Goal: Find specific page/section: Find specific page/section

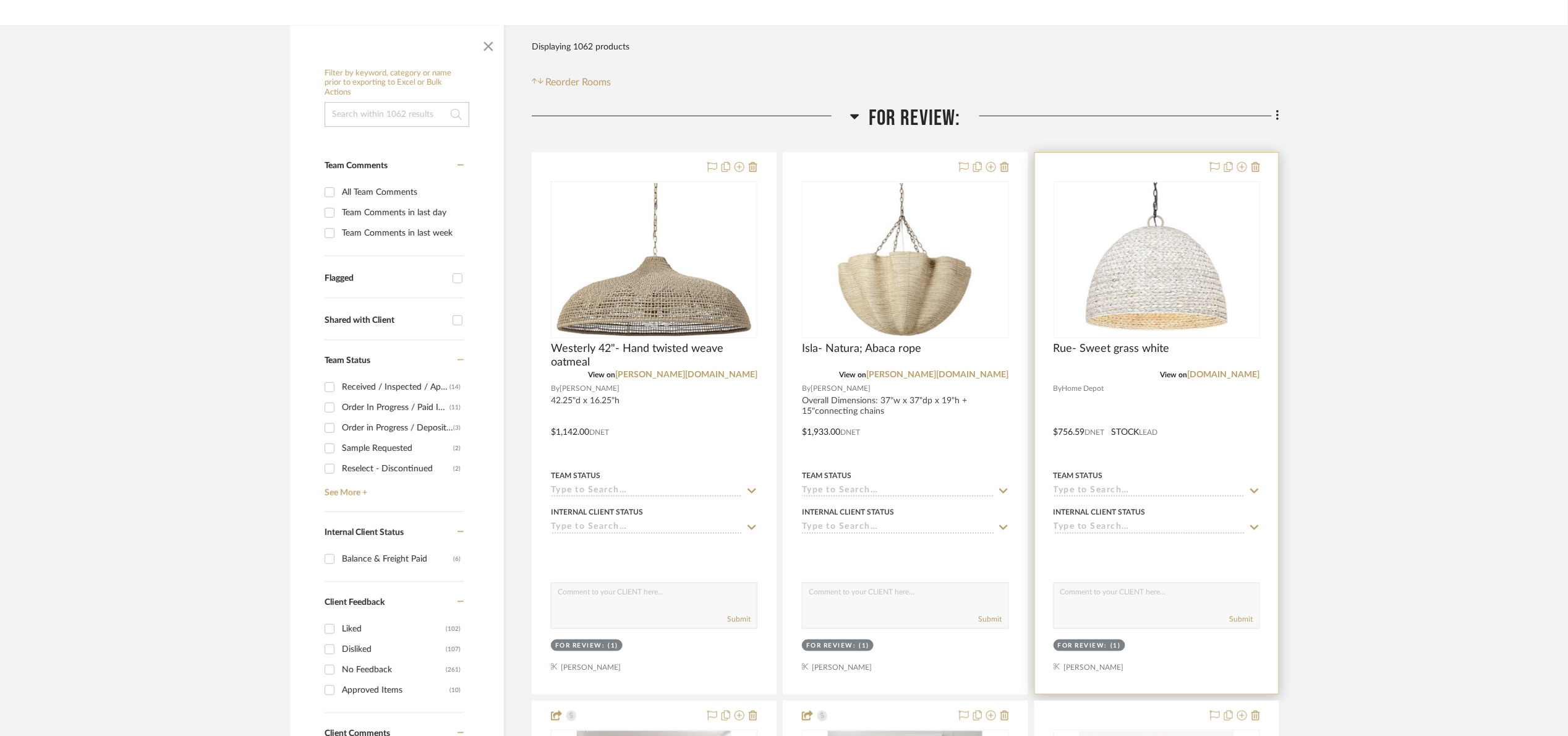
click at [1236, 369] on div "View on homedepot.com" at bounding box center [1157, 374] width 207 height 11
click at [1238, 371] on link "homedepot.com" at bounding box center [1224, 374] width 73 height 9
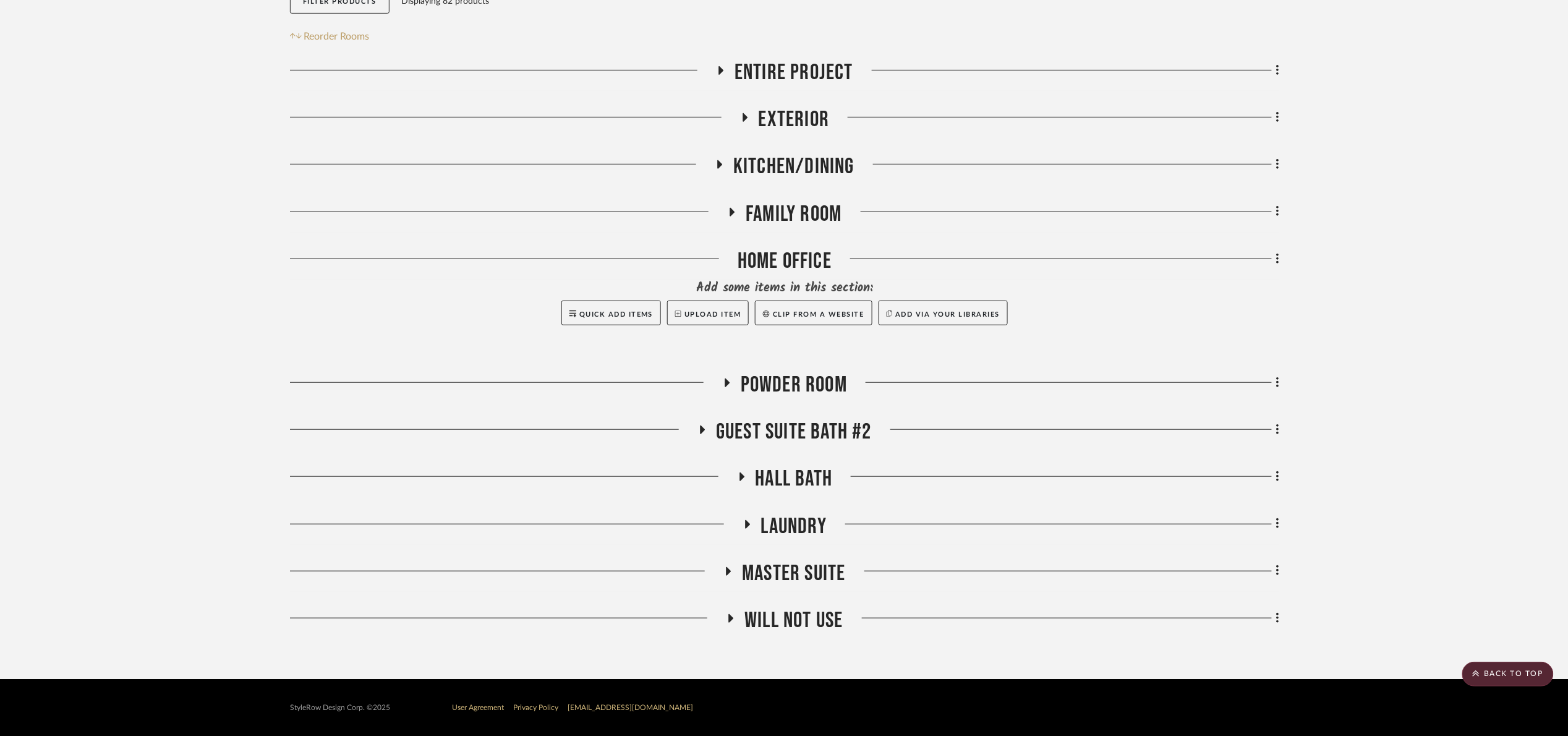
click at [785, 610] on span "will NOT use" at bounding box center [793, 620] width 98 height 27
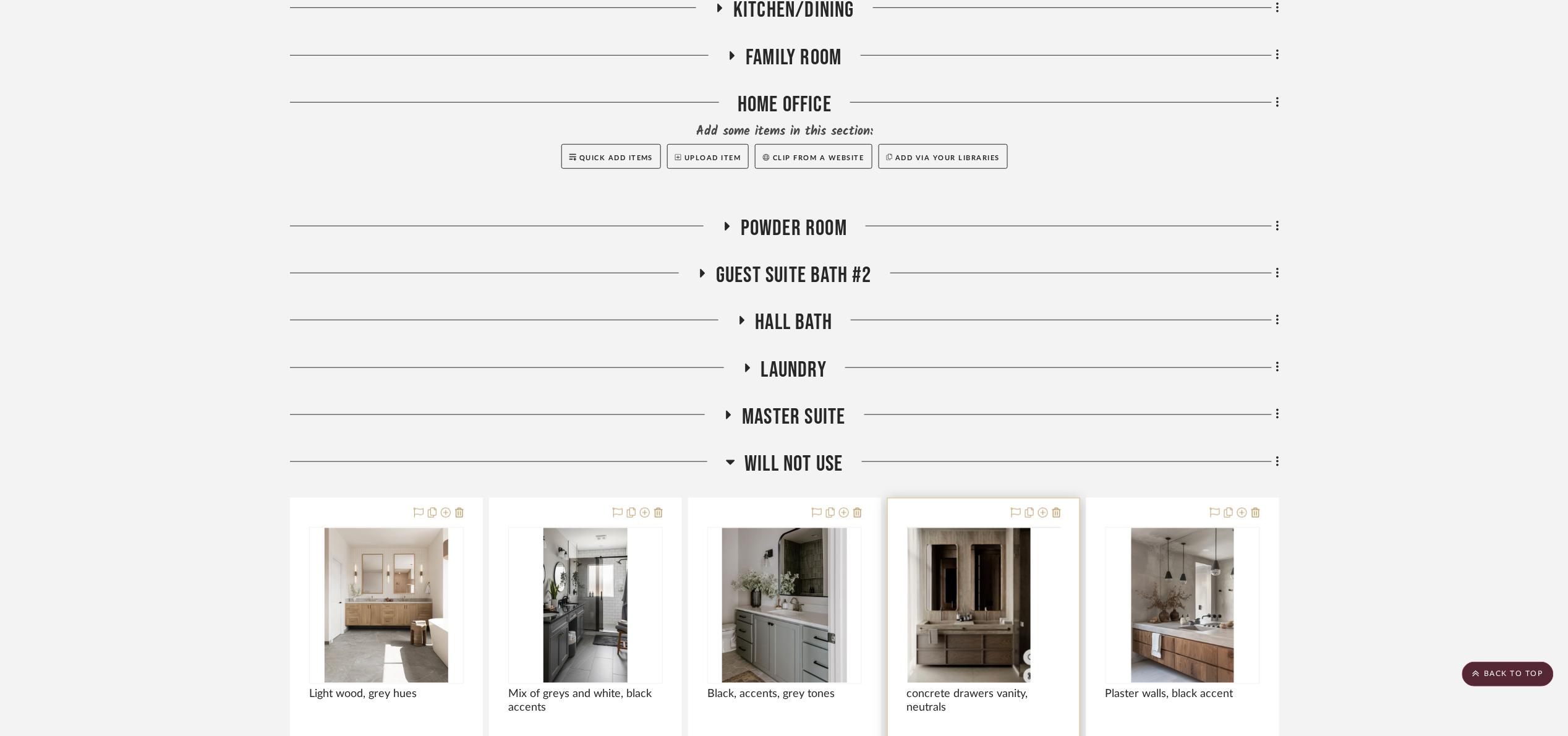
scroll to position [828, 0]
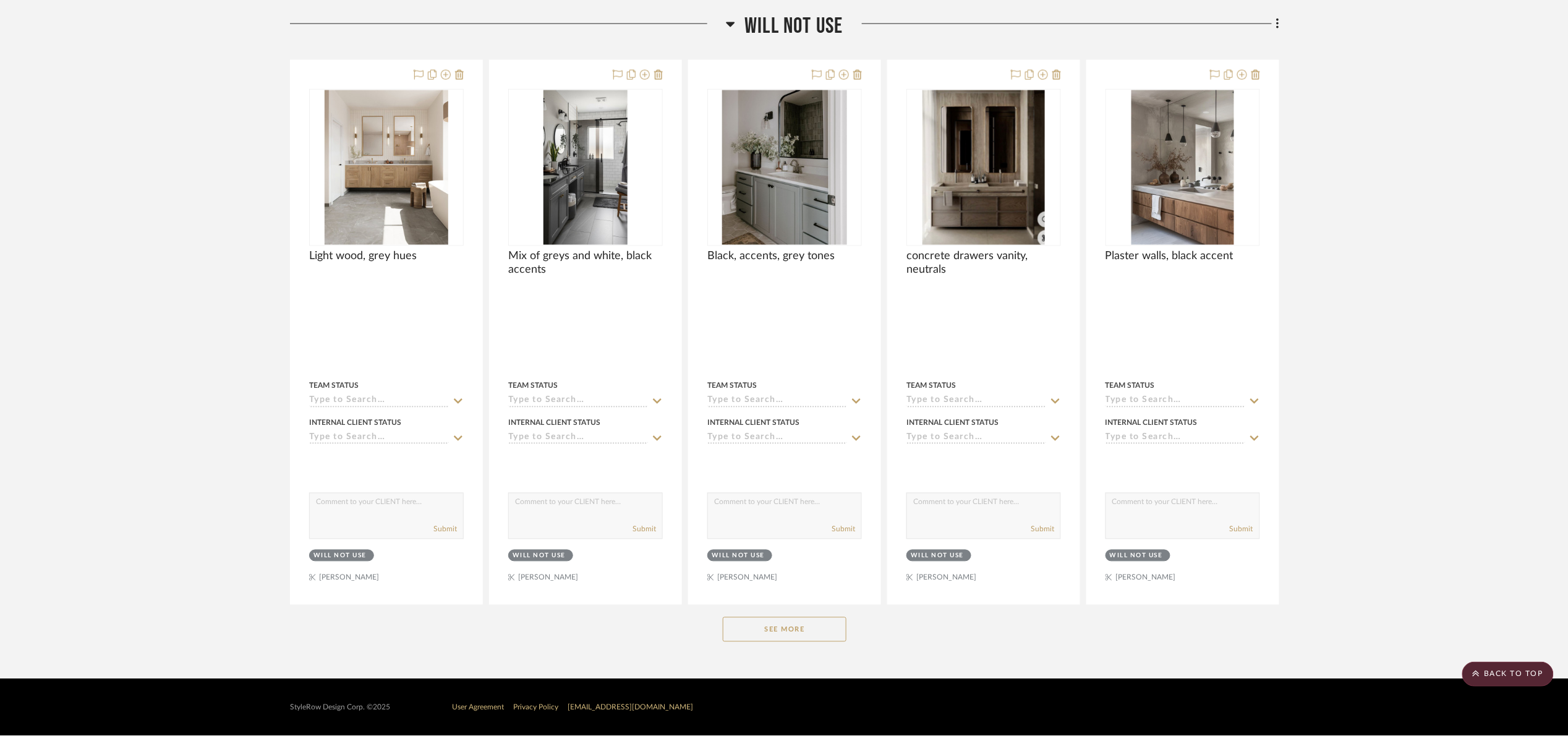
click at [787, 628] on button "See More" at bounding box center [784, 629] width 124 height 25
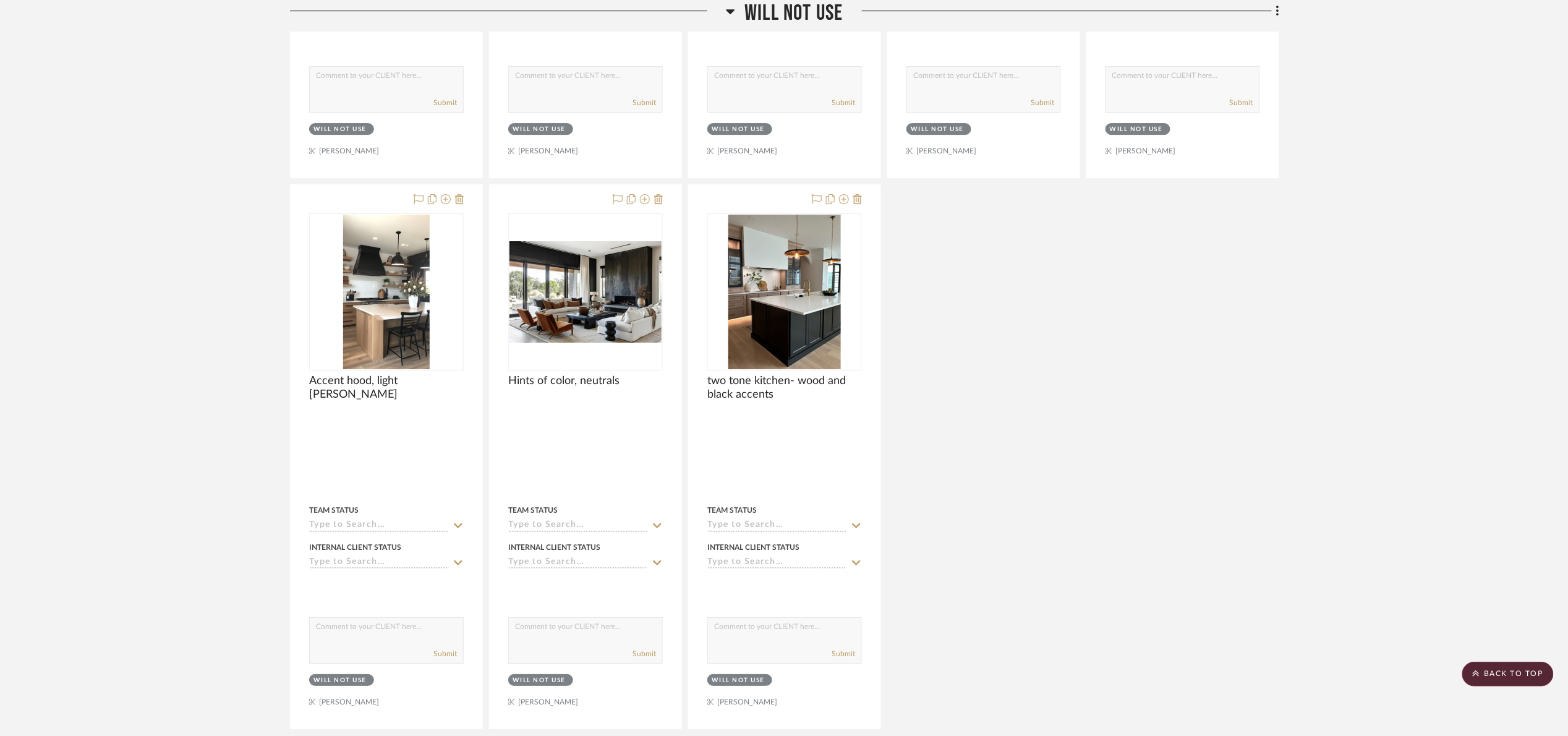
scroll to position [1930, 0]
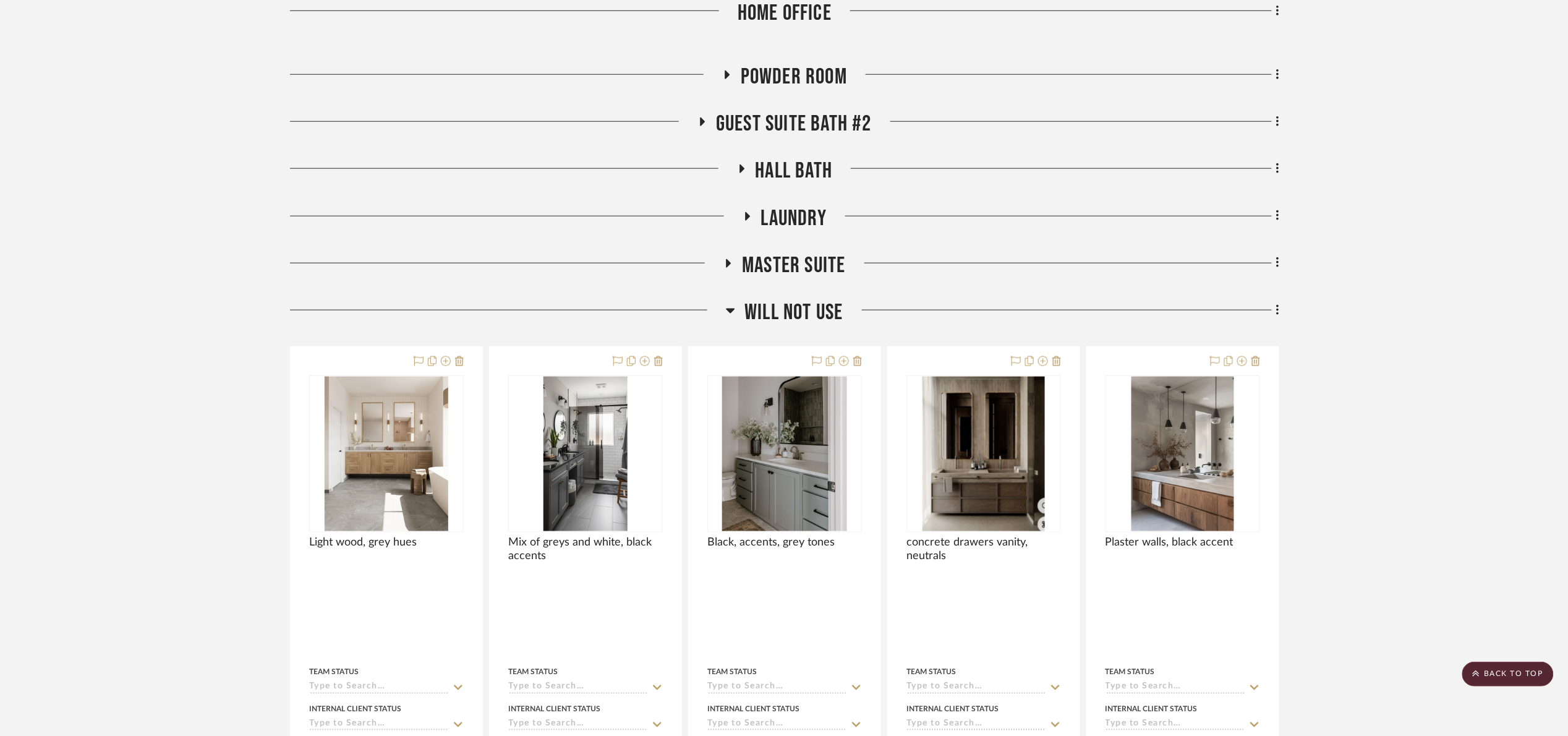
click at [815, 305] on span "will NOT use" at bounding box center [793, 312] width 98 height 27
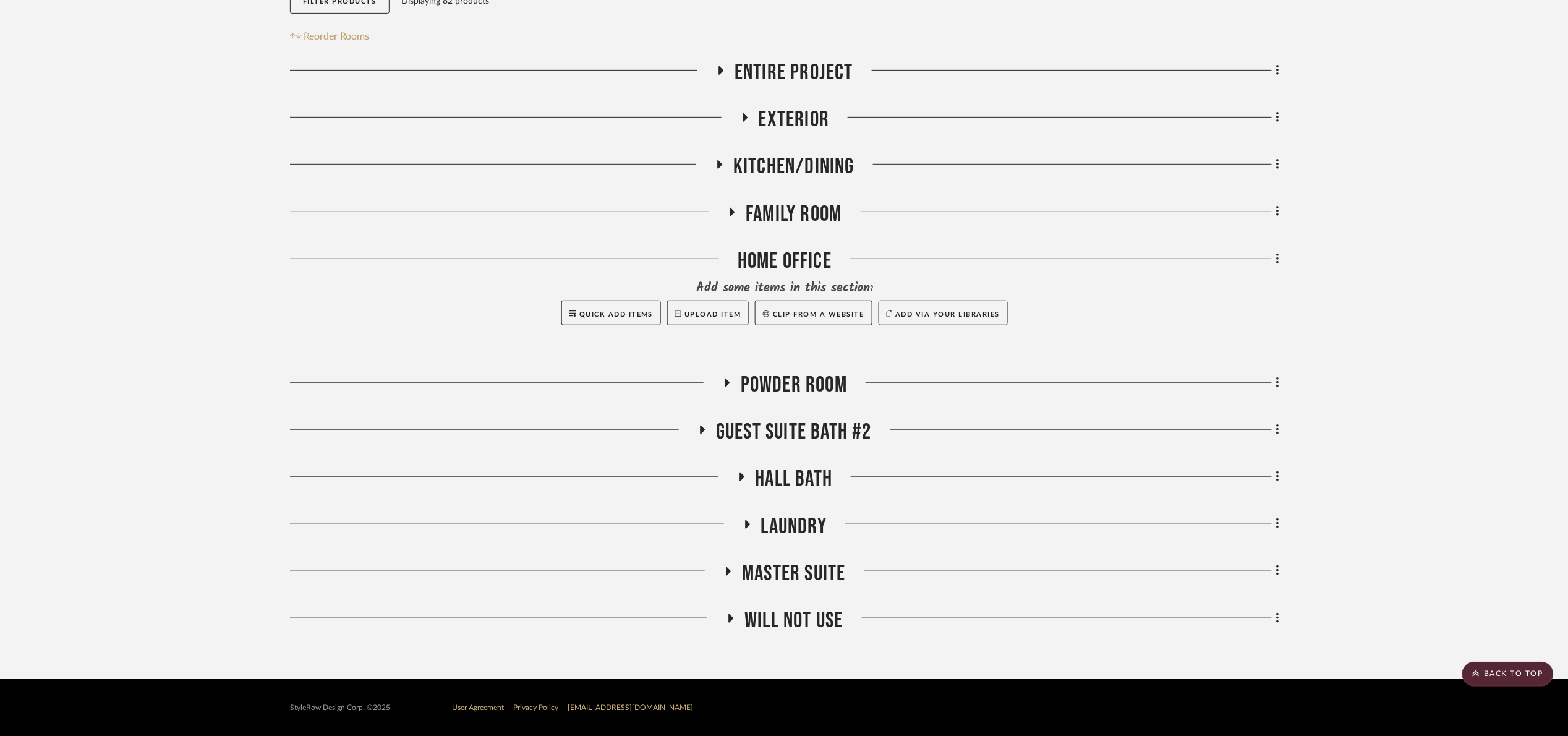
click at [801, 158] on span "Kitchen/Dining" at bounding box center [793, 166] width 121 height 27
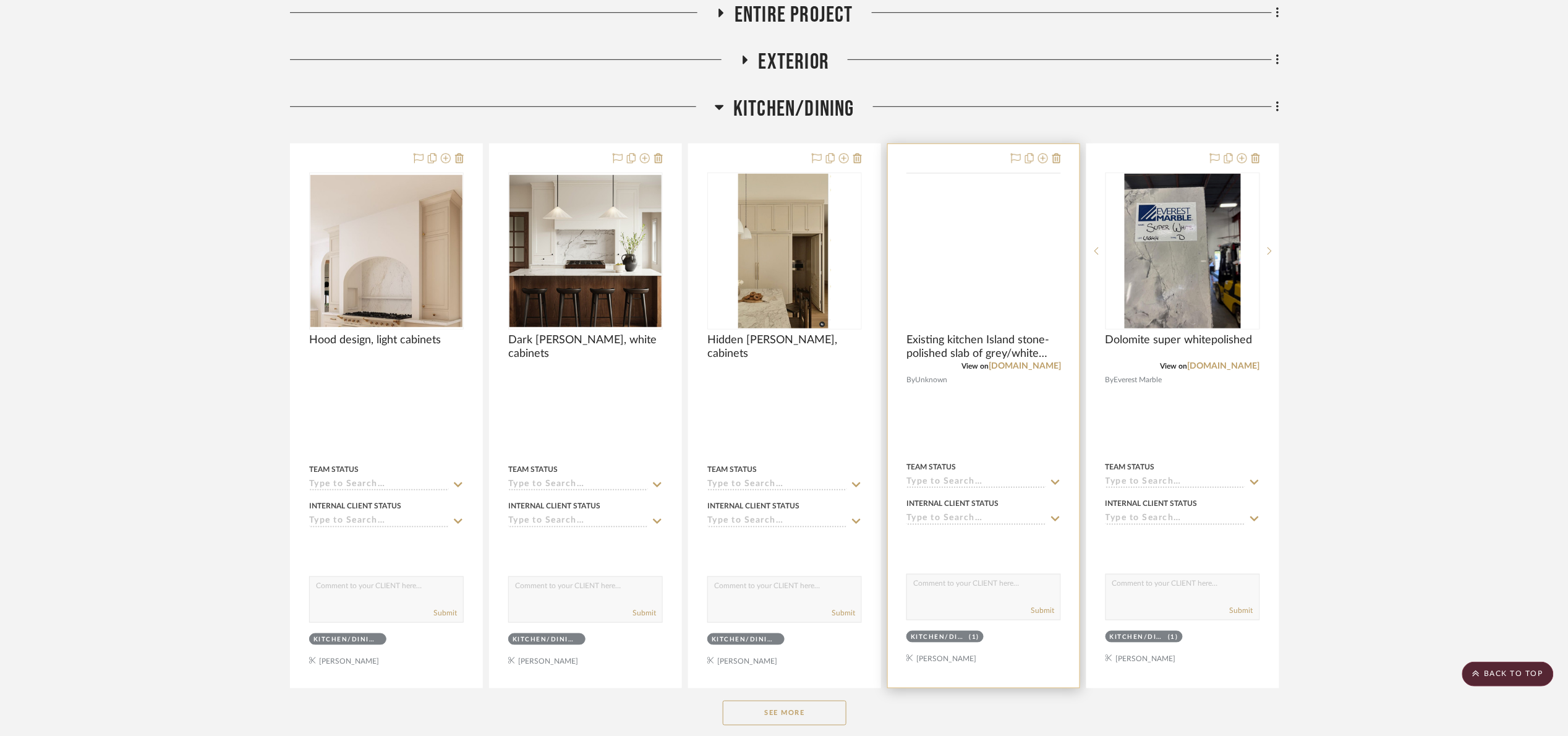
scroll to position [286, 0]
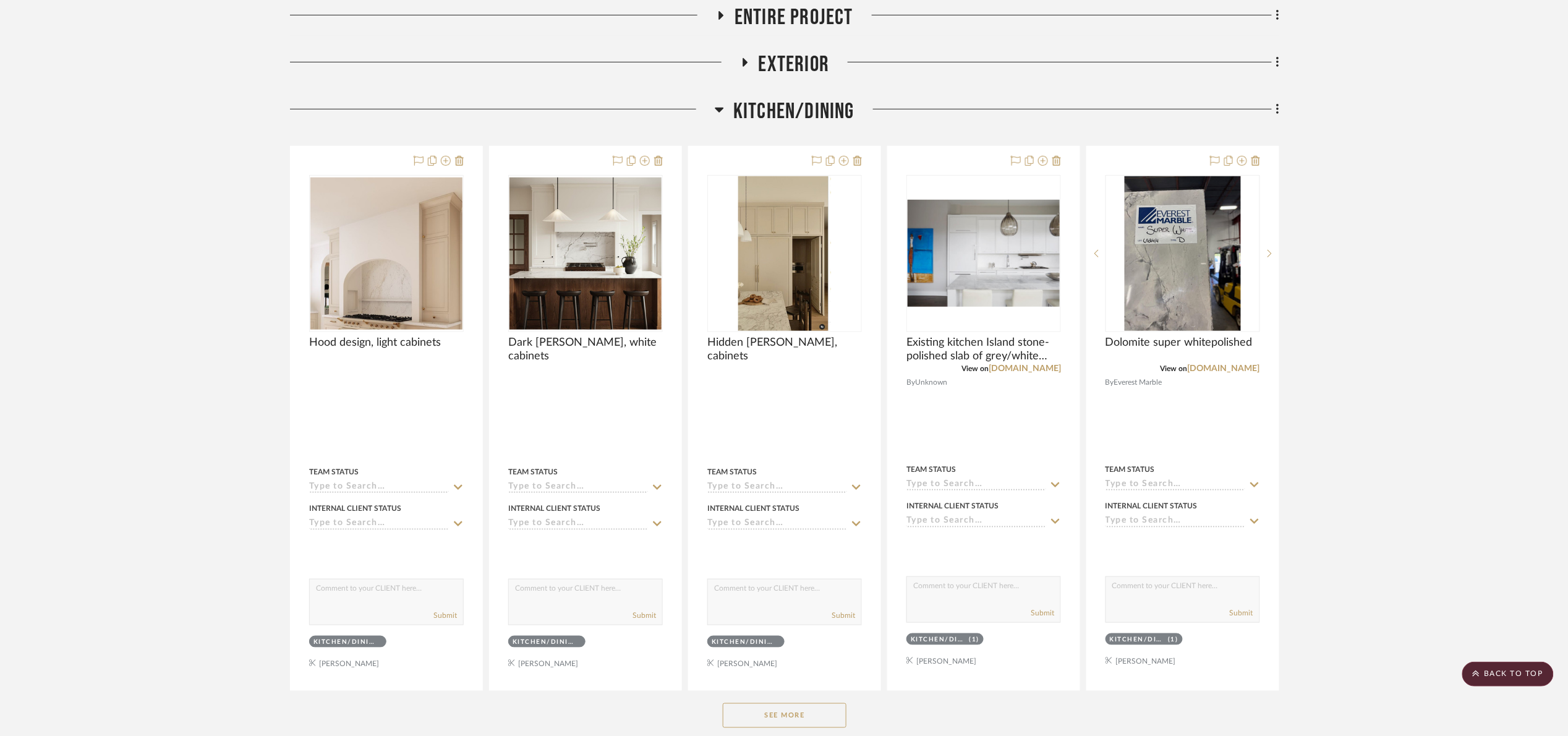
click at [835, 109] on span "Kitchen/Dining" at bounding box center [793, 111] width 121 height 27
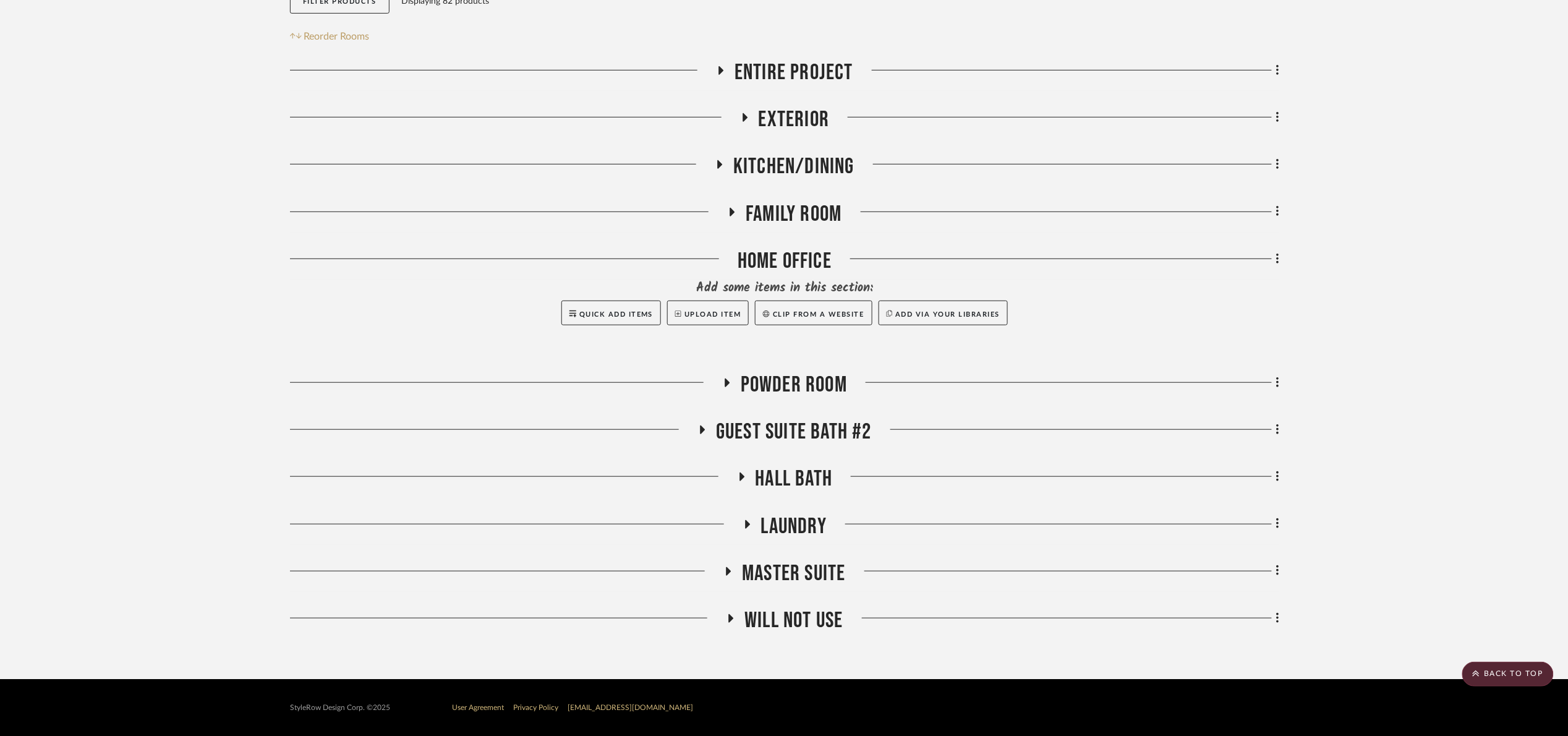
scroll to position [232, 0]
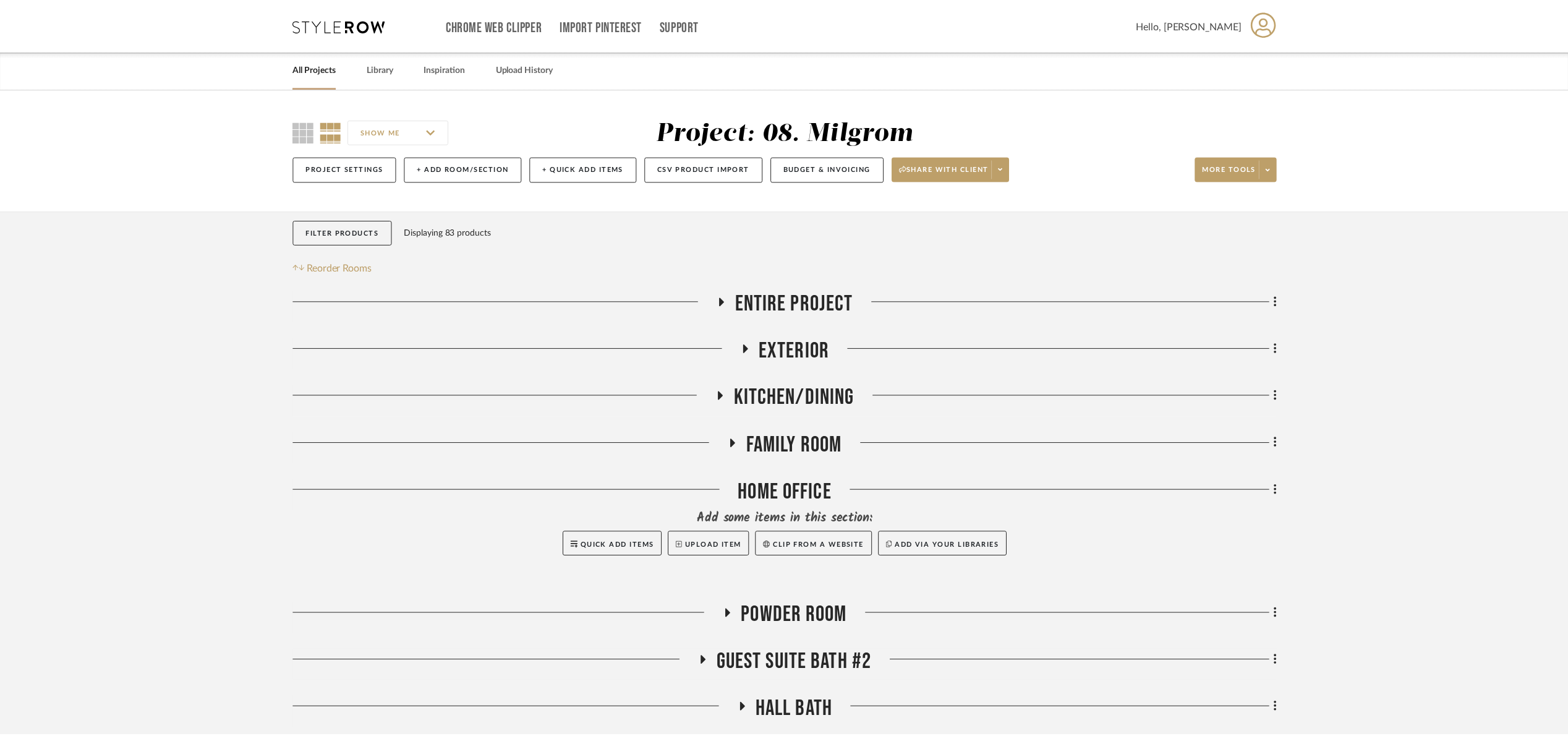
scroll to position [232, 0]
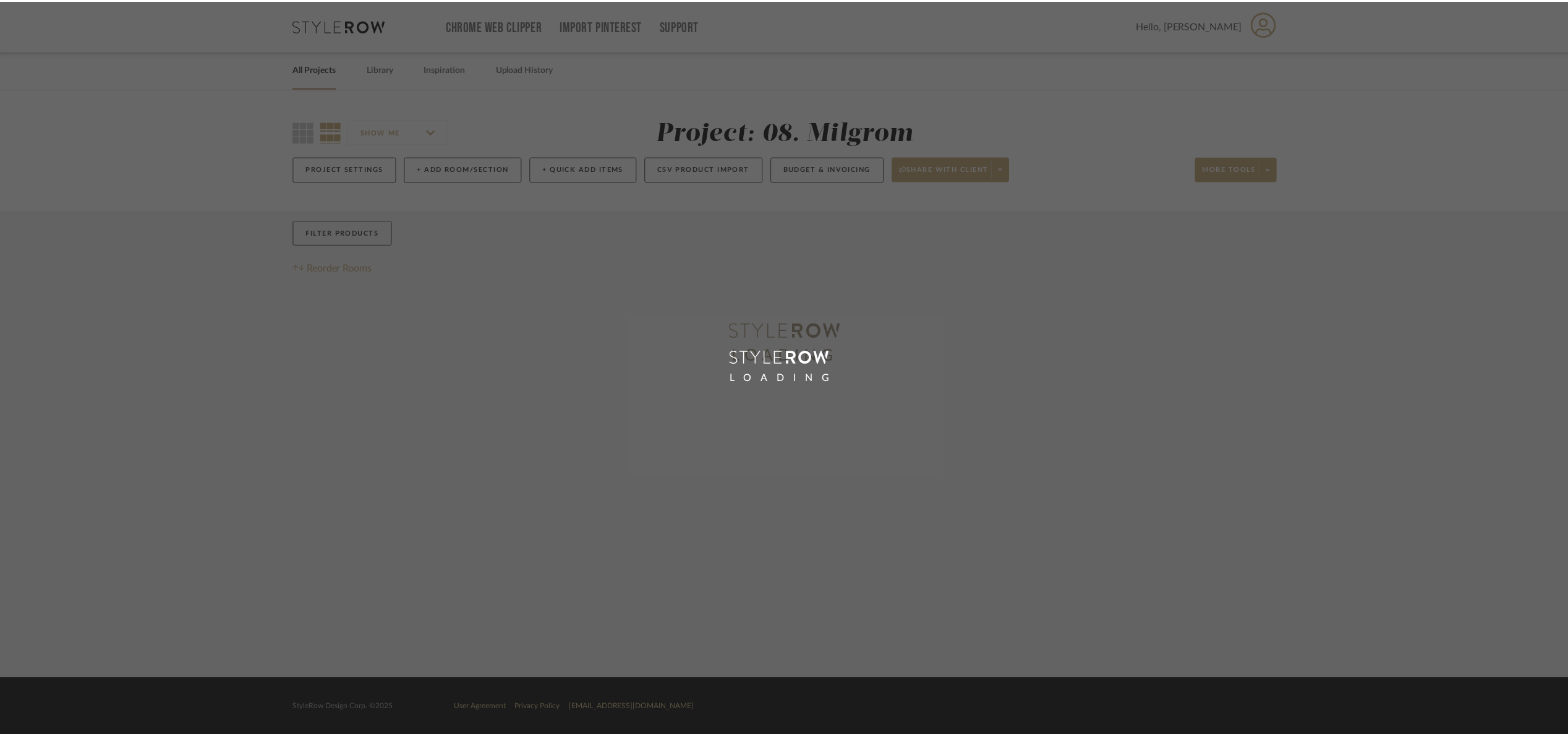
scroll to position [232, 0]
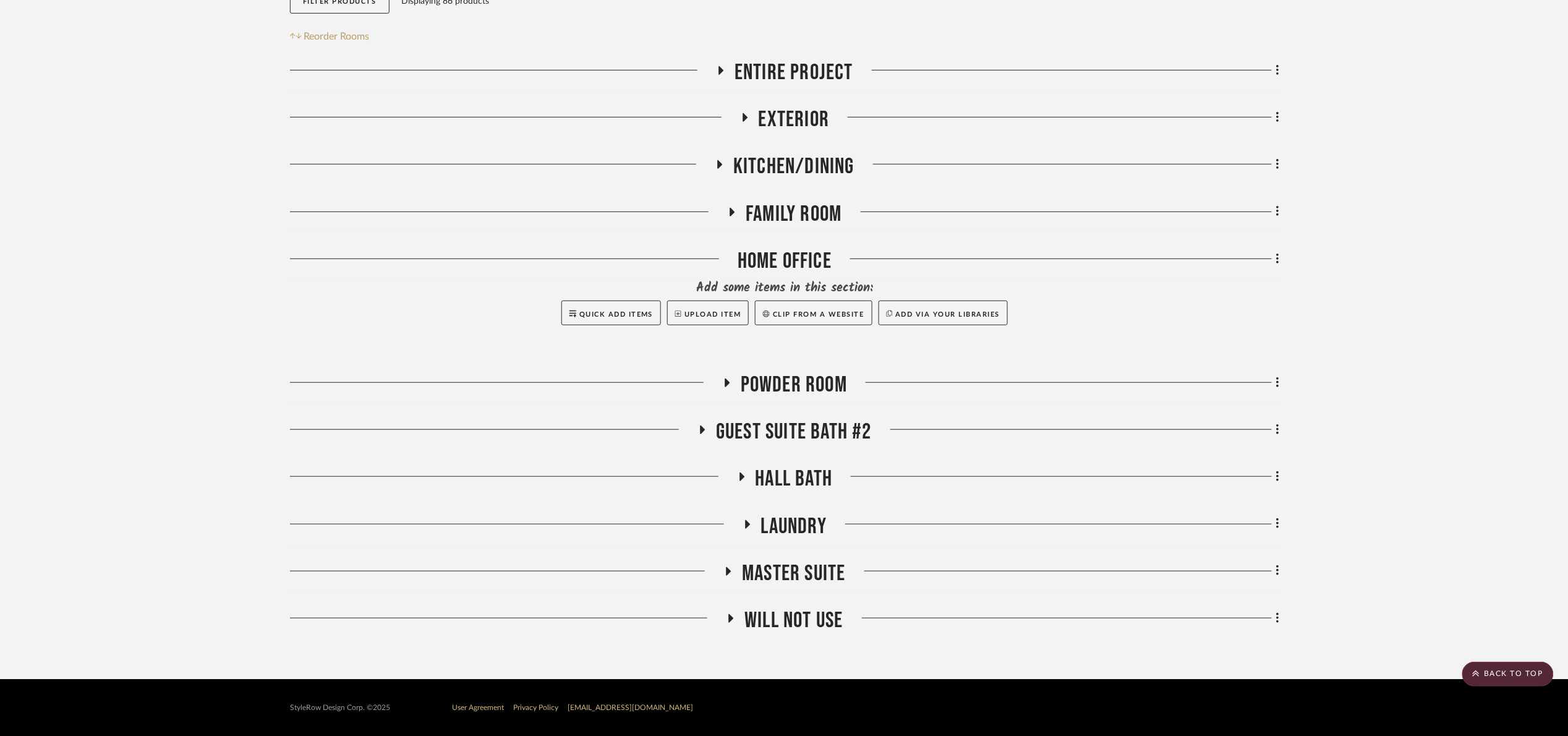
click at [787, 209] on span "Family Room" at bounding box center [793, 214] width 95 height 27
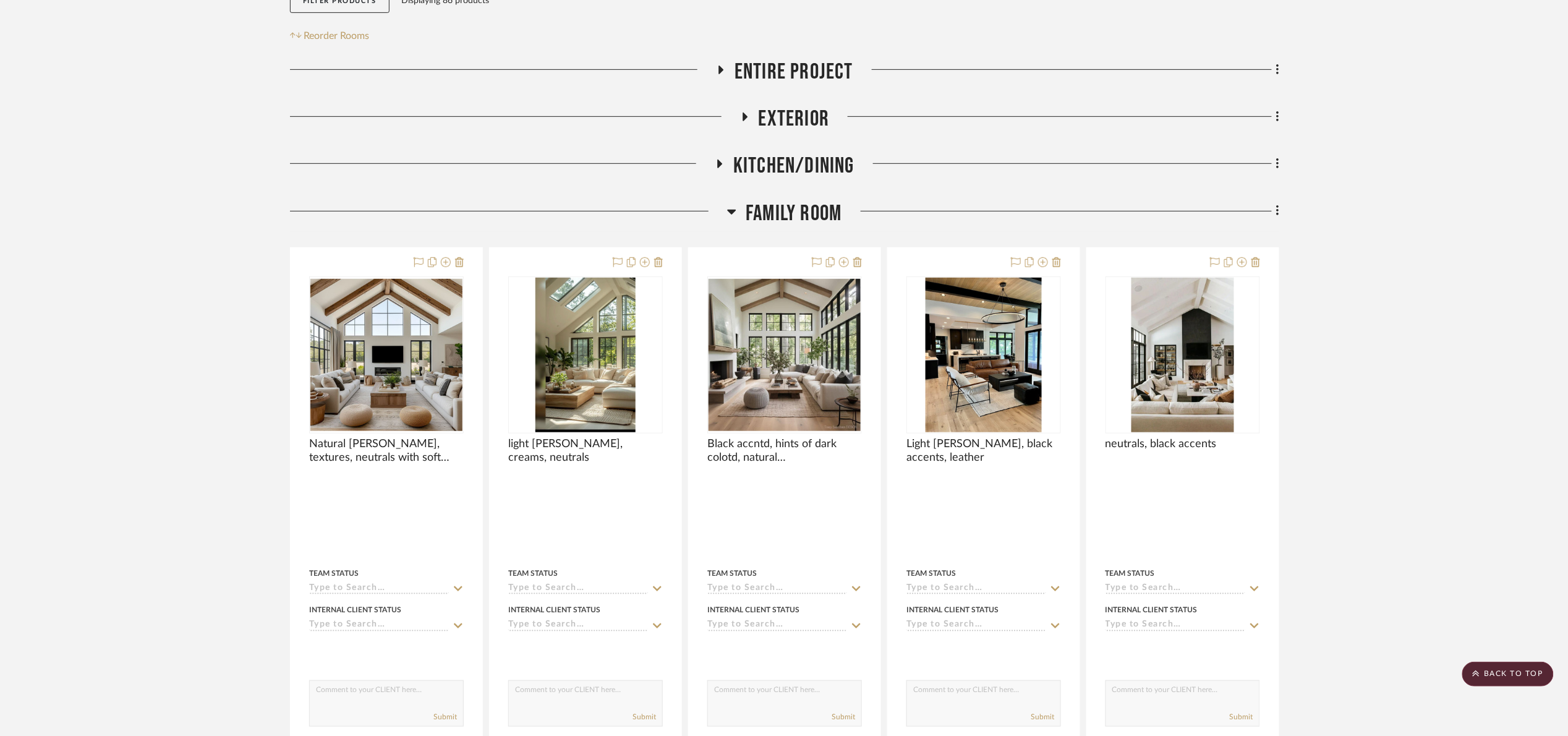
click at [769, 218] on span "Family Room" at bounding box center [793, 214] width 95 height 27
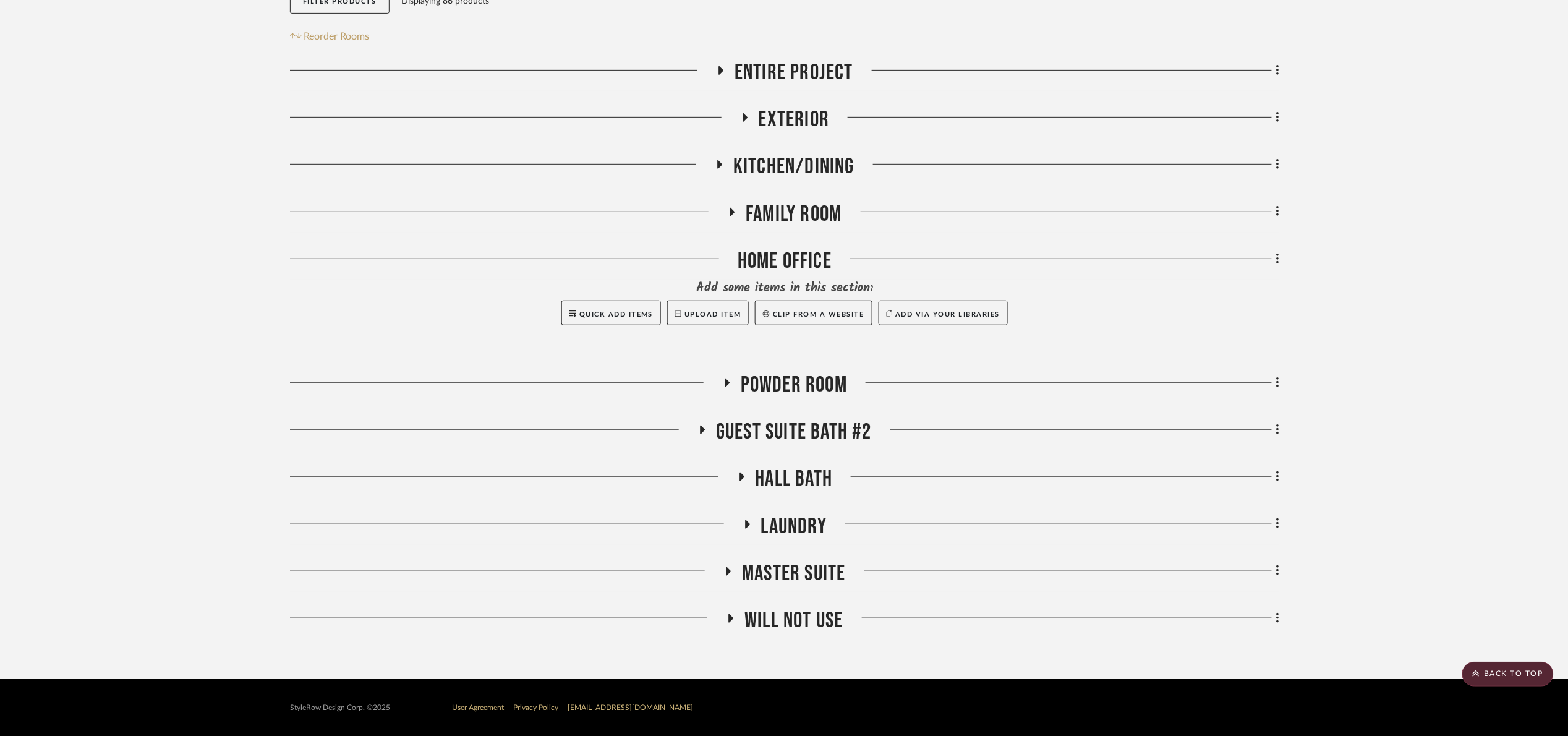
click at [776, 377] on span "Powder Room" at bounding box center [794, 385] width 106 height 27
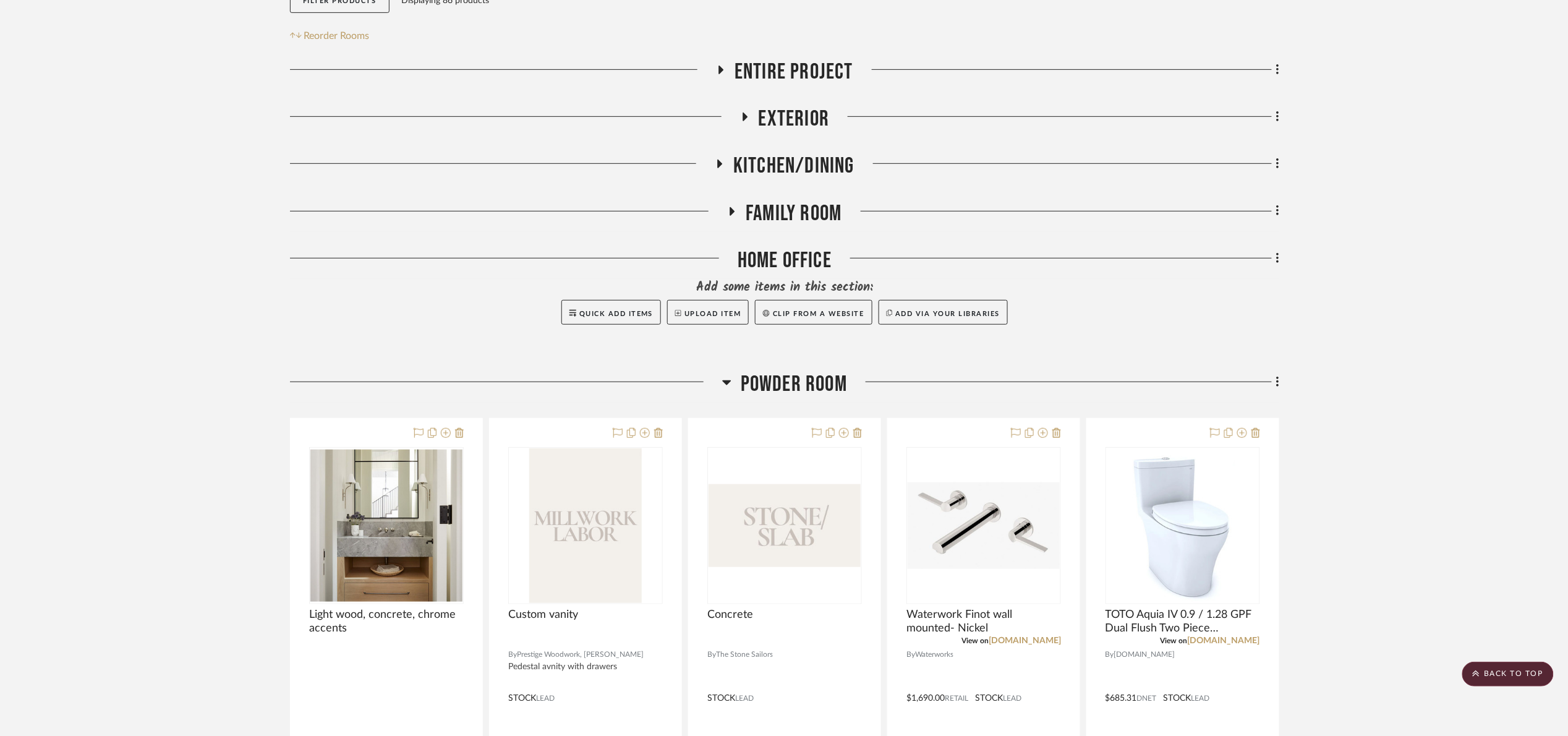
click at [835, 385] on span "Powder Room" at bounding box center [794, 384] width 106 height 27
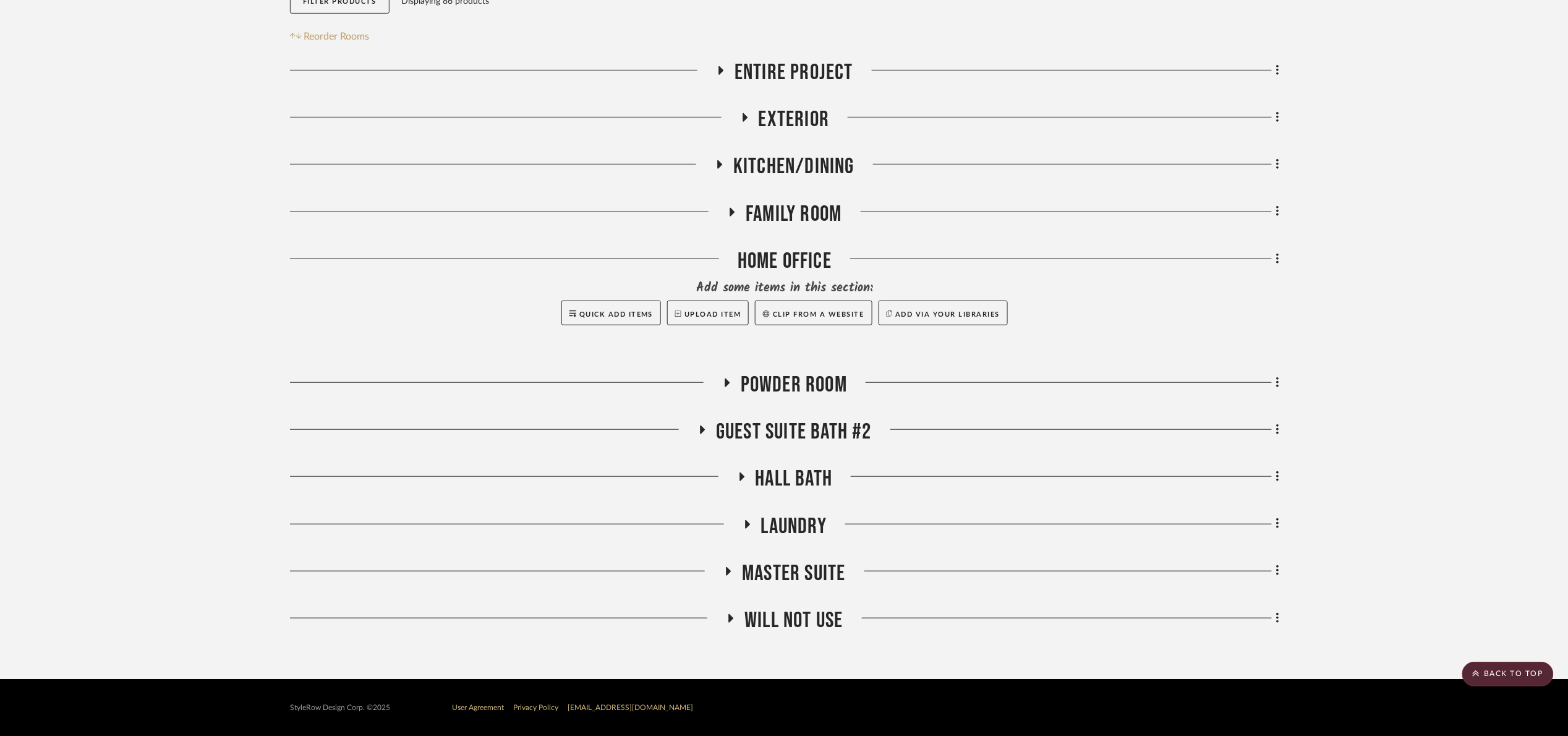
drag, startPoint x: 818, startPoint y: 623, endPoint x: 833, endPoint y: 609, distance: 20.5
click at [818, 622] on span "will NOT use" at bounding box center [793, 620] width 98 height 27
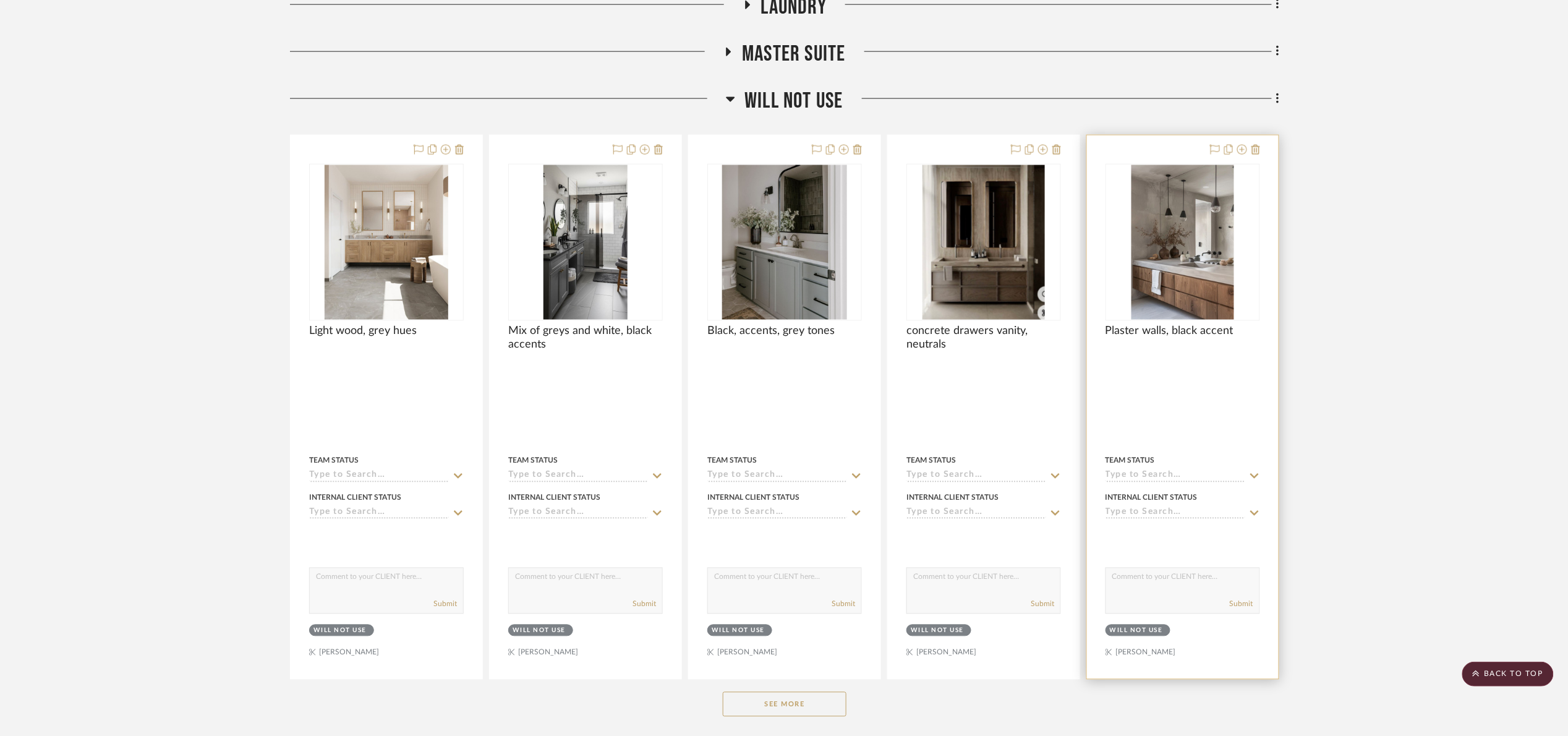
scroll to position [828, 0]
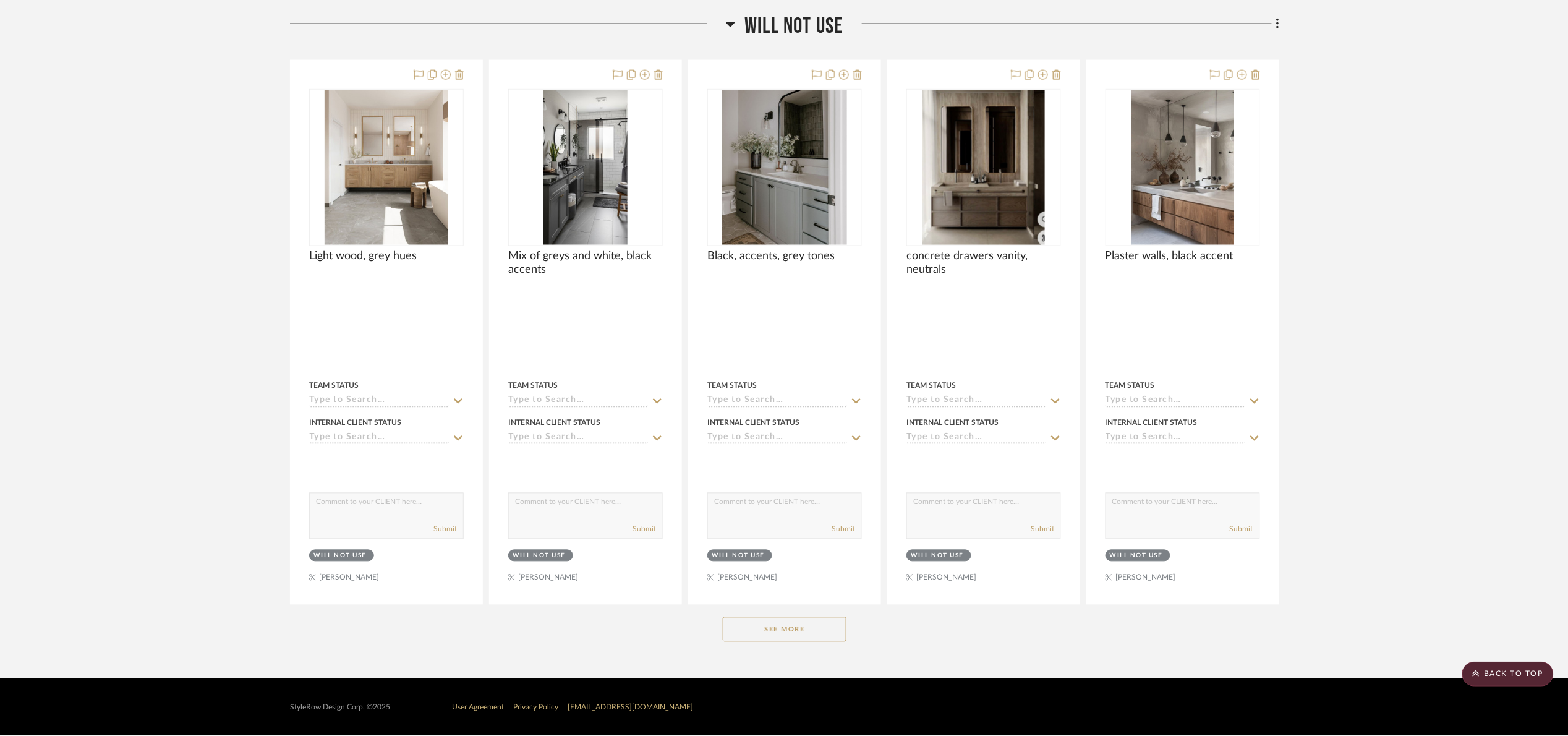
drag, startPoint x: 830, startPoint y: 628, endPoint x: 858, endPoint y: 615, distance: 30.9
click at [830, 626] on button "See More" at bounding box center [784, 629] width 124 height 25
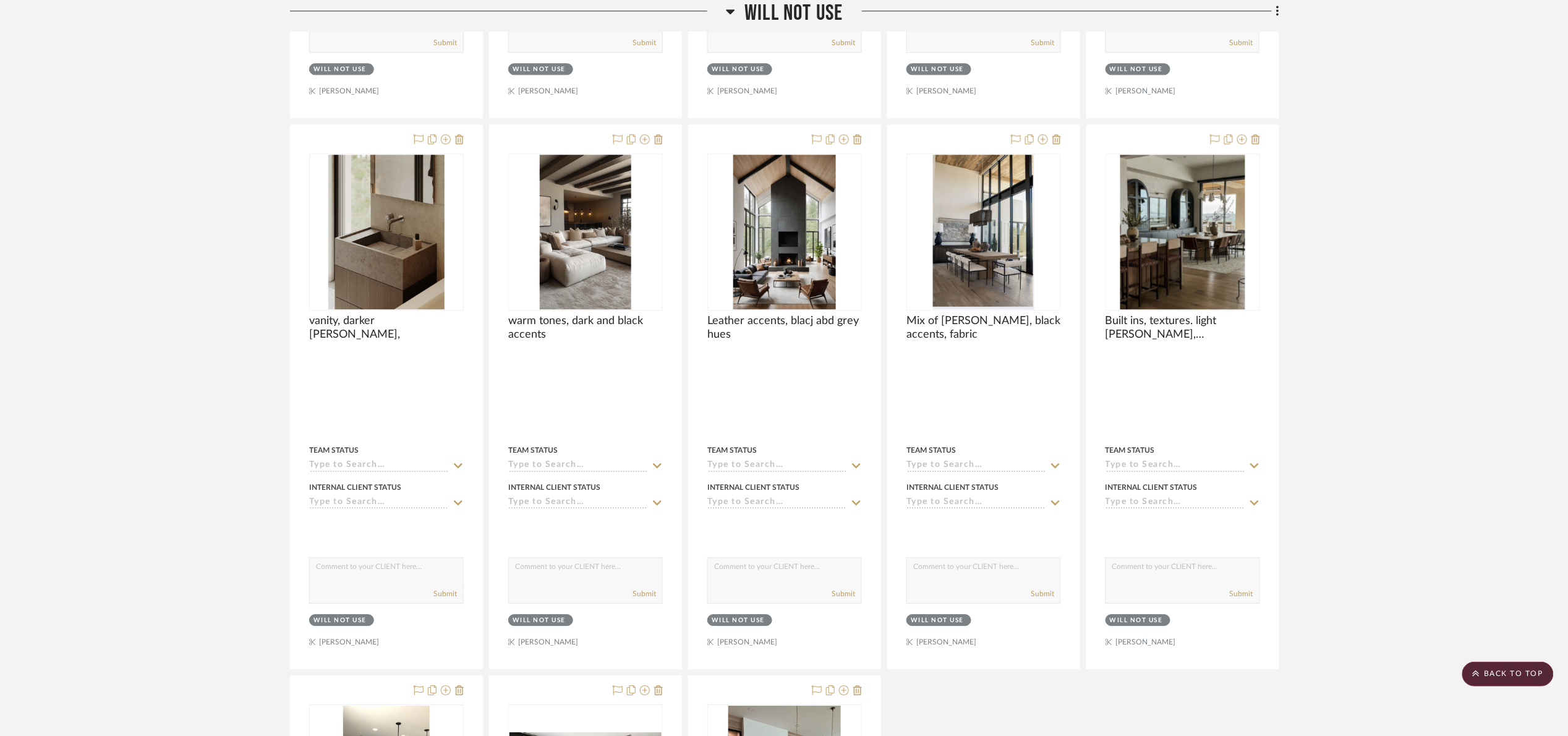
scroll to position [1281, 0]
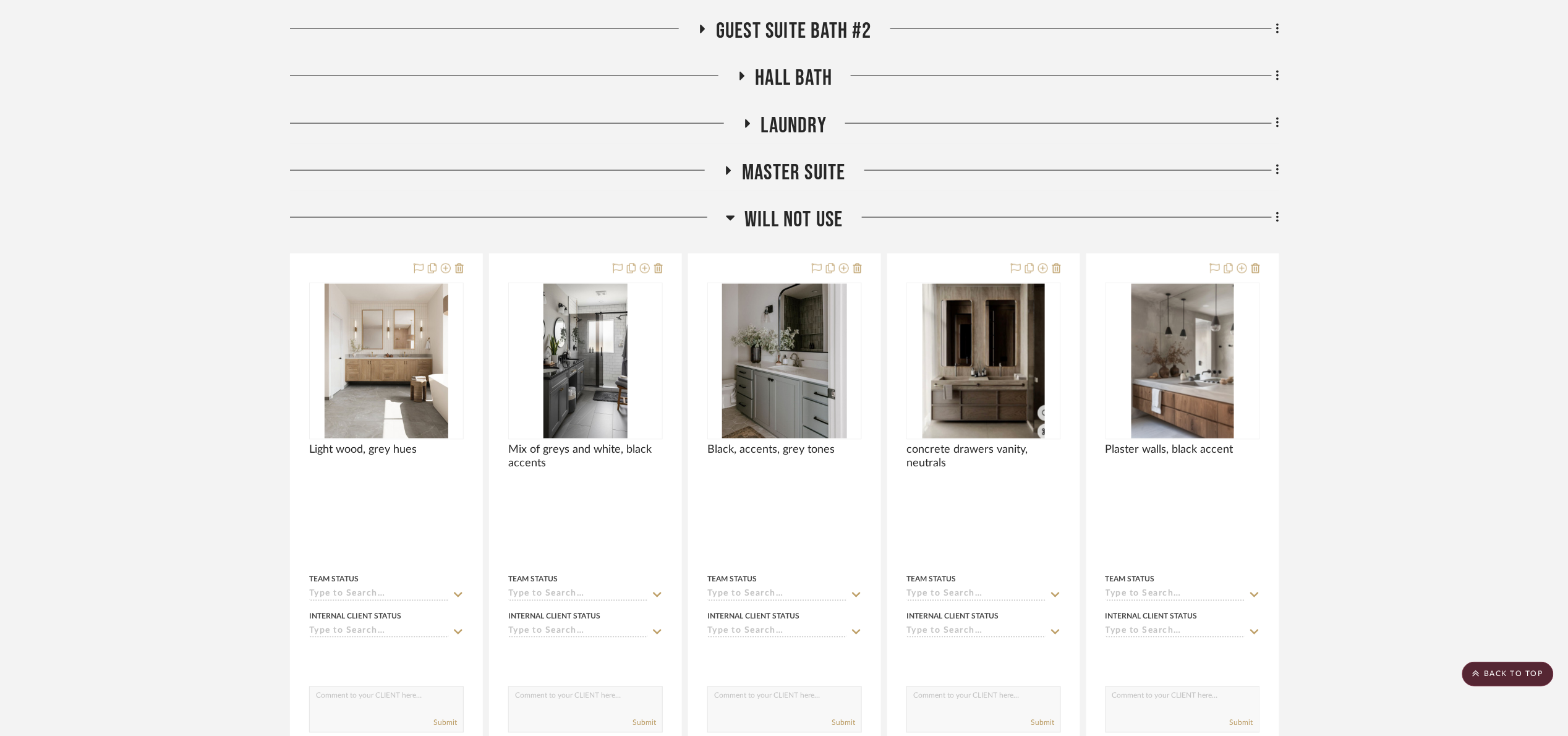
click at [790, 217] on span "will NOT use" at bounding box center [793, 219] width 98 height 27
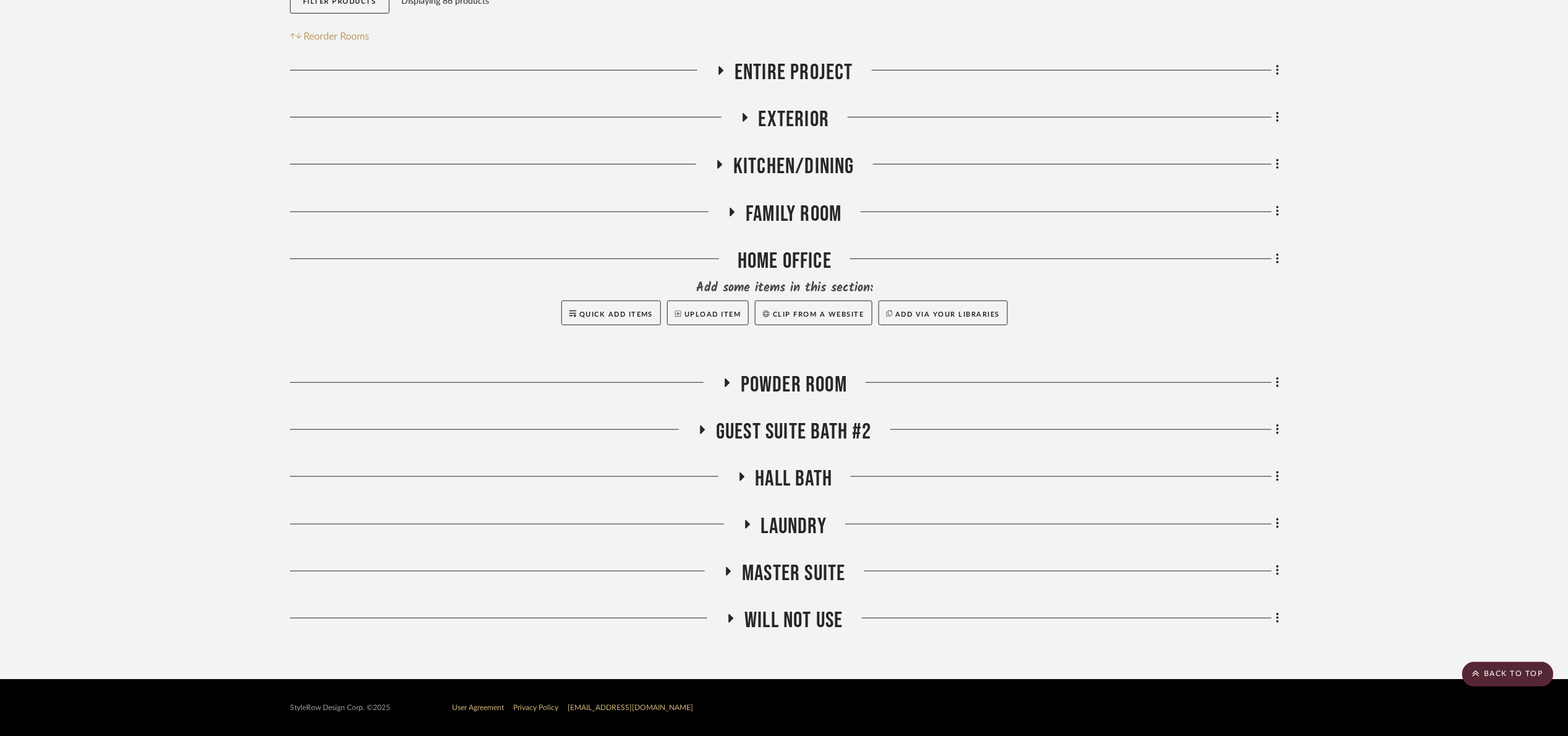
scroll to position [232, 0]
drag, startPoint x: 791, startPoint y: 529, endPoint x: 803, endPoint y: 520, distance: 15.0
click at [803, 520] on span "Laundry" at bounding box center [793, 525] width 66 height 27
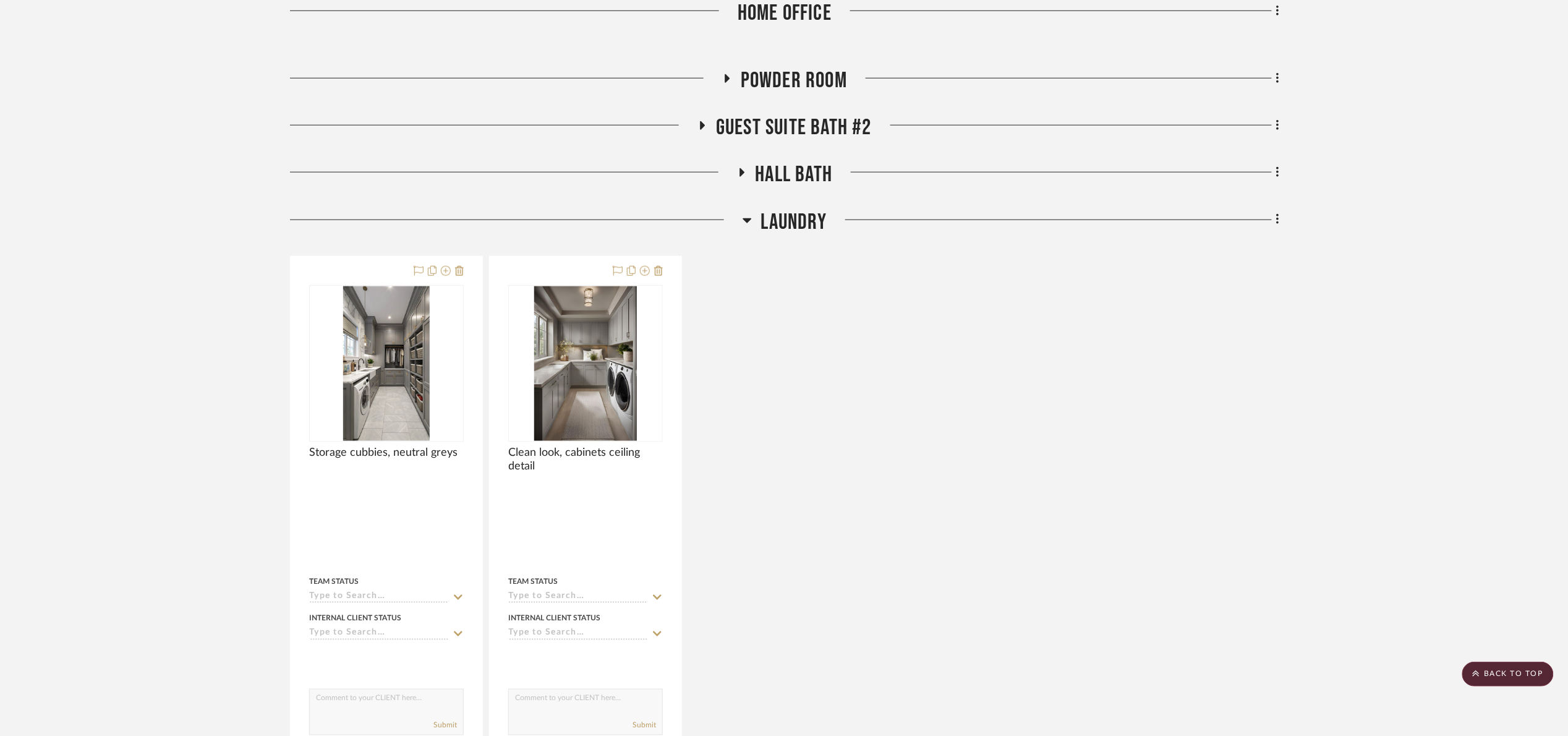
scroll to position [515, 0]
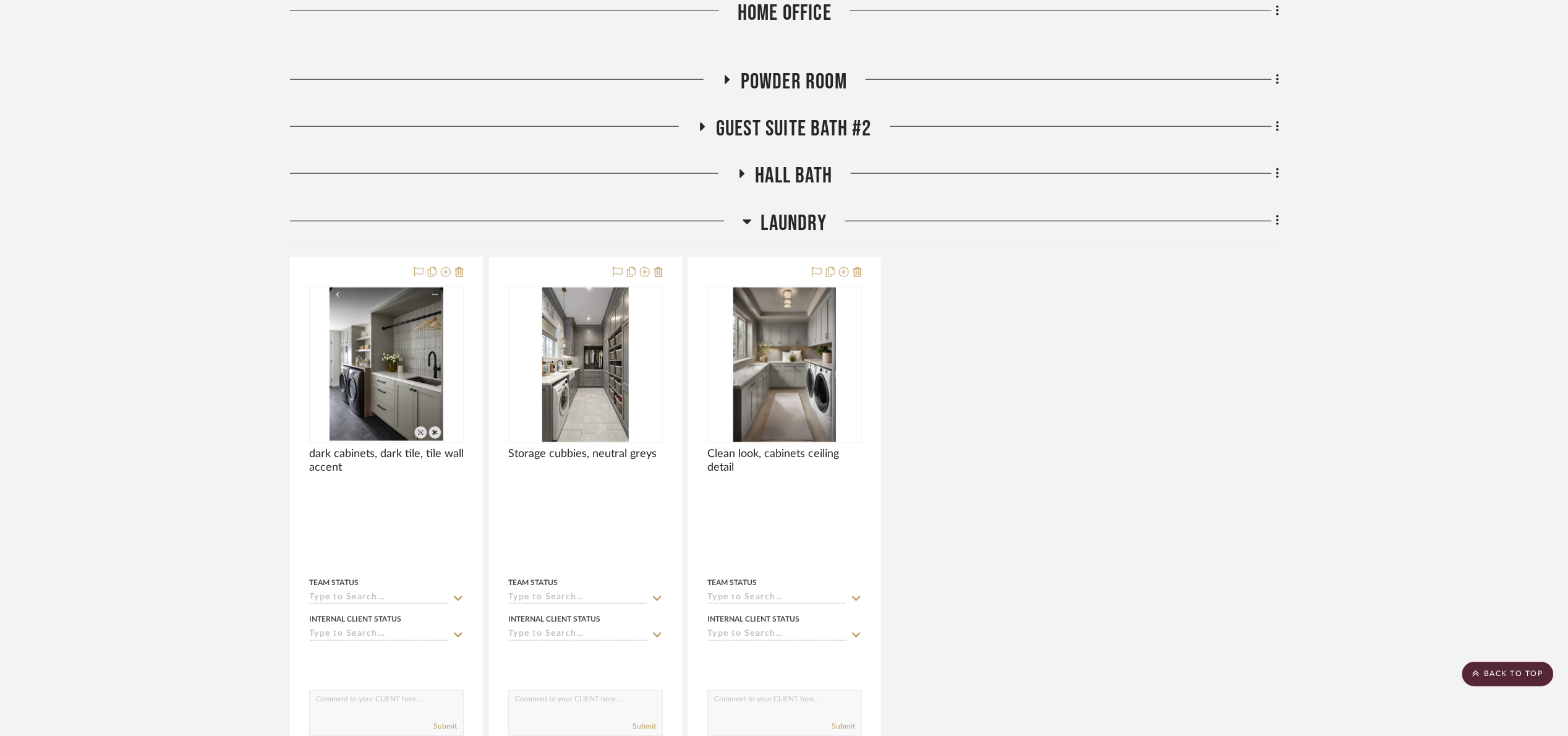
scroll to position [556, 0]
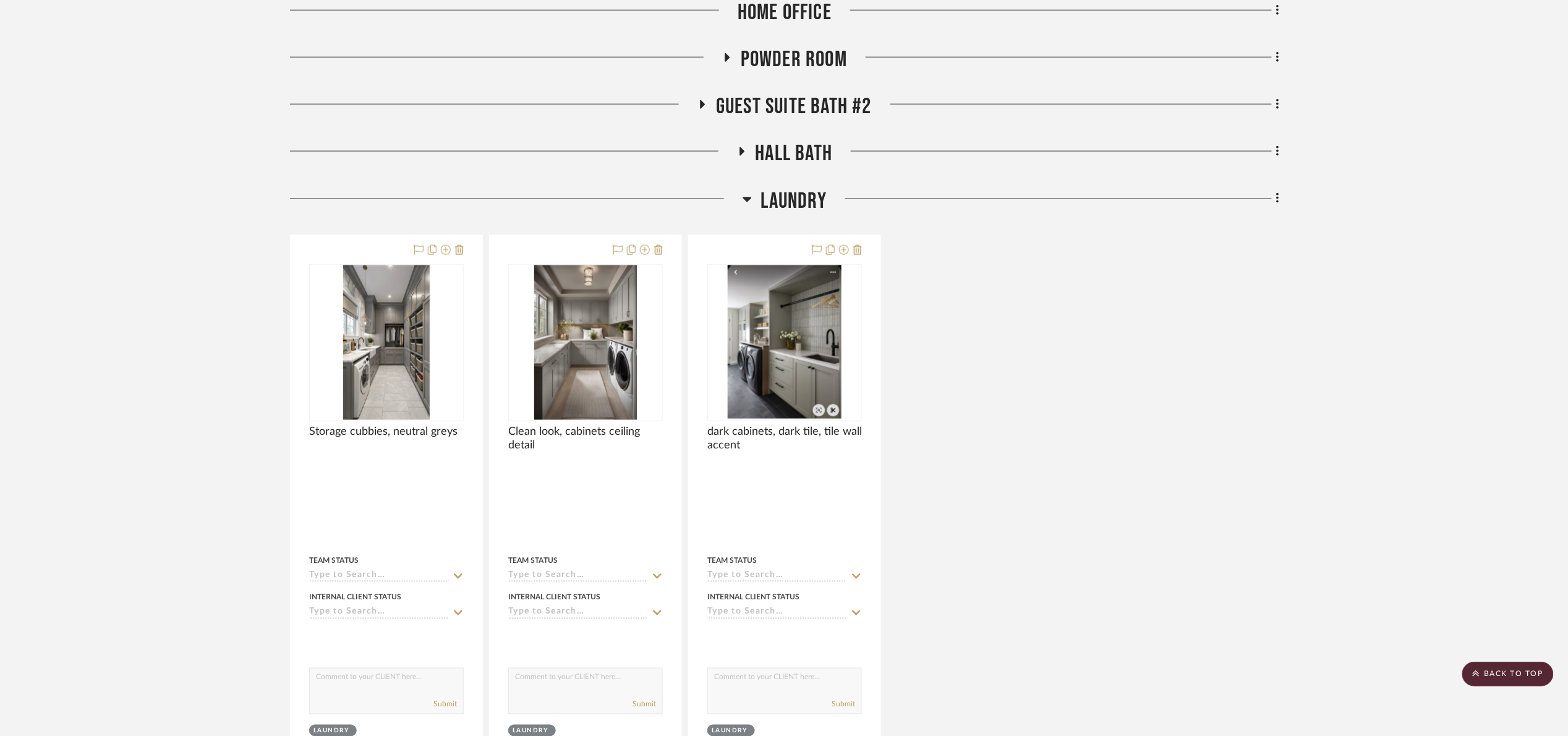
click at [775, 203] on span "Laundry" at bounding box center [793, 201] width 66 height 27
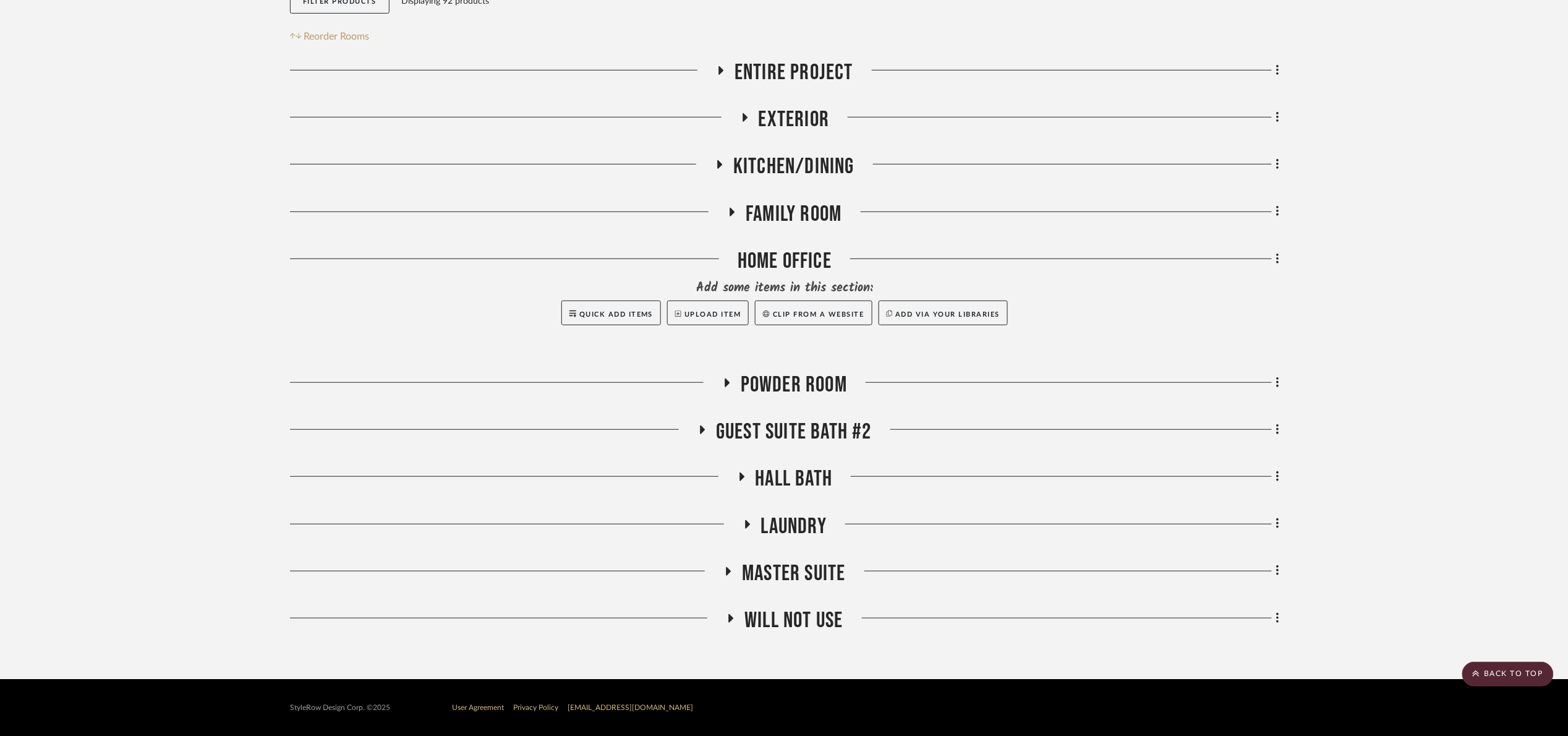
click at [784, 489] on span "Hall Bath" at bounding box center [794, 478] width 78 height 27
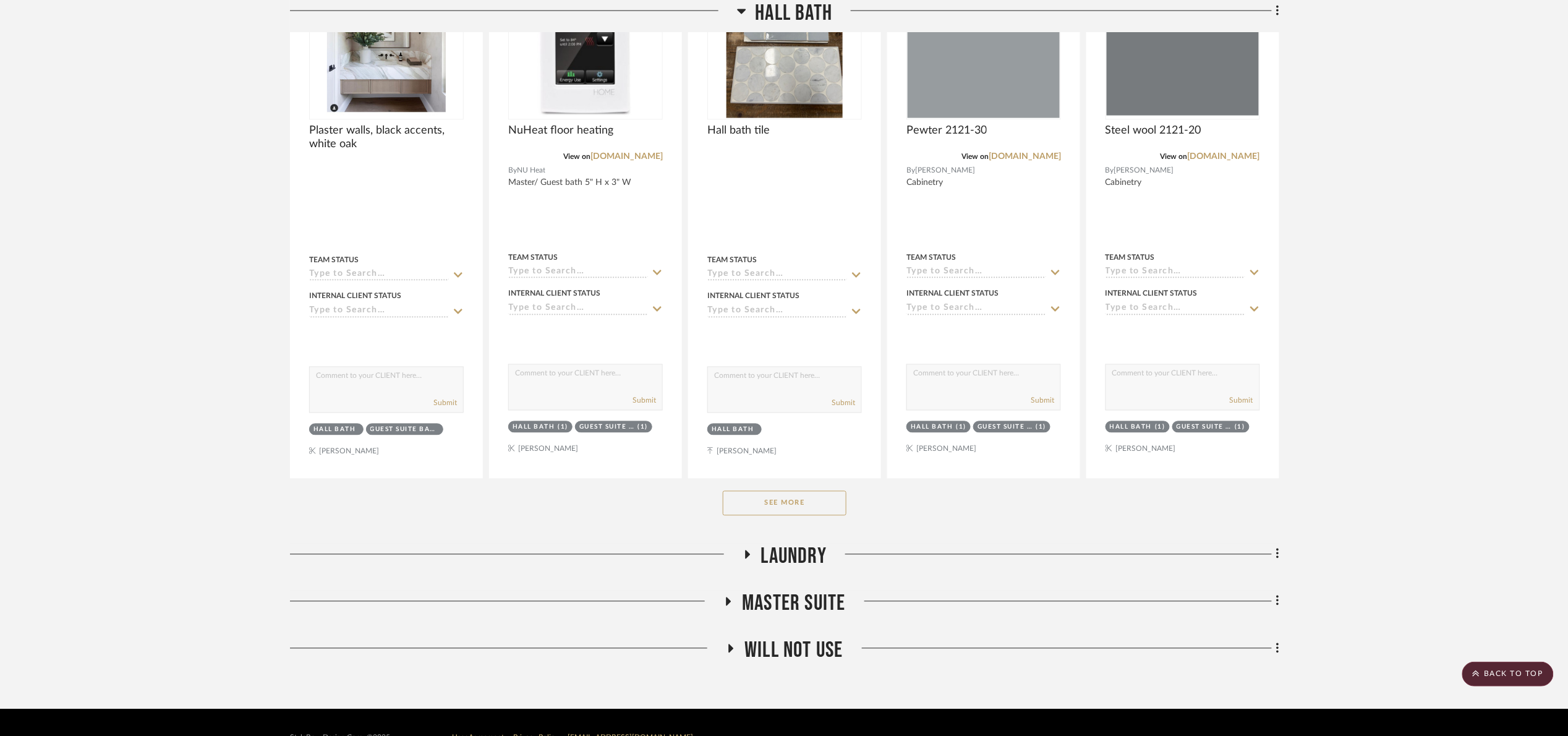
scroll to position [842, 0]
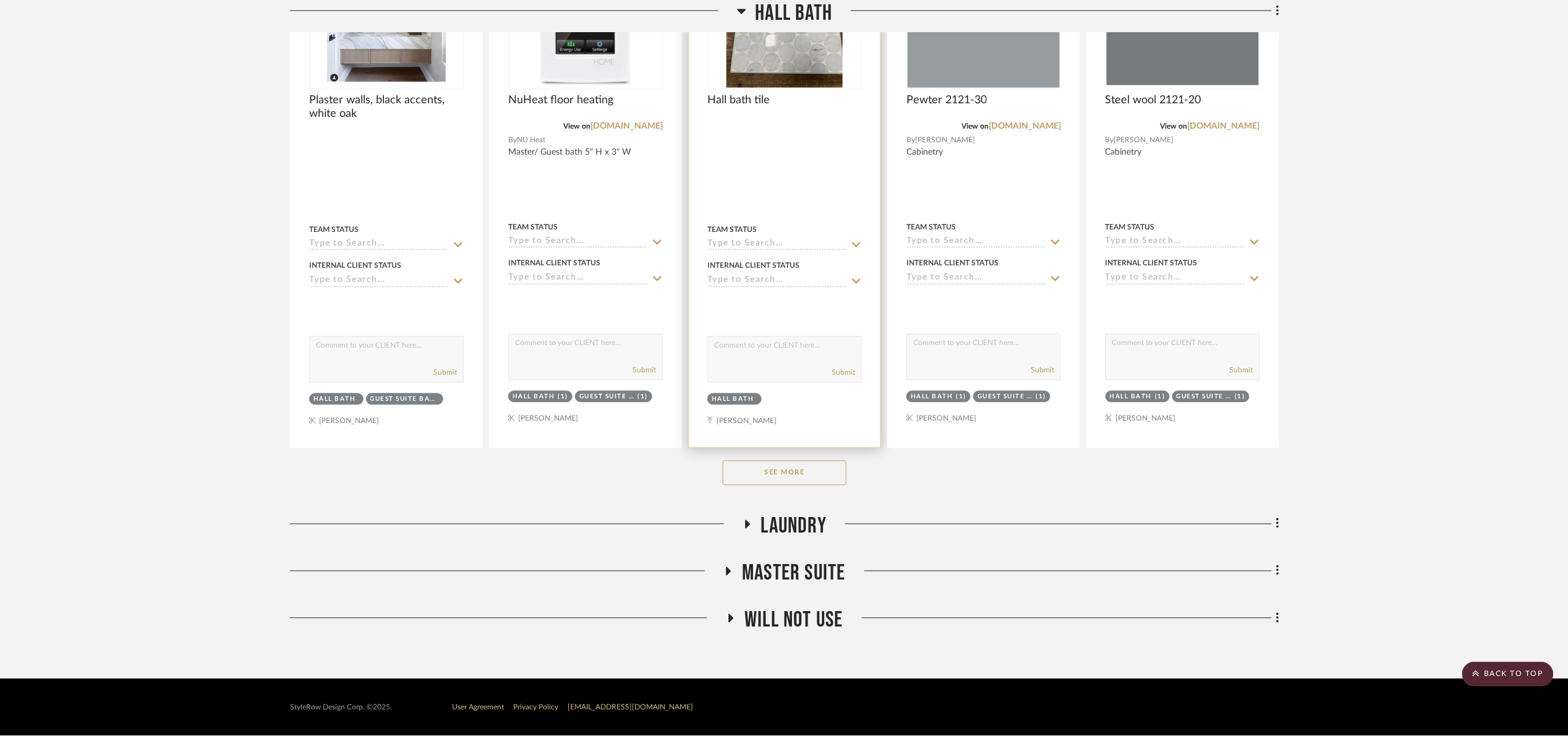
drag, startPoint x: 791, startPoint y: 476, endPoint x: 801, endPoint y: 444, distance: 33.5
click at [790, 476] on button "See More" at bounding box center [784, 472] width 124 height 25
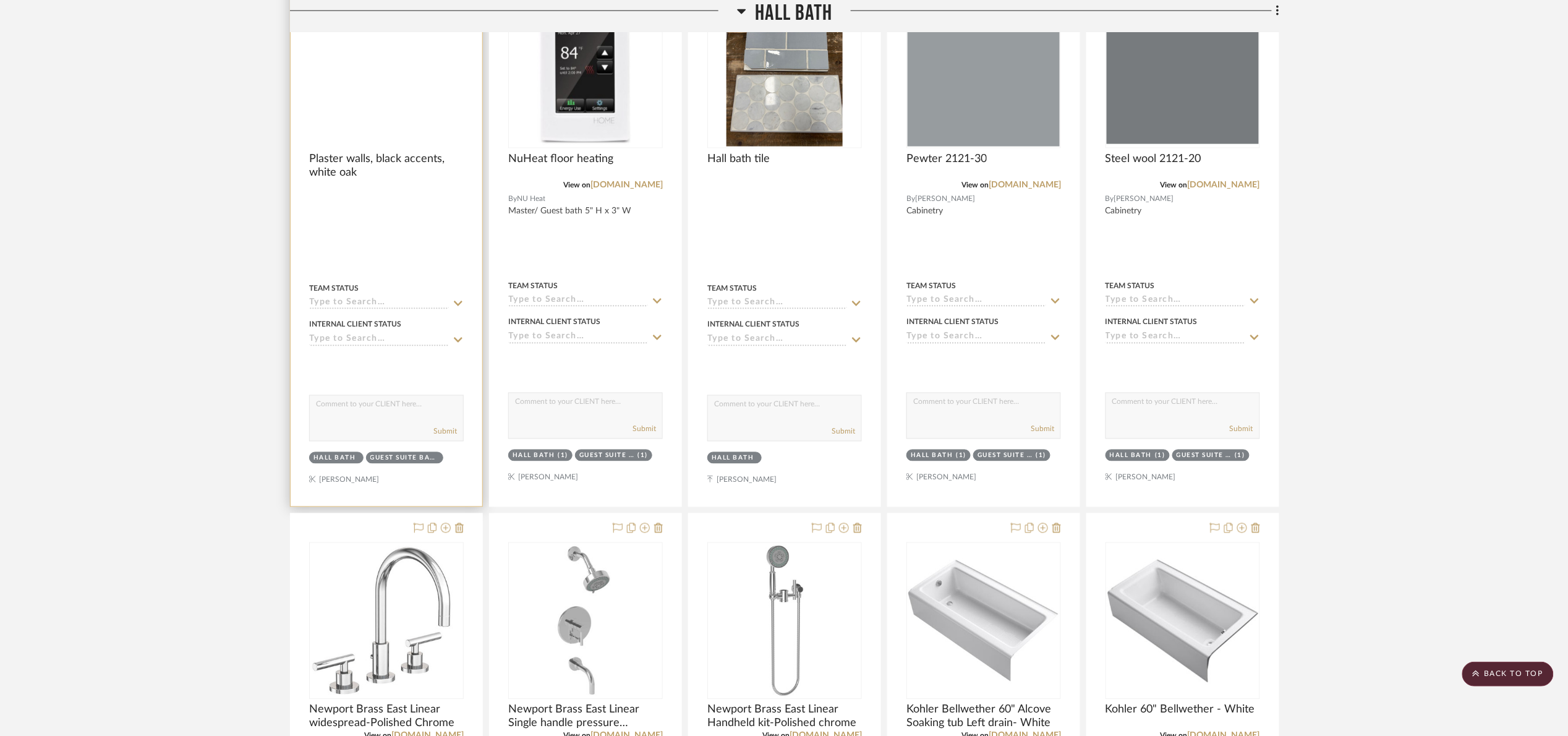
scroll to position [565, 0]
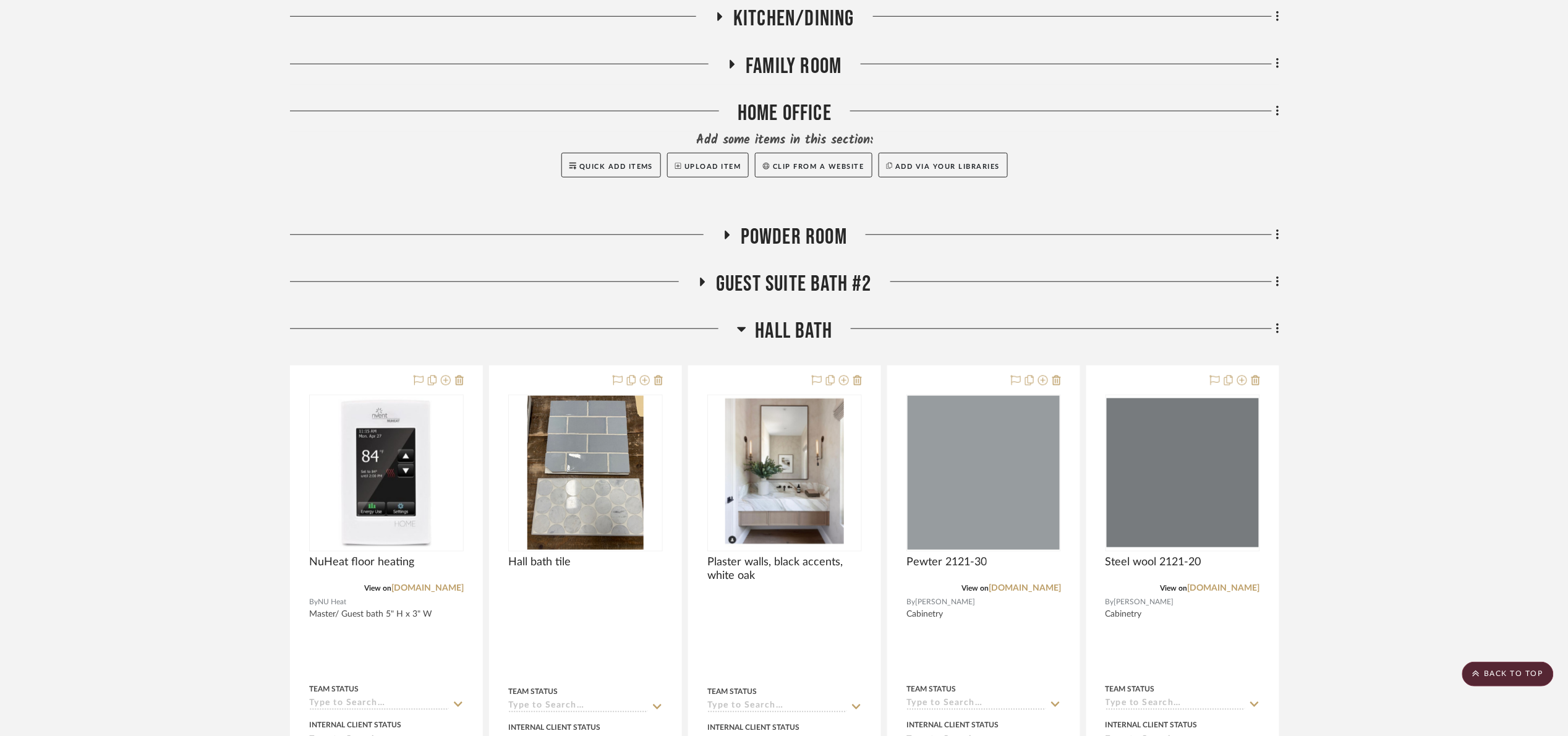
click at [811, 324] on span "Hall Bath" at bounding box center [794, 331] width 78 height 27
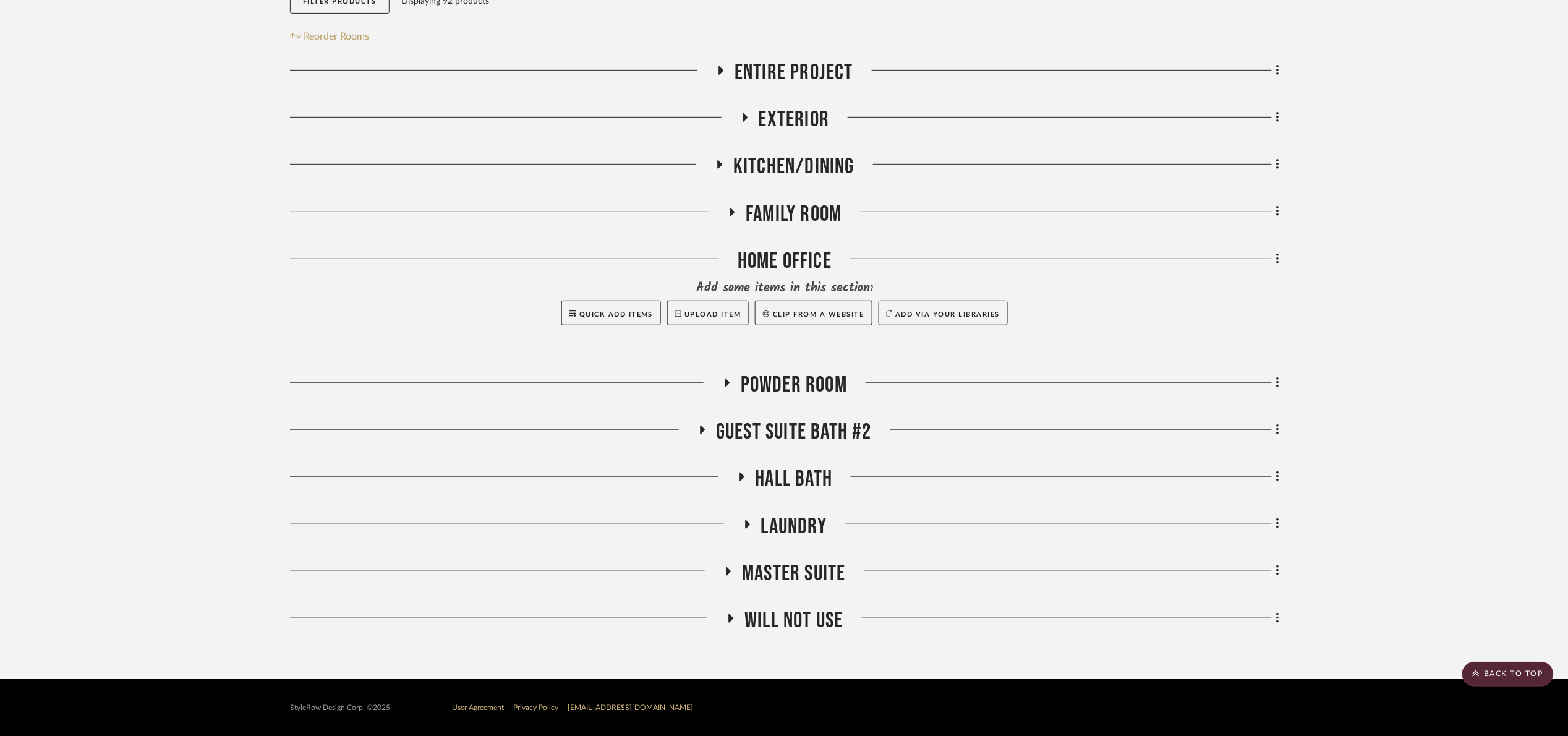
click at [821, 425] on span "Guest Suite bath #2" at bounding box center [793, 431] width 156 height 27
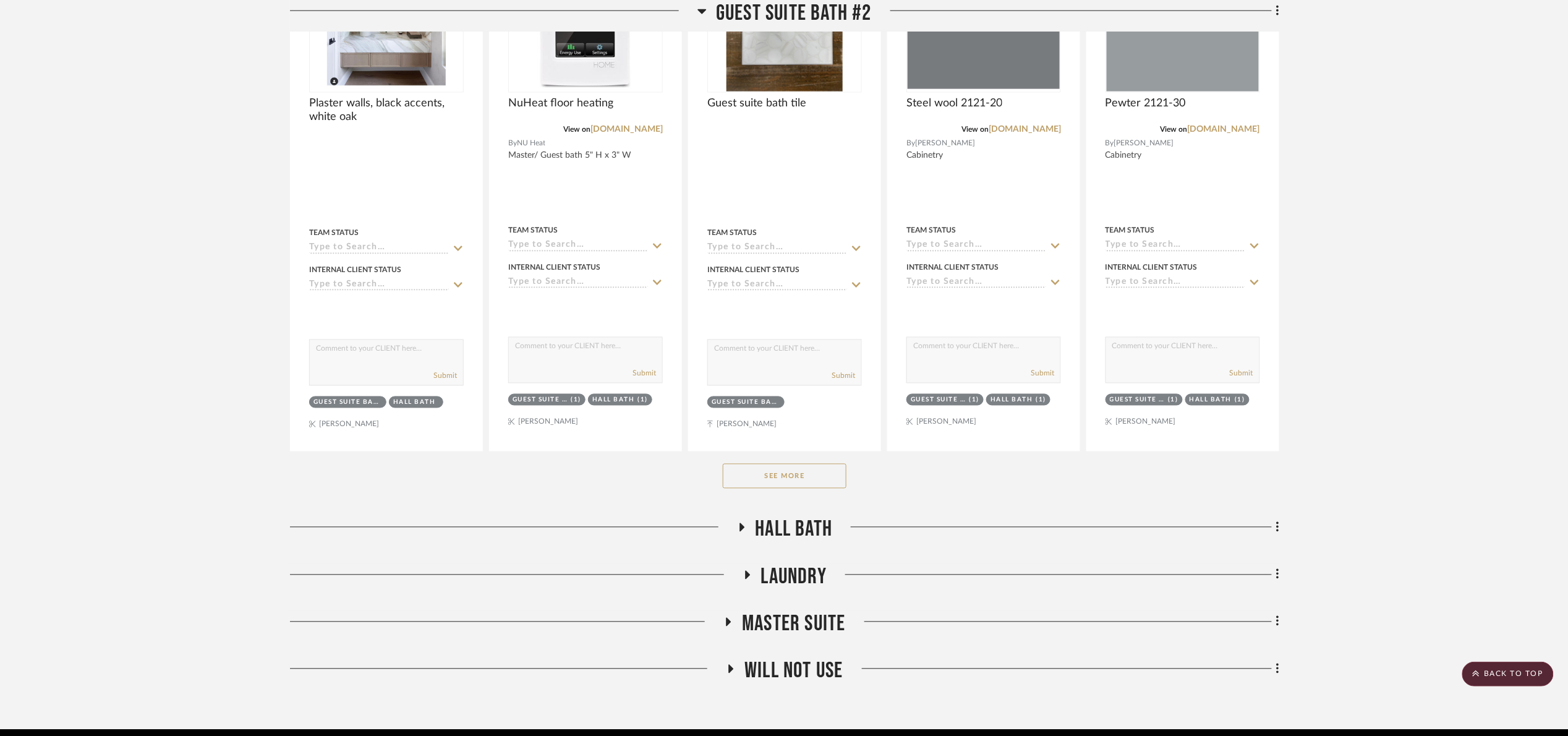
scroll to position [842, 0]
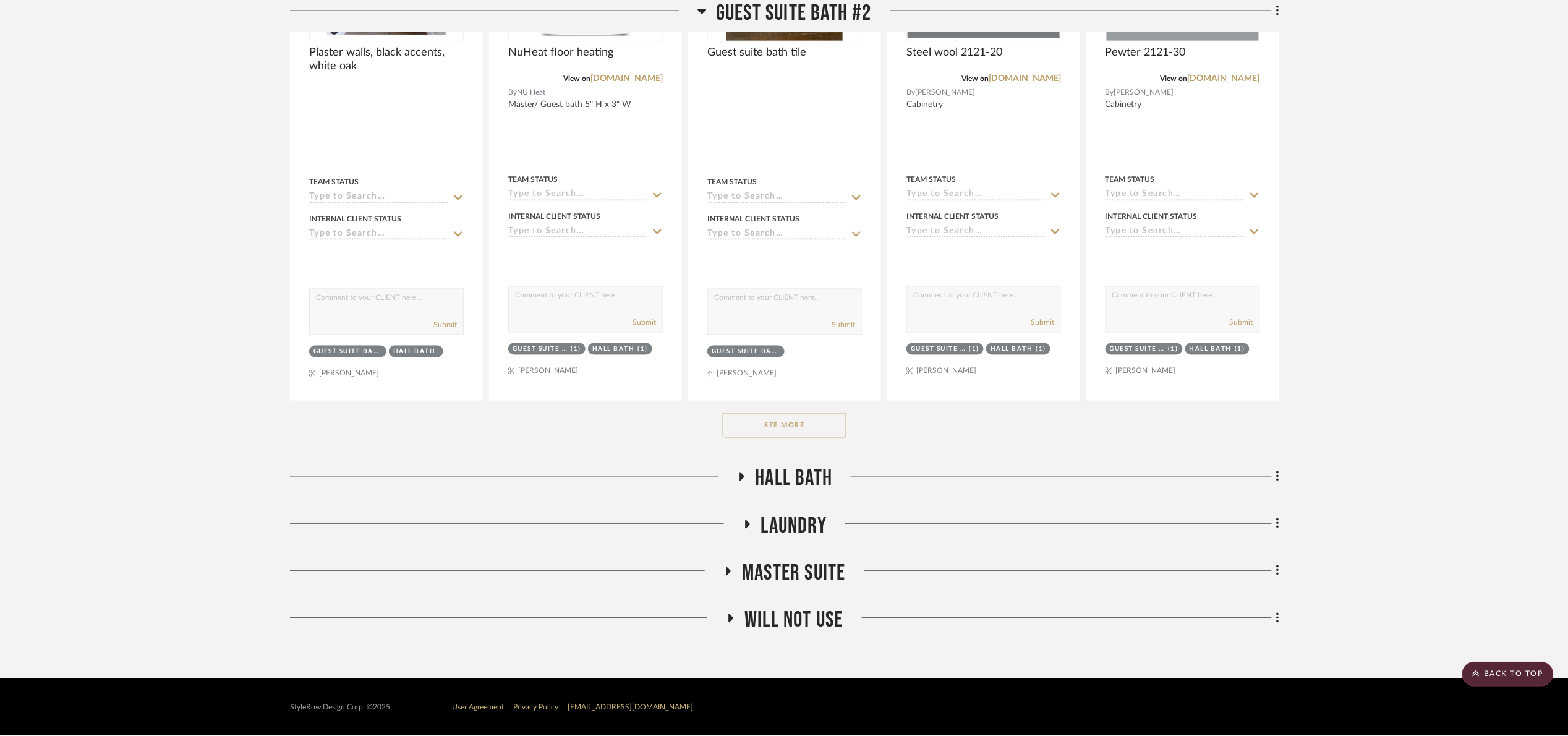
click at [778, 432] on button "See More" at bounding box center [784, 425] width 124 height 25
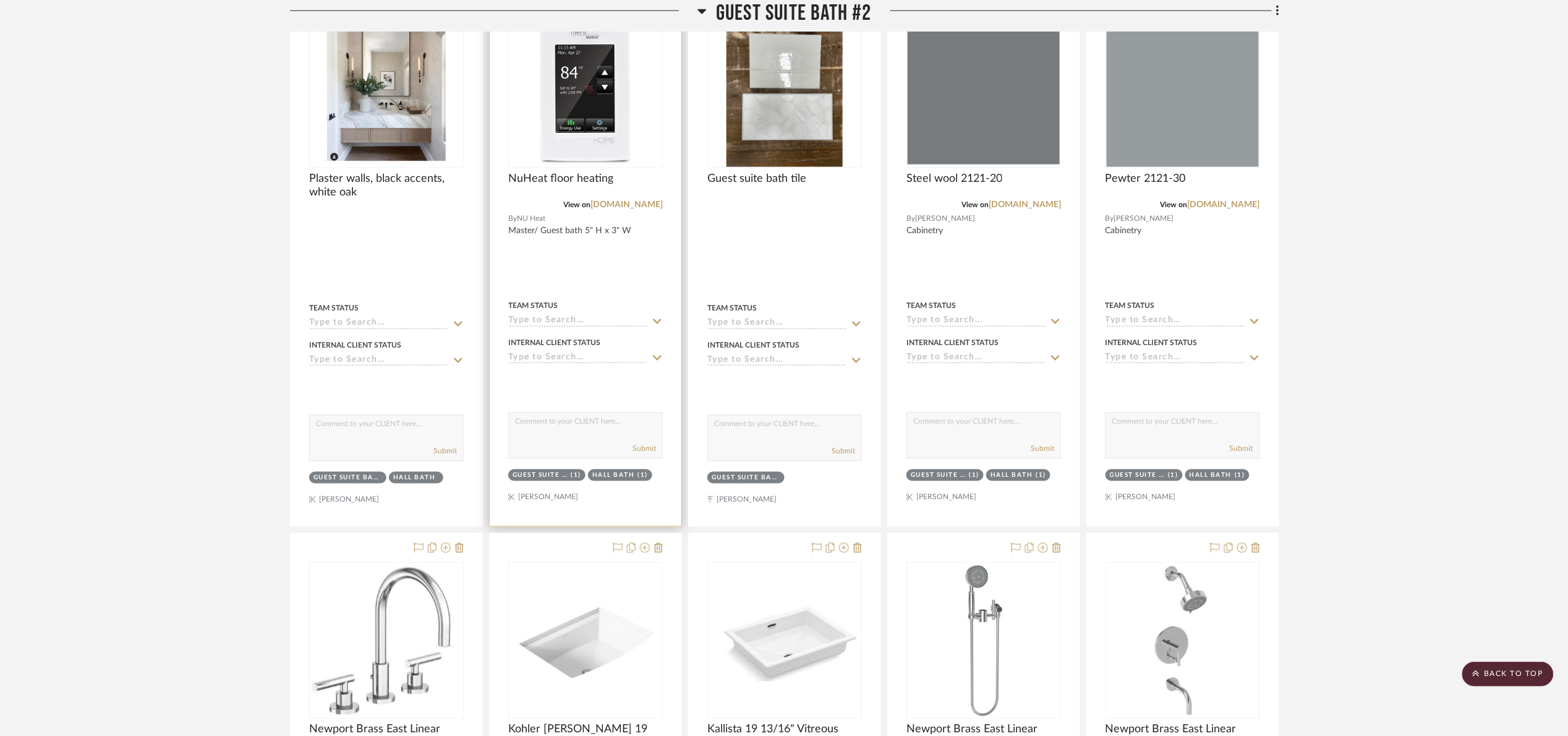
scroll to position [471, 0]
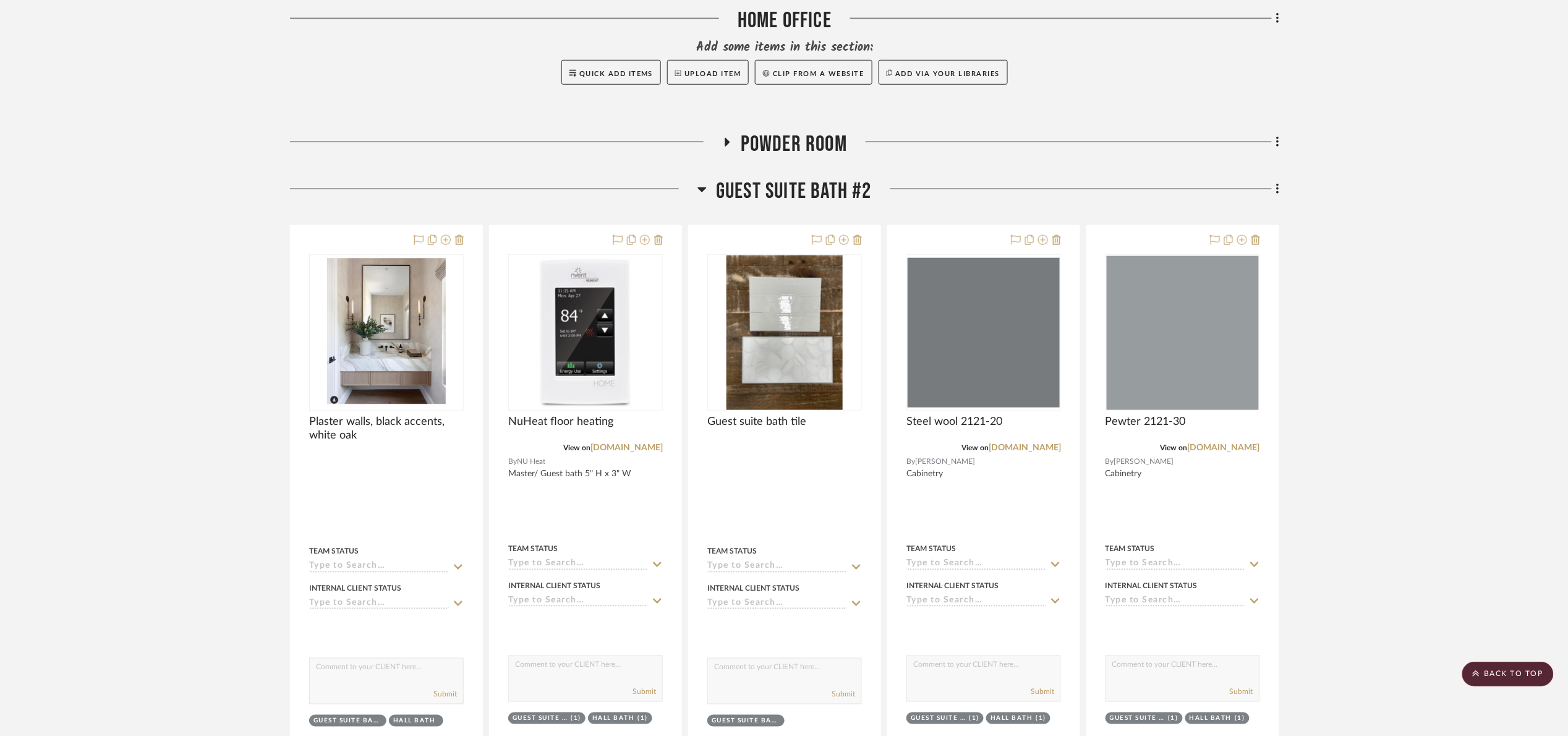
click at [760, 193] on span "Guest Suite bath #2" at bounding box center [793, 191] width 156 height 27
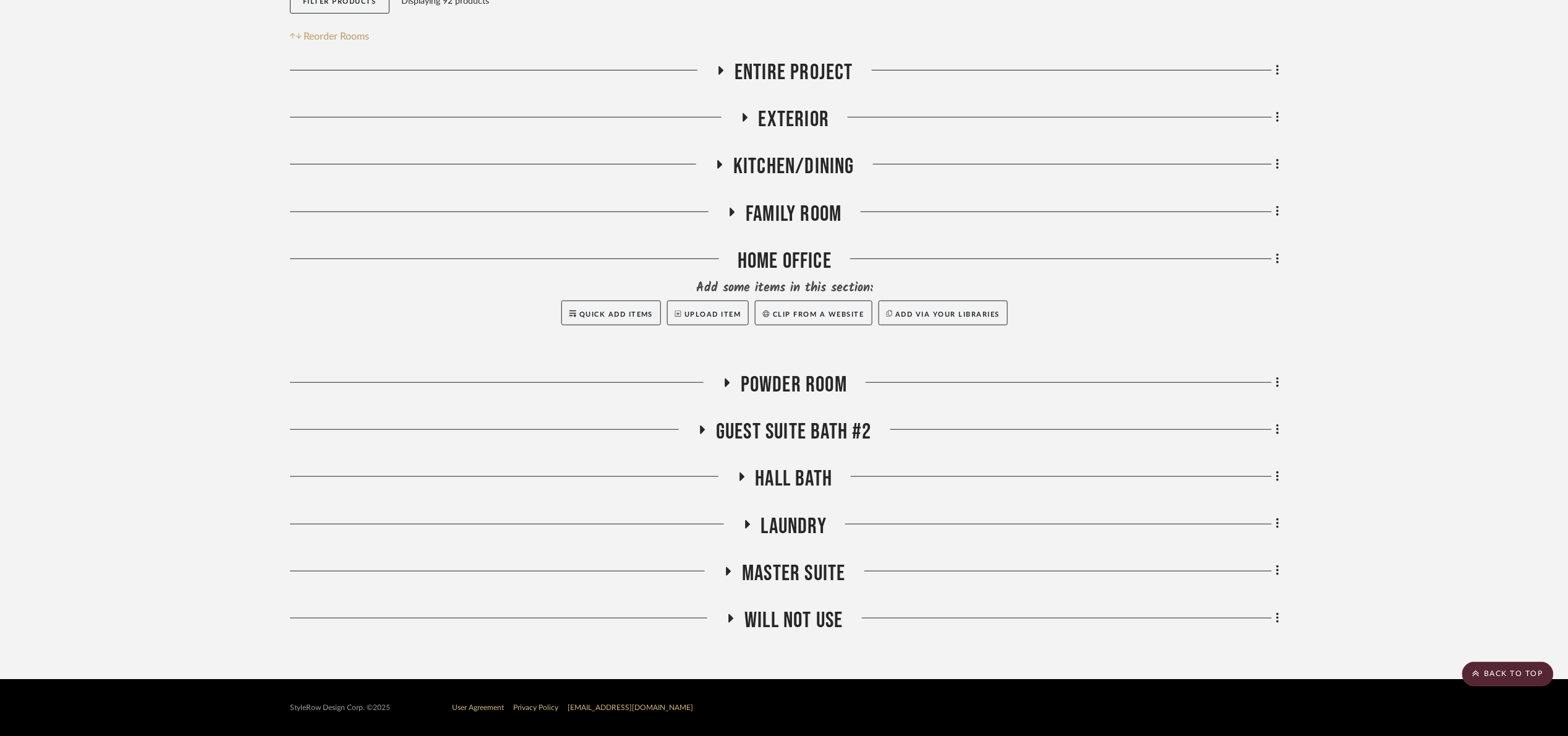
click at [814, 611] on span "will NOT use" at bounding box center [793, 620] width 98 height 27
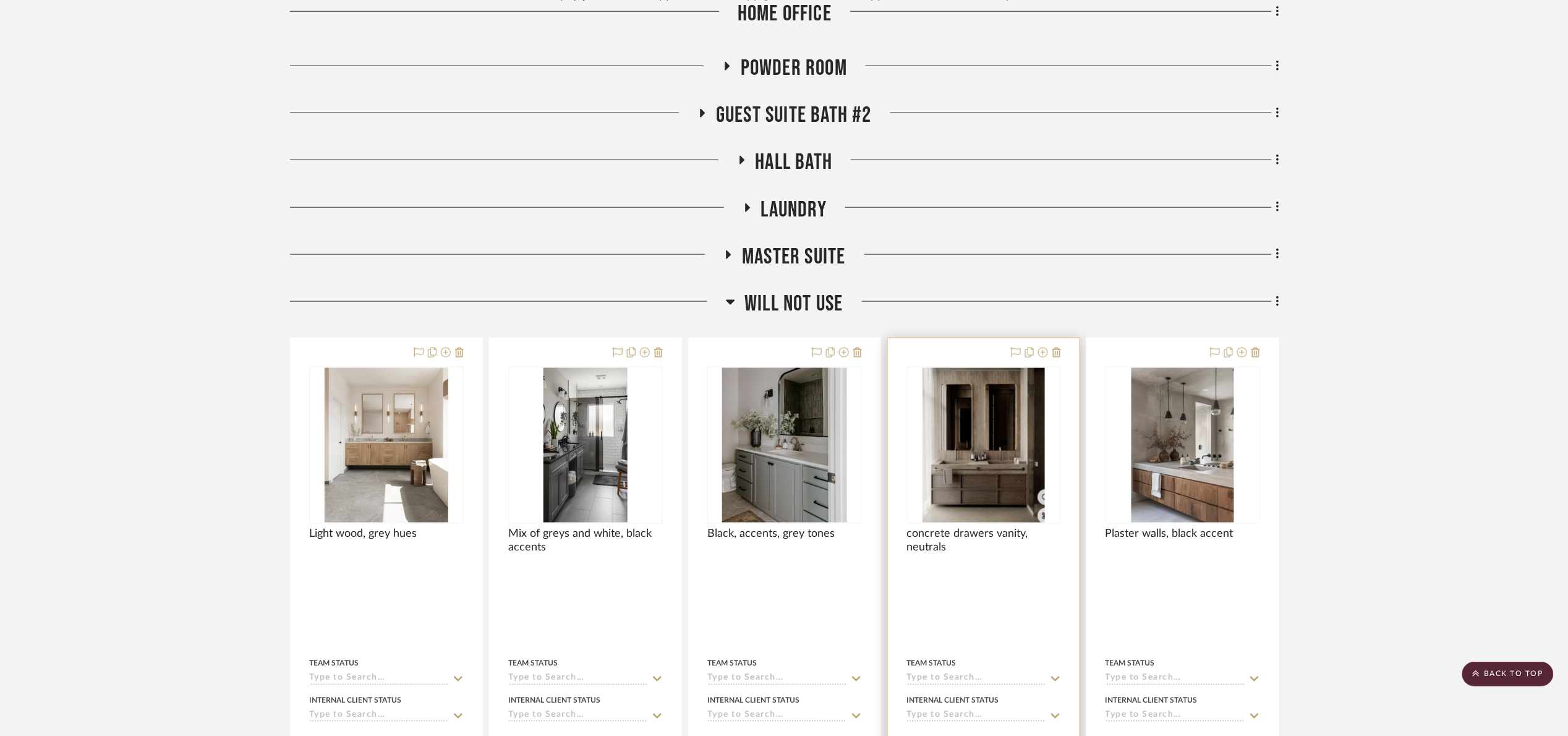
scroll to position [828, 0]
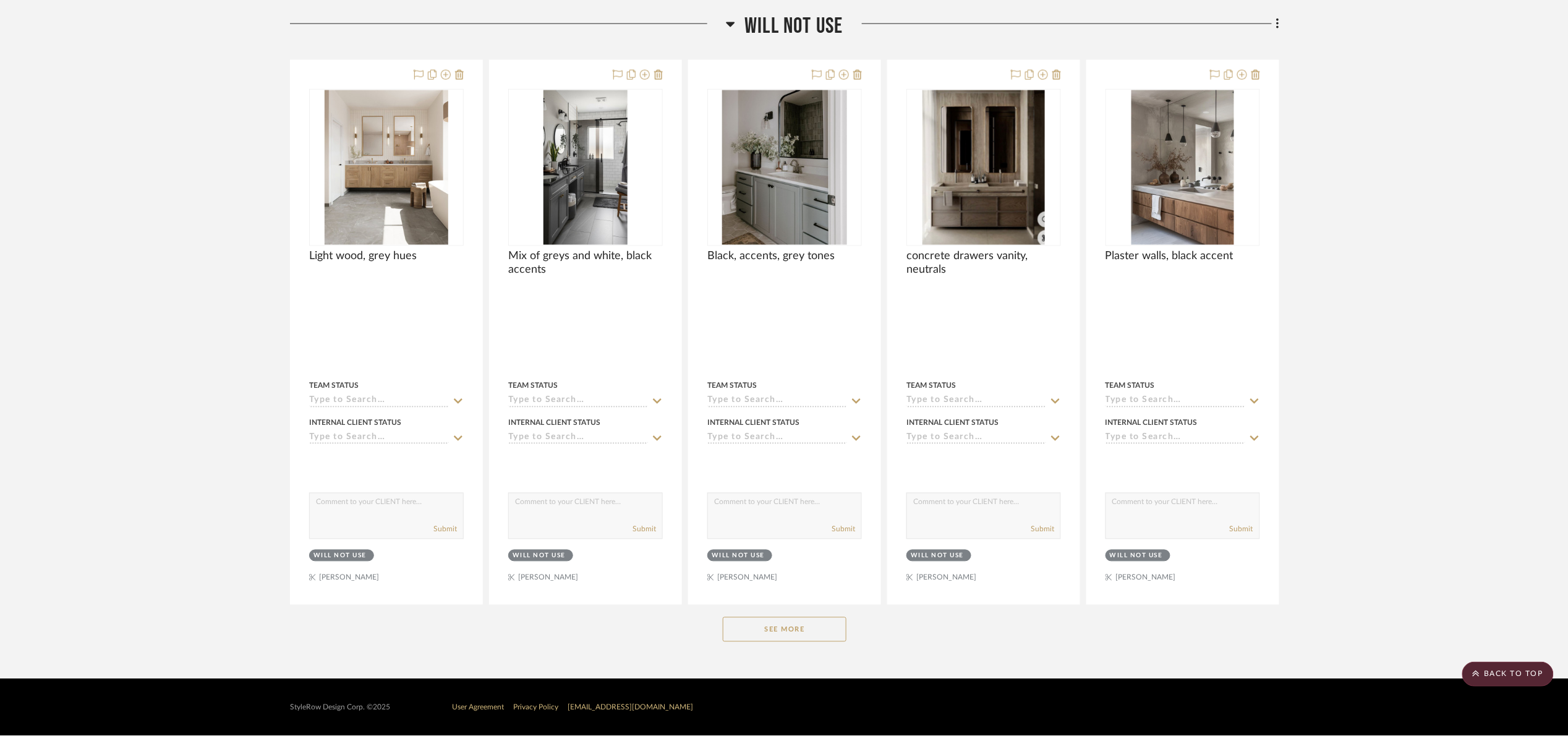
click at [778, 634] on button "See More" at bounding box center [784, 629] width 124 height 25
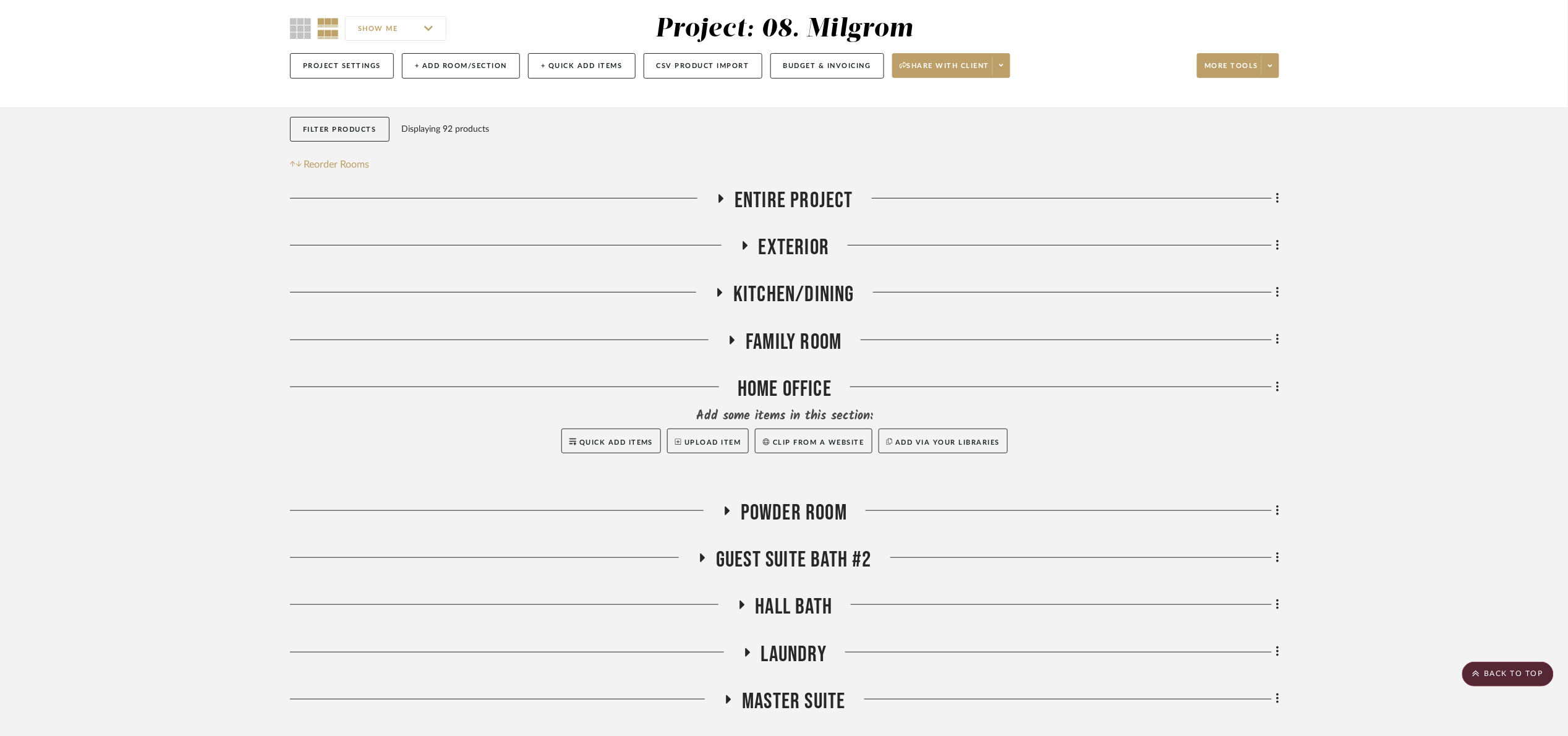
scroll to position [76, 0]
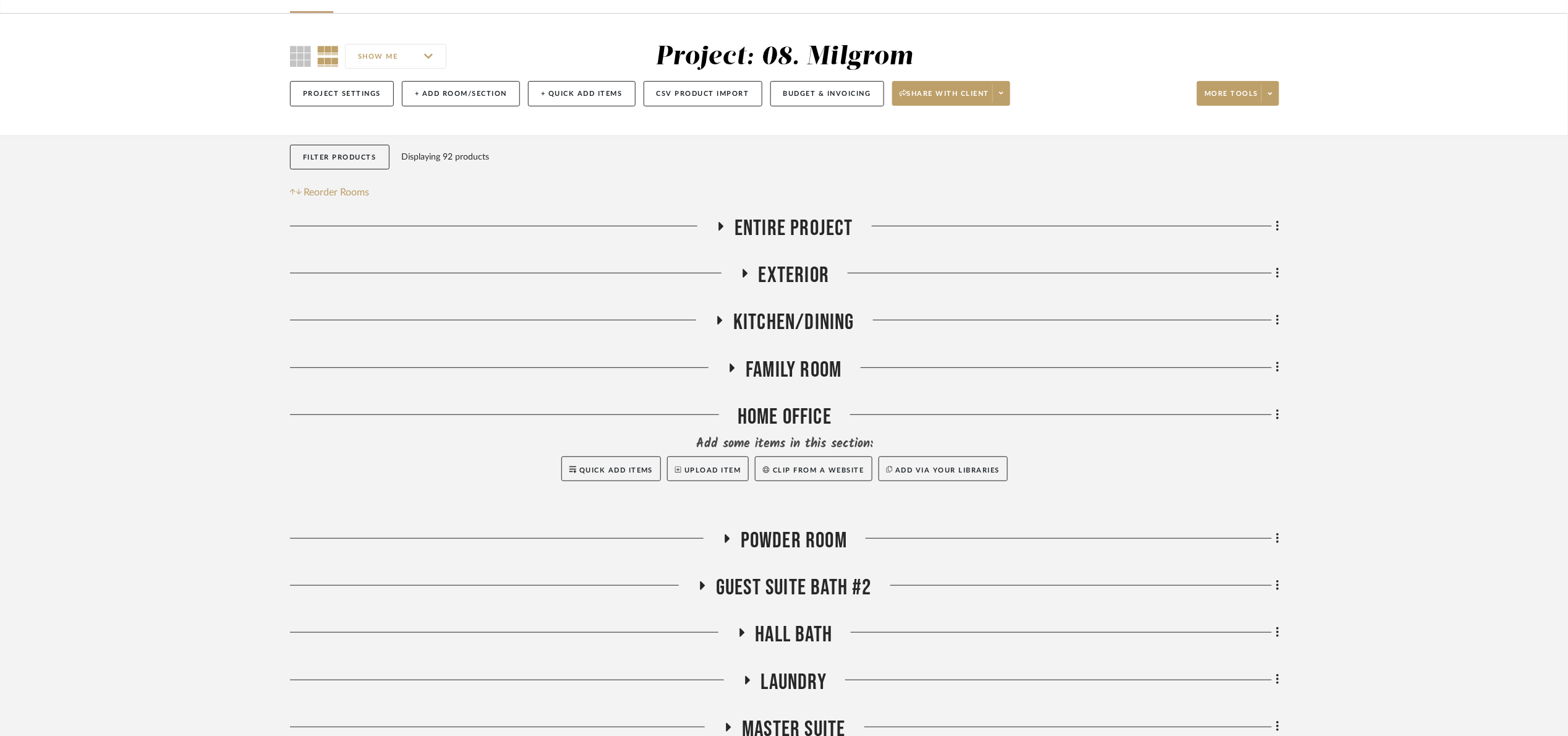
click at [801, 536] on span "Powder Room" at bounding box center [794, 540] width 106 height 27
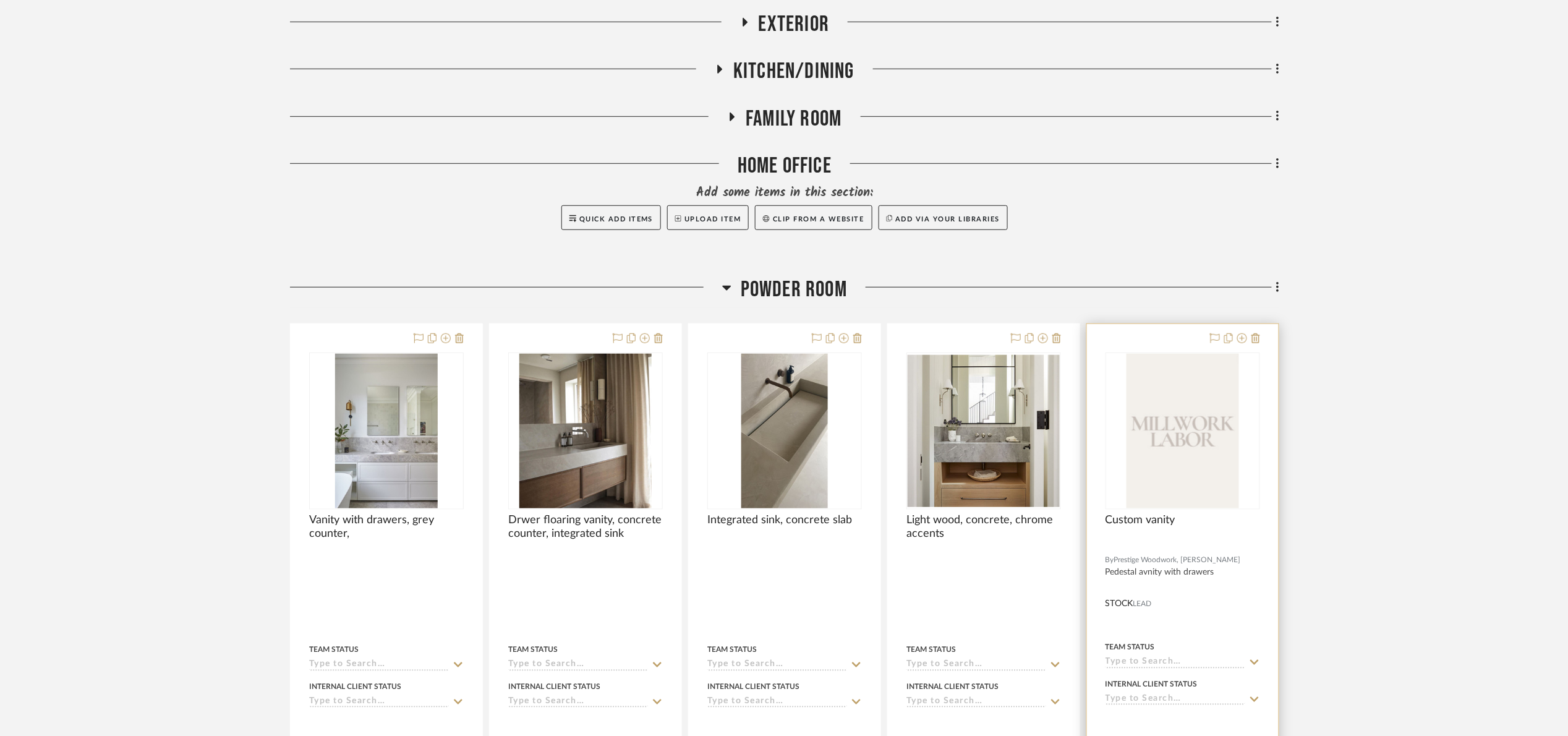
scroll to position [353, 0]
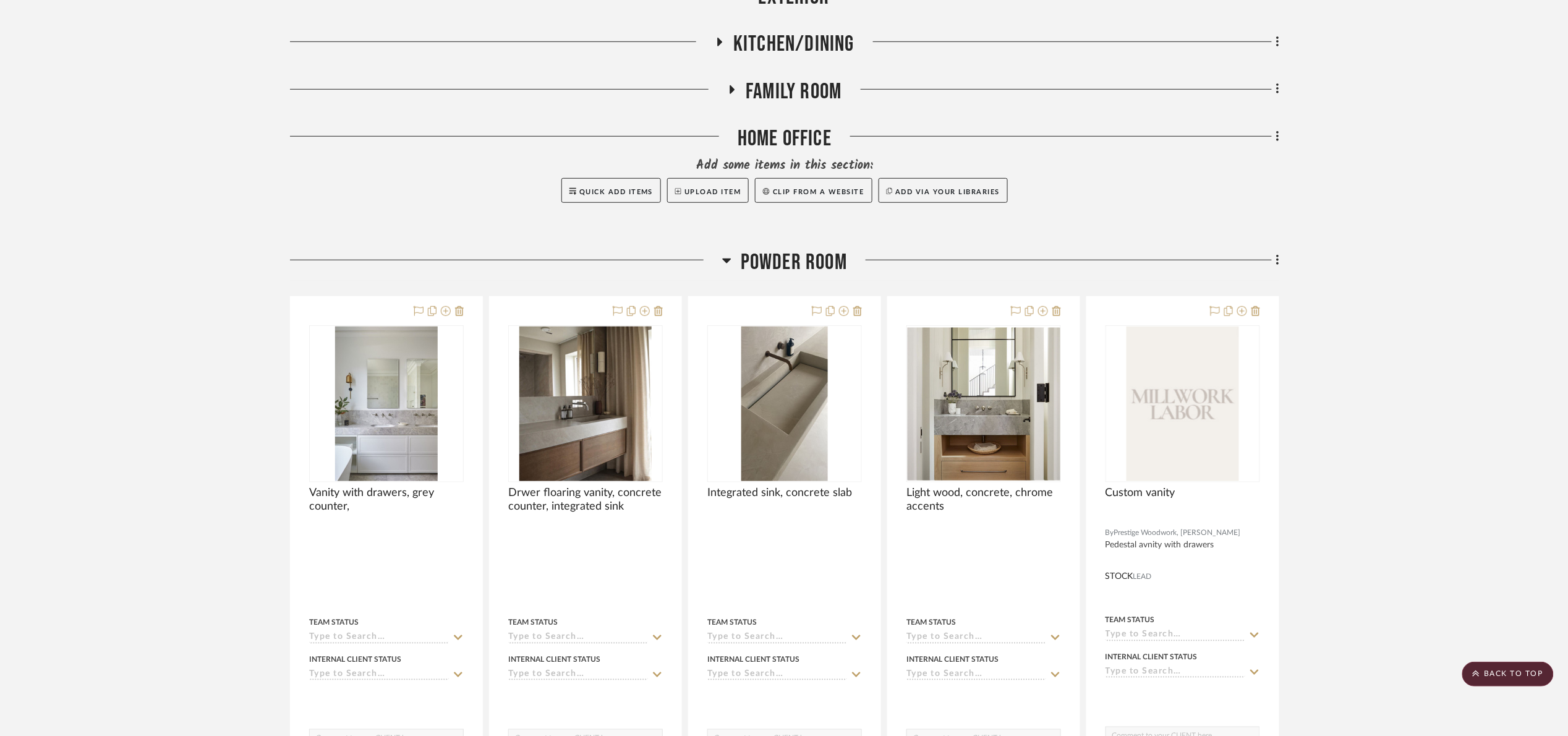
click at [794, 264] on span "Powder Room" at bounding box center [794, 262] width 106 height 27
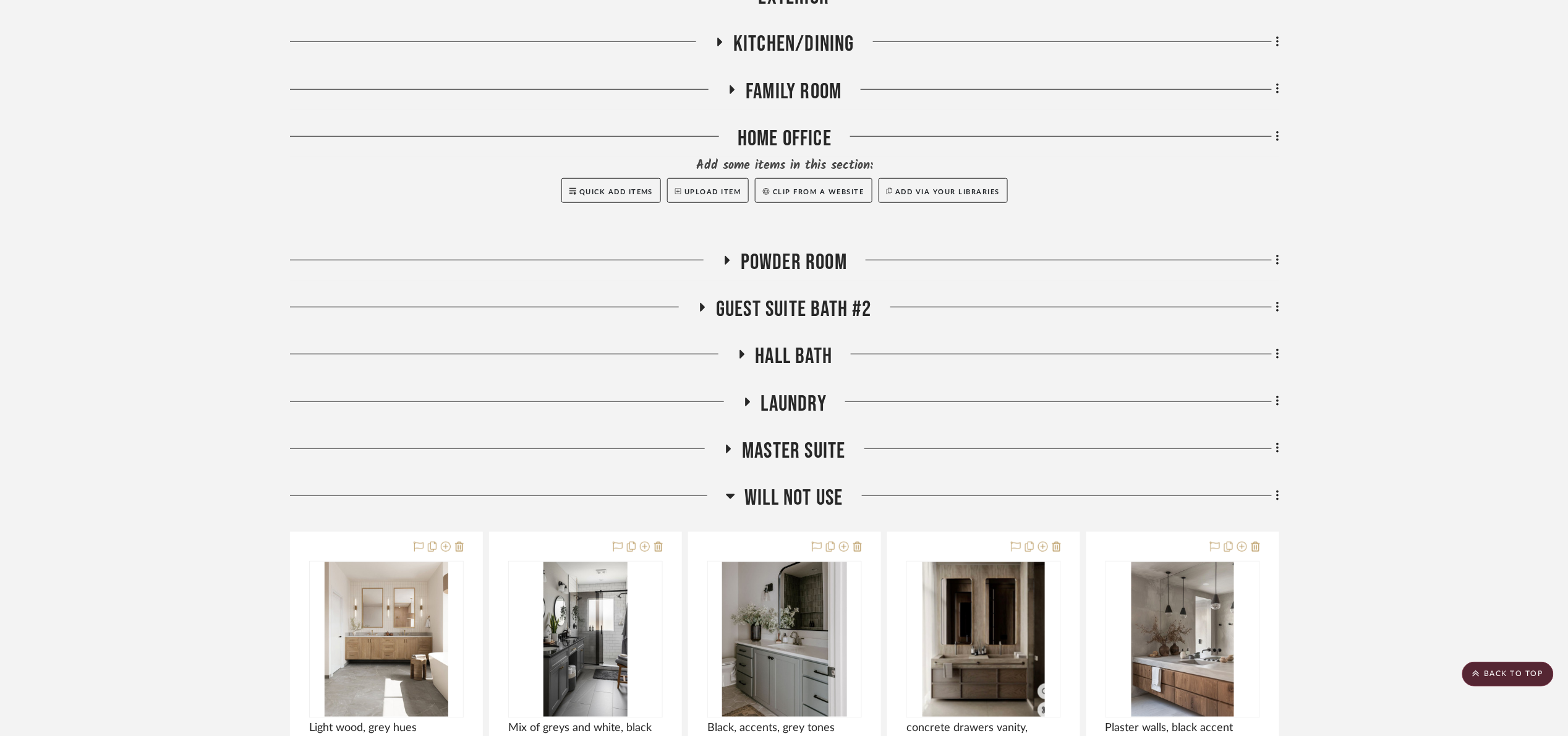
click at [804, 507] on span "will NOT use" at bounding box center [793, 498] width 98 height 27
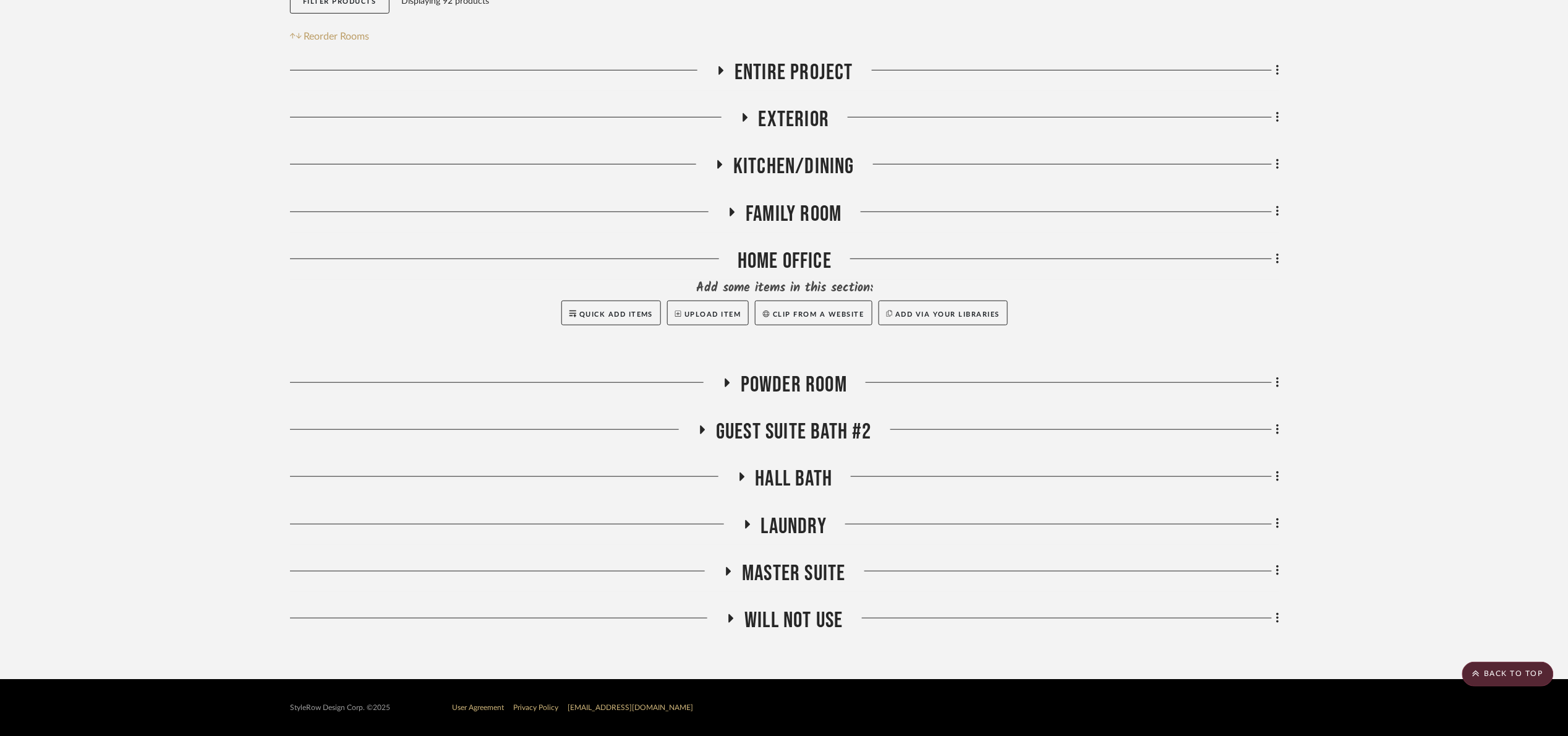
click at [809, 562] on span "Master Suite" at bounding box center [793, 573] width 103 height 27
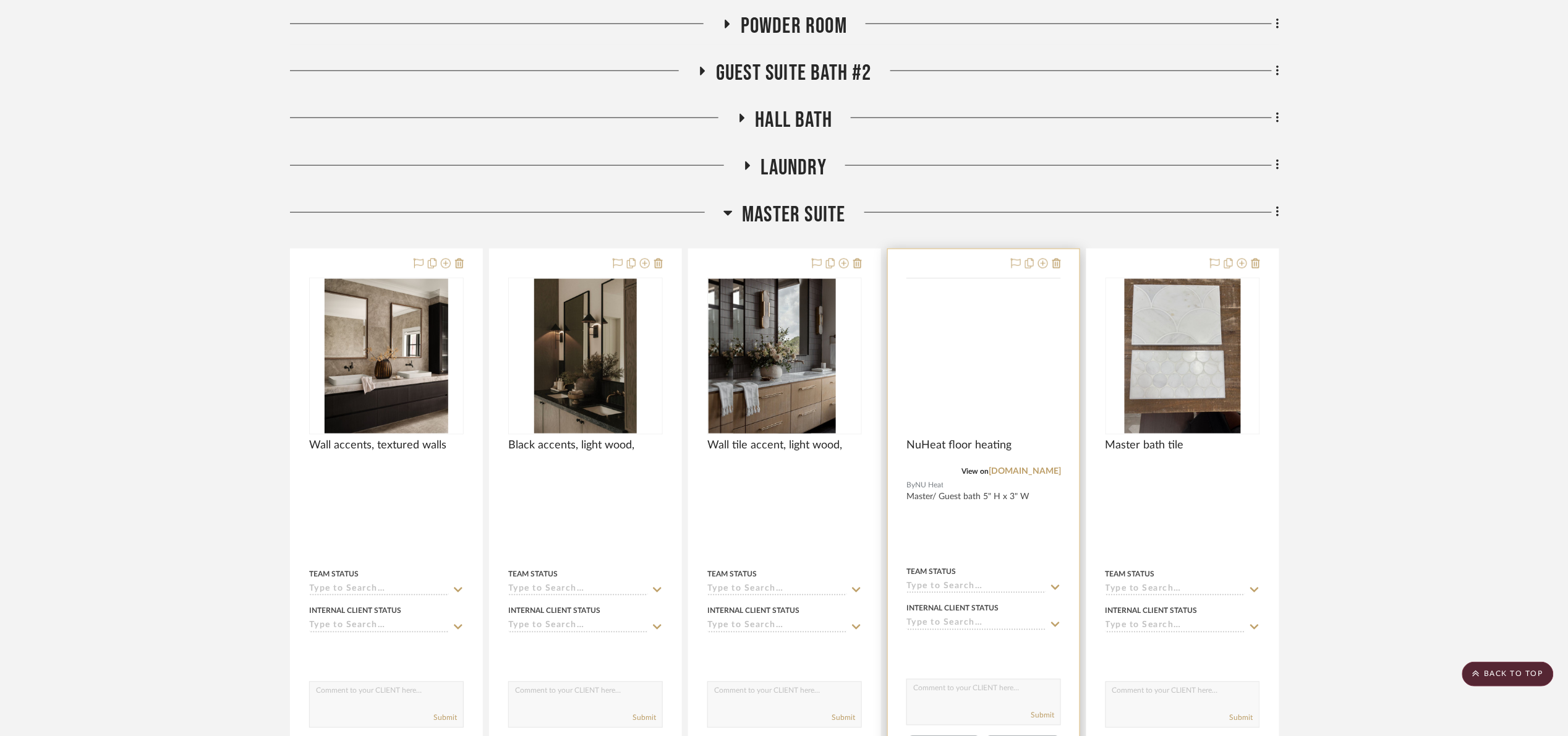
scroll to position [632, 0]
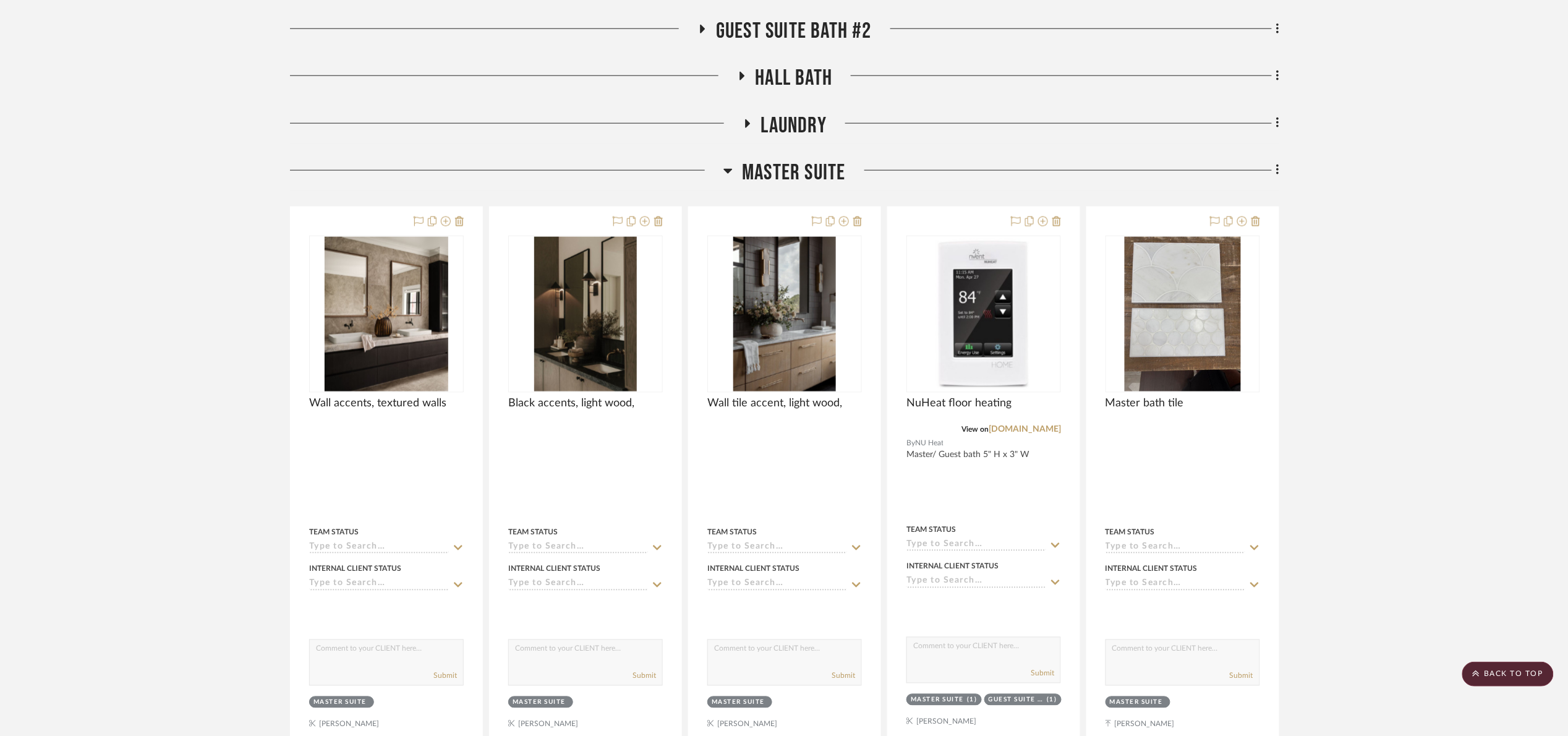
click at [841, 180] on span "Master Suite" at bounding box center [793, 172] width 103 height 27
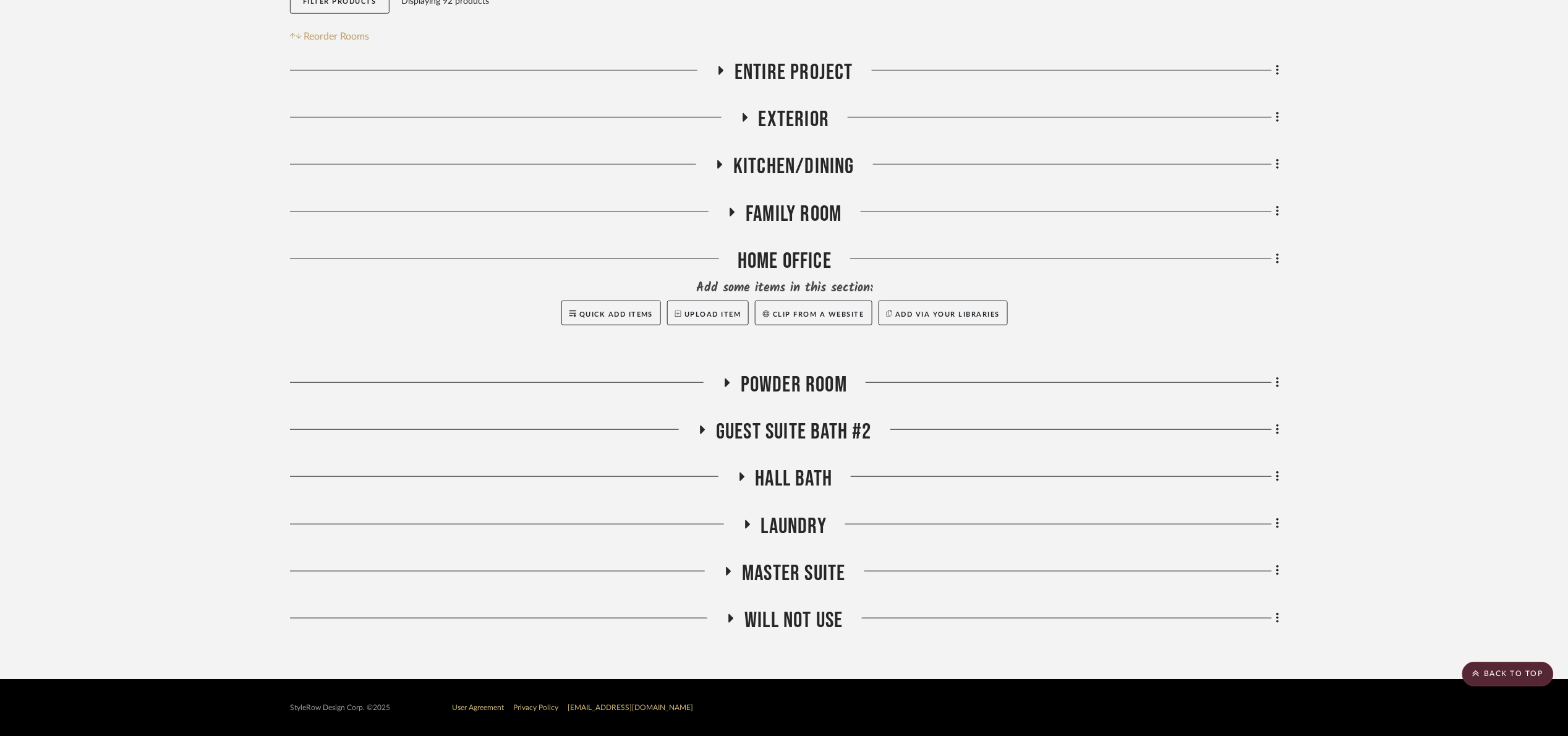
scroll to position [232, 0]
click at [810, 567] on span "Master Suite" at bounding box center [793, 573] width 103 height 27
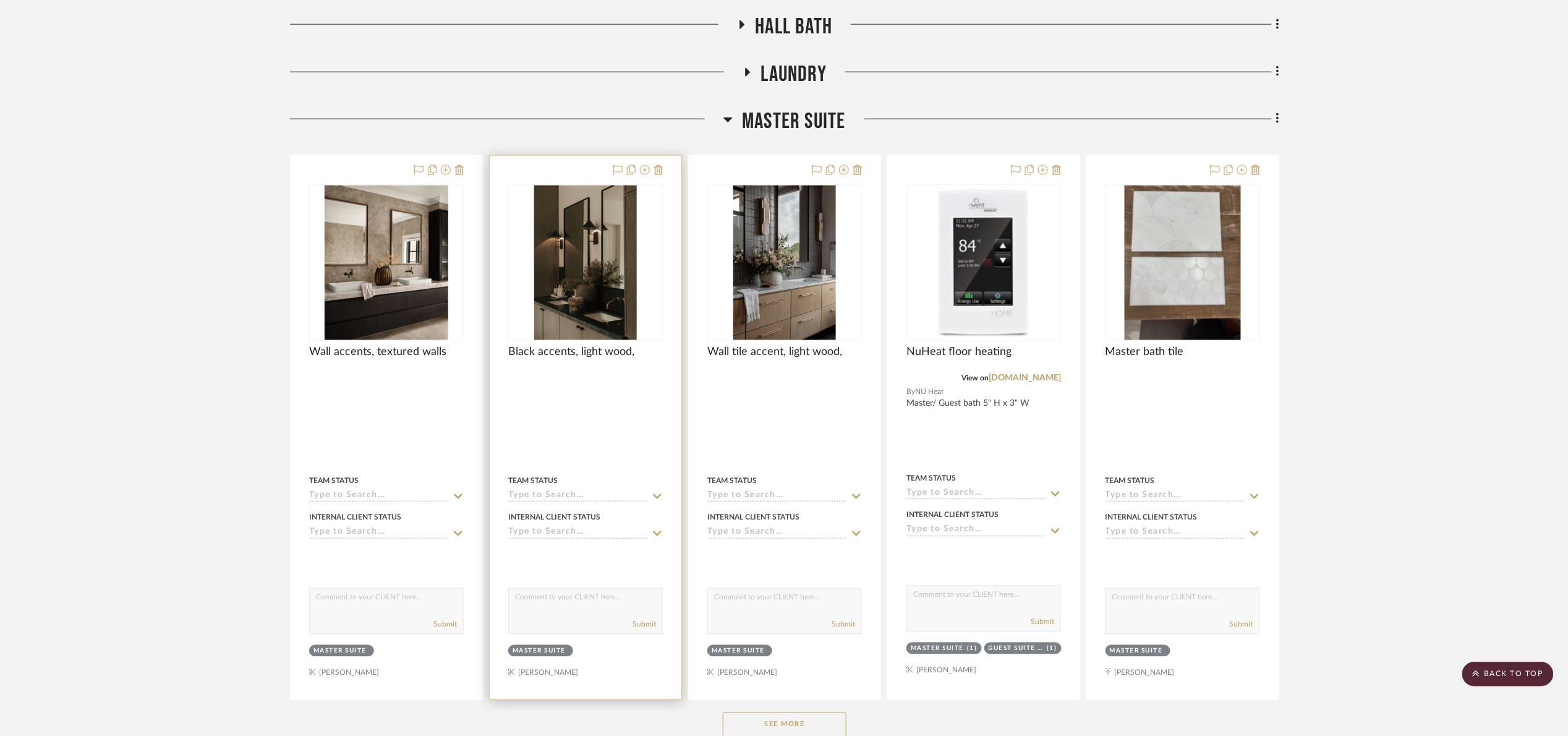
scroll to position [818, 0]
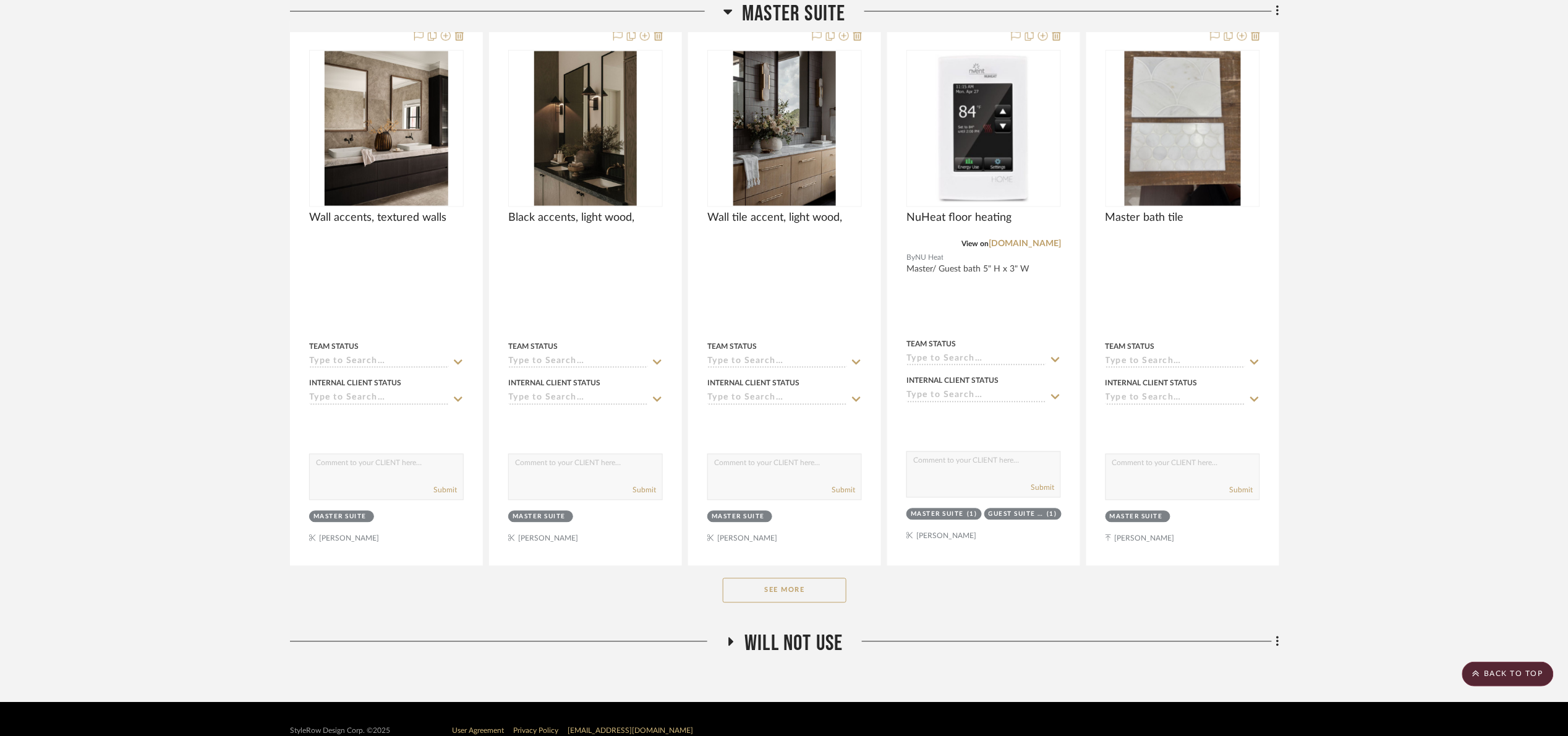
click at [781, 603] on button "See More" at bounding box center [784, 589] width 124 height 25
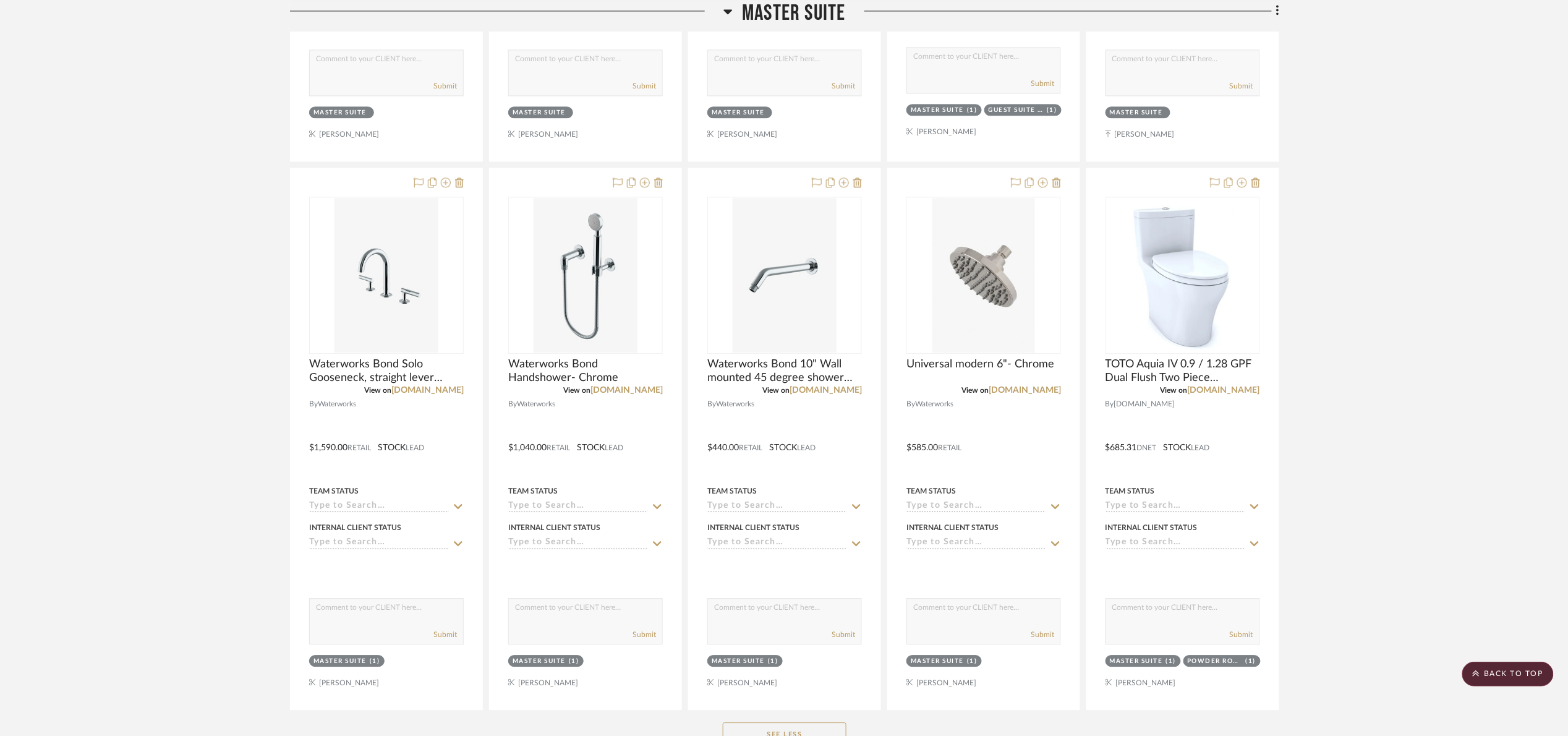
scroll to position [1281, 0]
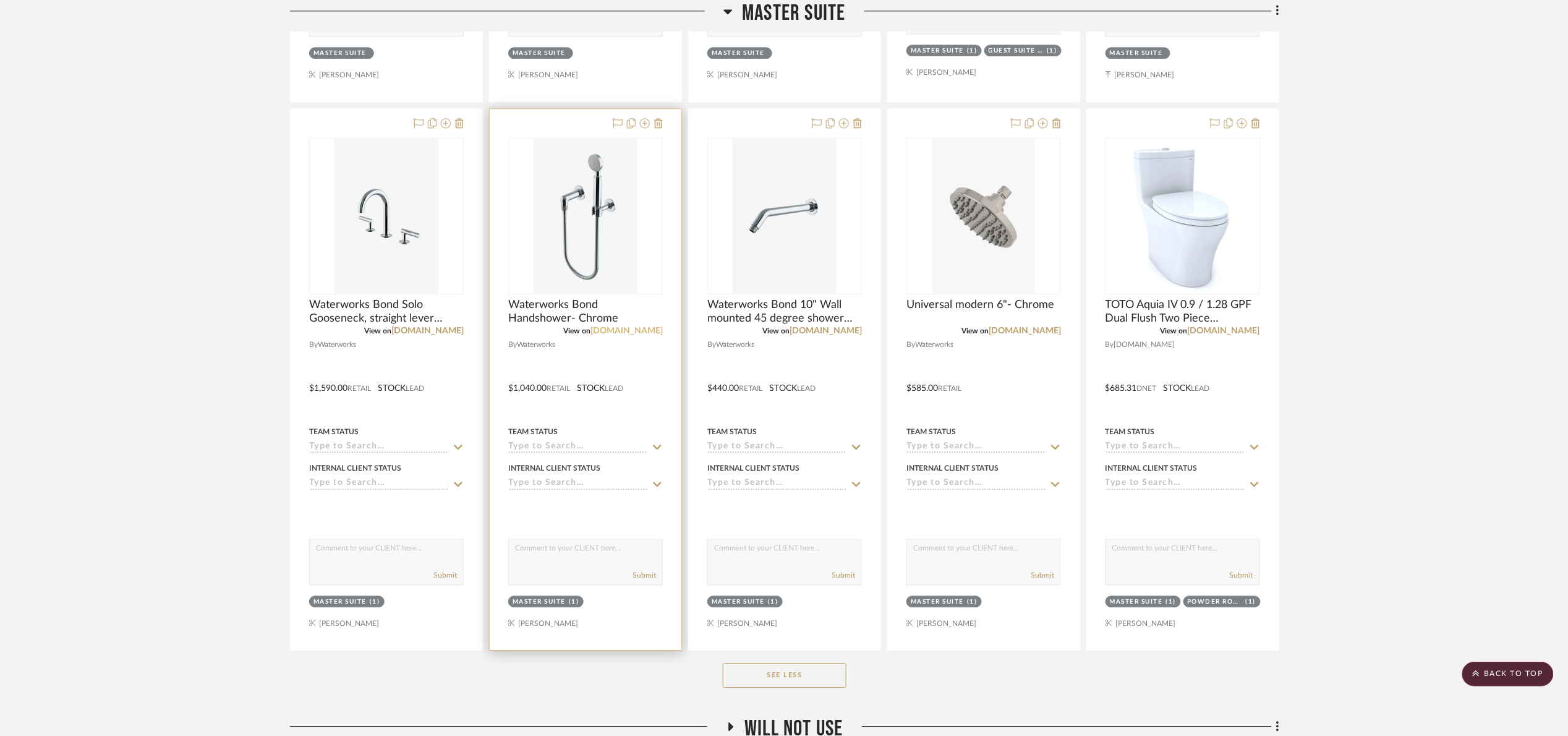
click at [621, 328] on link "[DOMAIN_NAME]" at bounding box center [627, 331] width 73 height 9
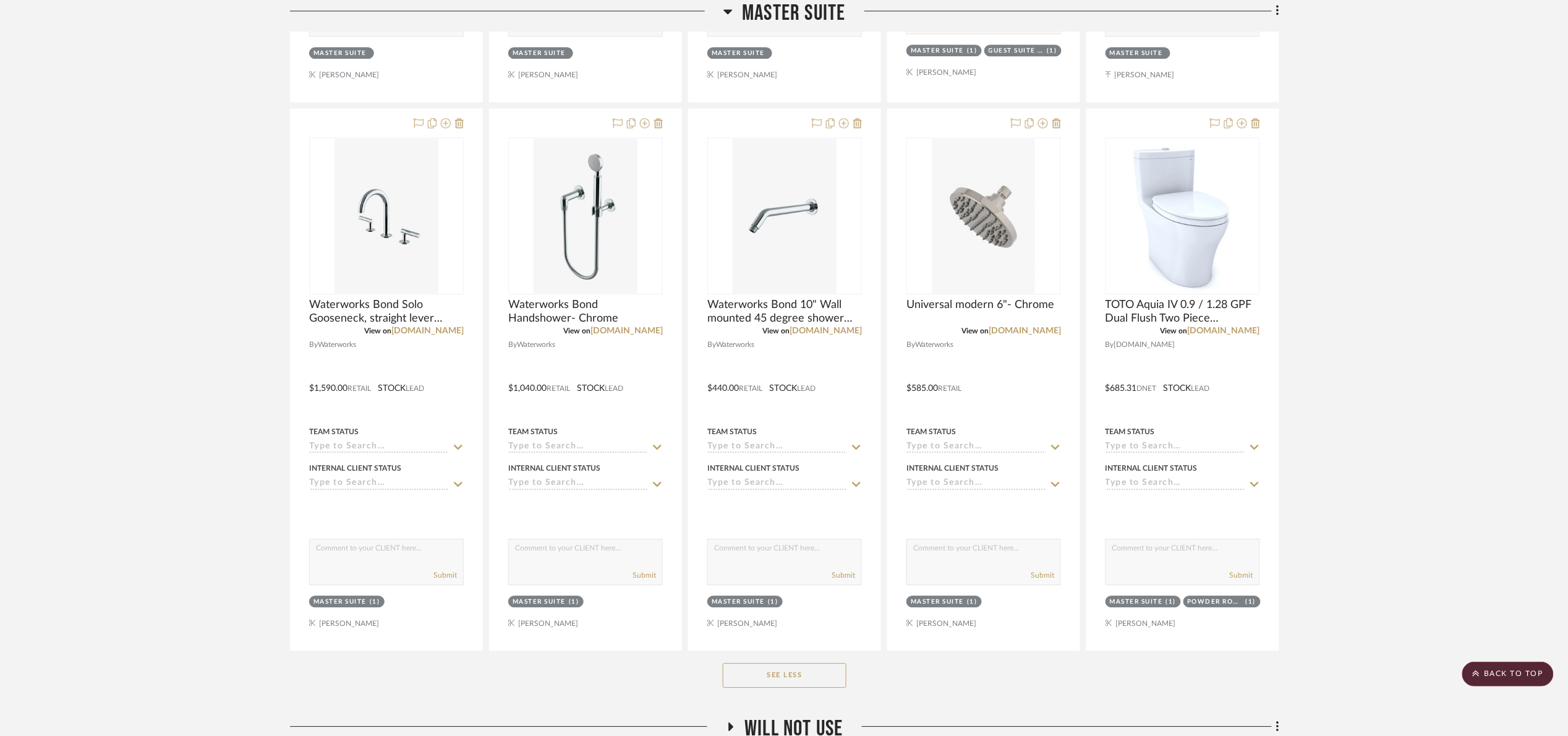
drag, startPoint x: 816, startPoint y: 6, endPoint x: 823, endPoint y: 6, distance: 7.0
click at [816, 6] on span "Master Suite" at bounding box center [793, 13] width 103 height 27
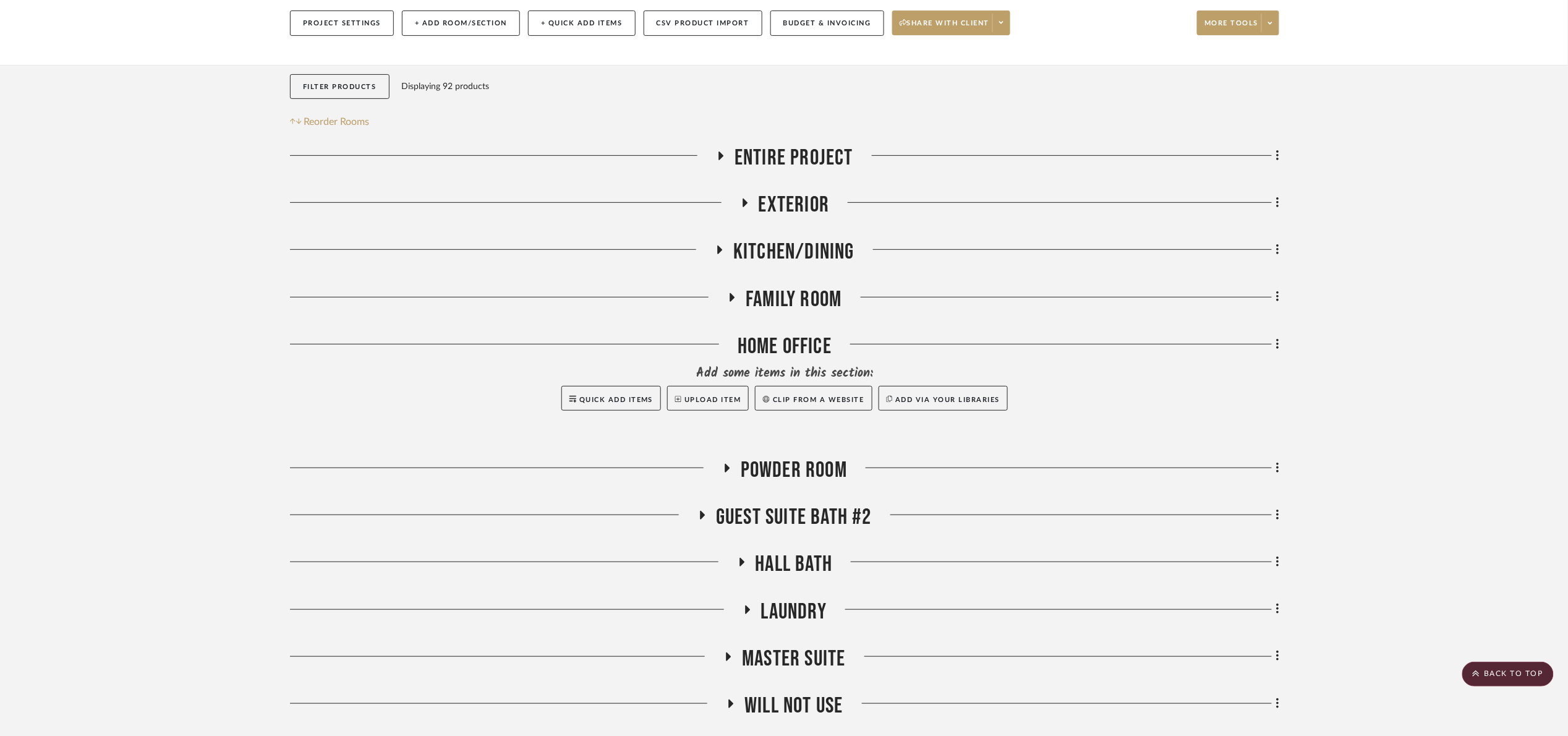
scroll to position [139, 0]
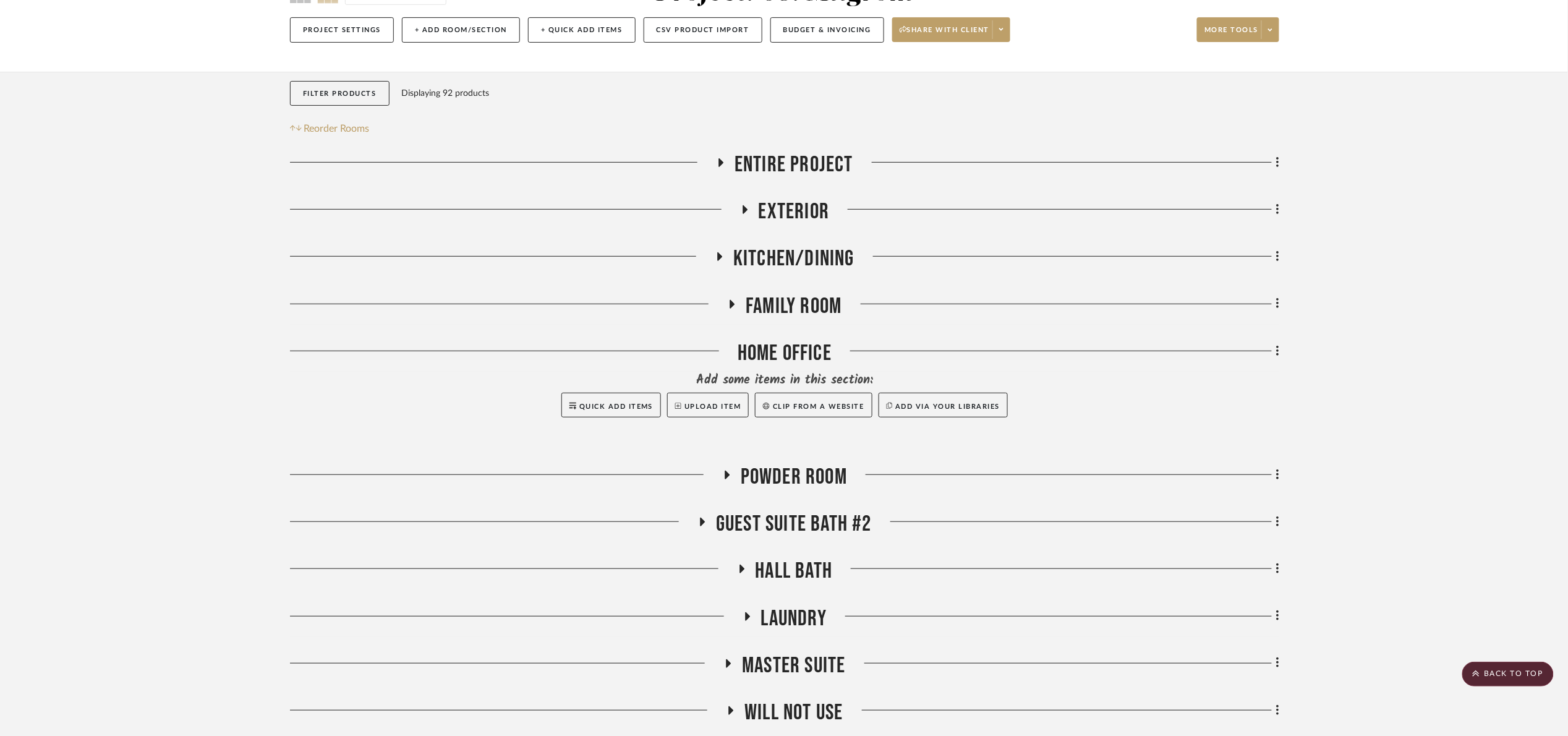
click at [816, 259] on span "Kitchen/Dining" at bounding box center [793, 258] width 121 height 27
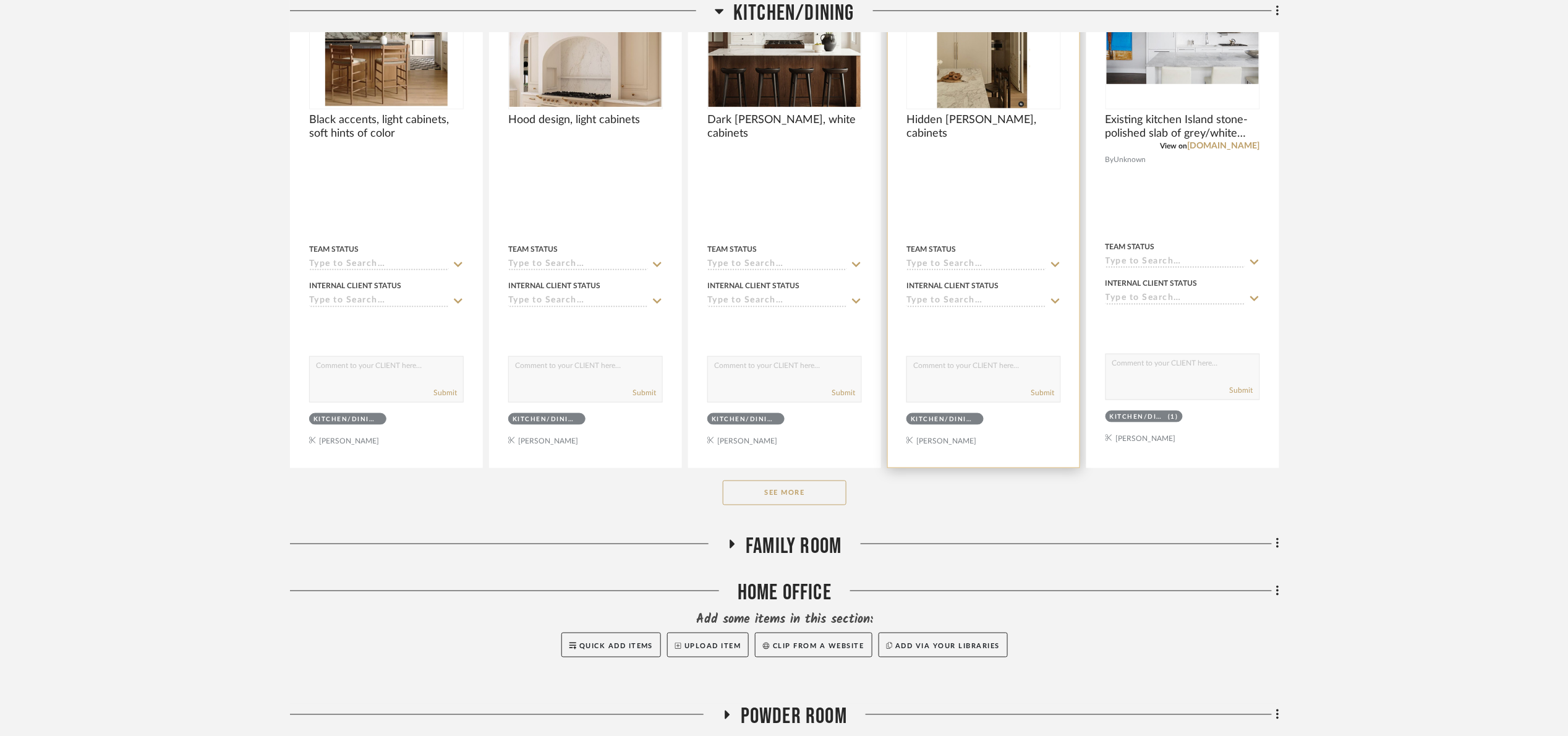
scroll to position [510, 0]
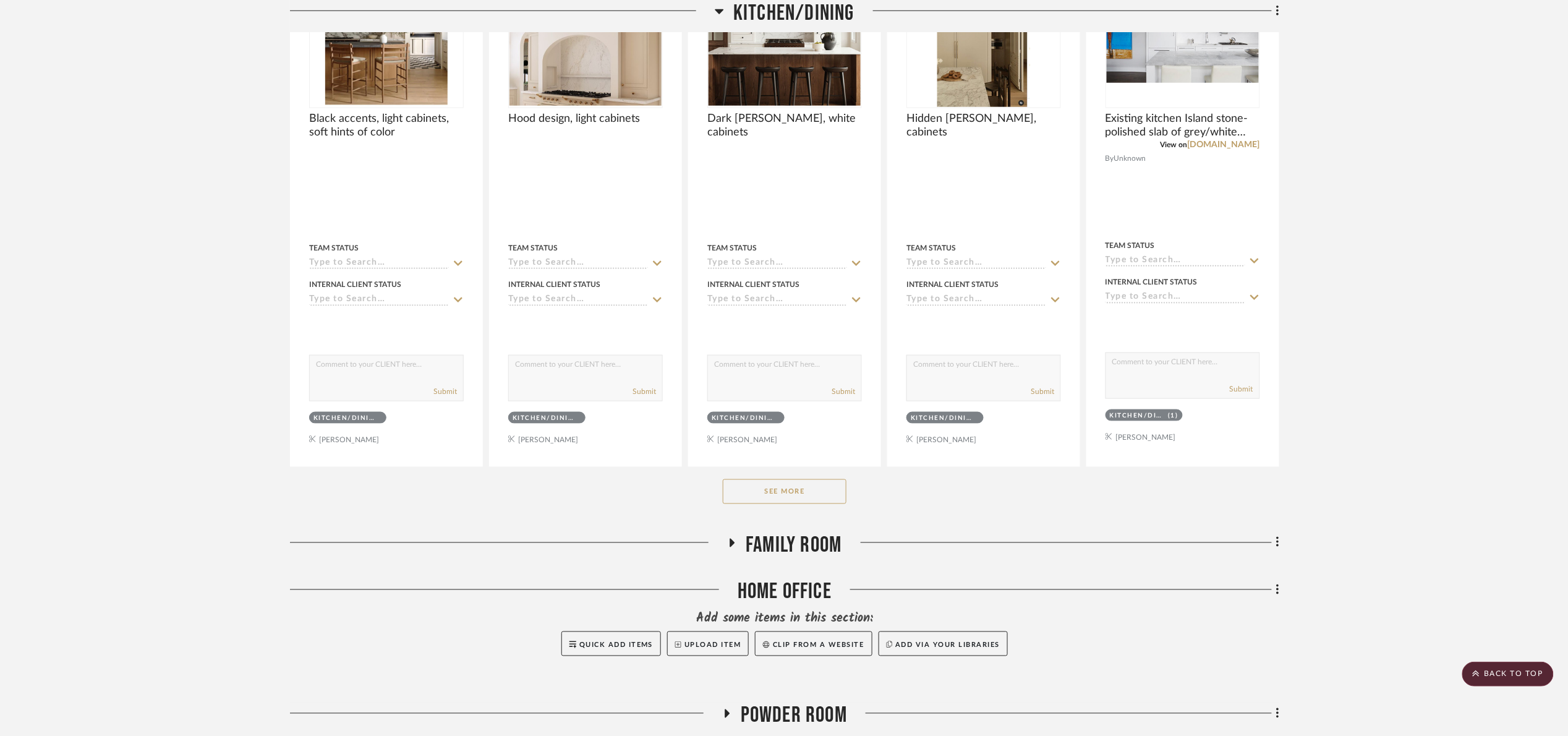
click at [792, 499] on button "See More" at bounding box center [784, 491] width 124 height 25
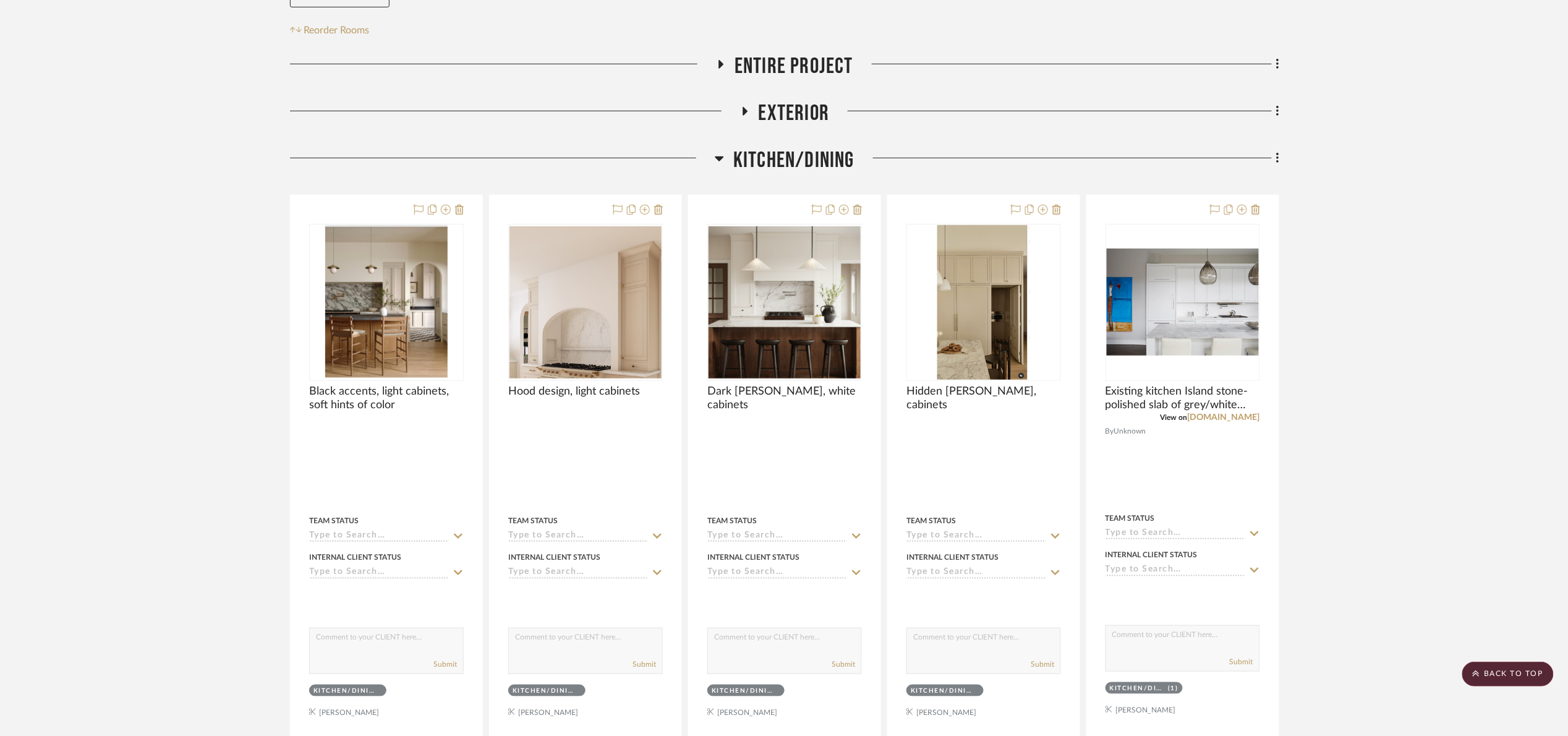
scroll to position [232, 0]
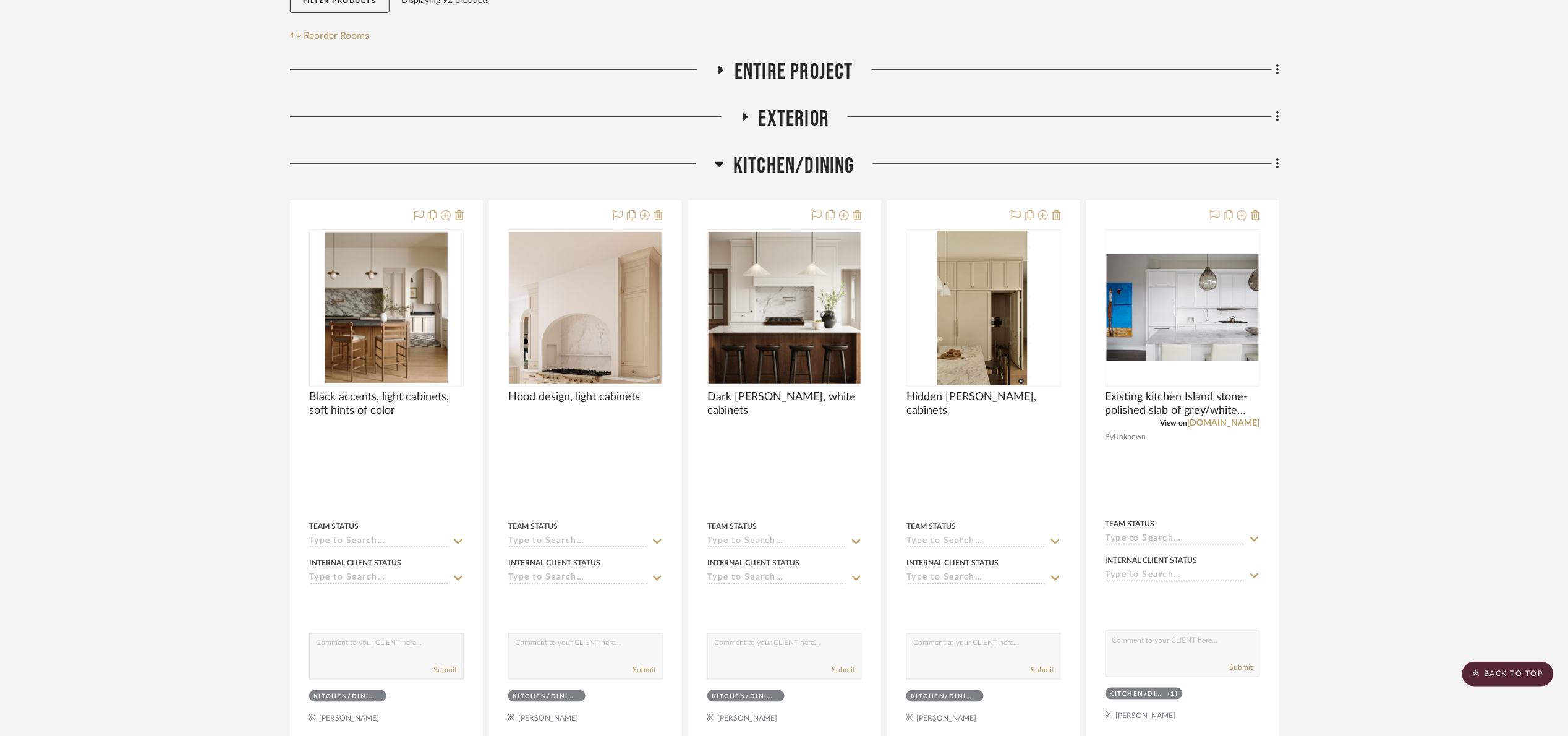
click at [823, 171] on span "Kitchen/Dining" at bounding box center [793, 165] width 121 height 27
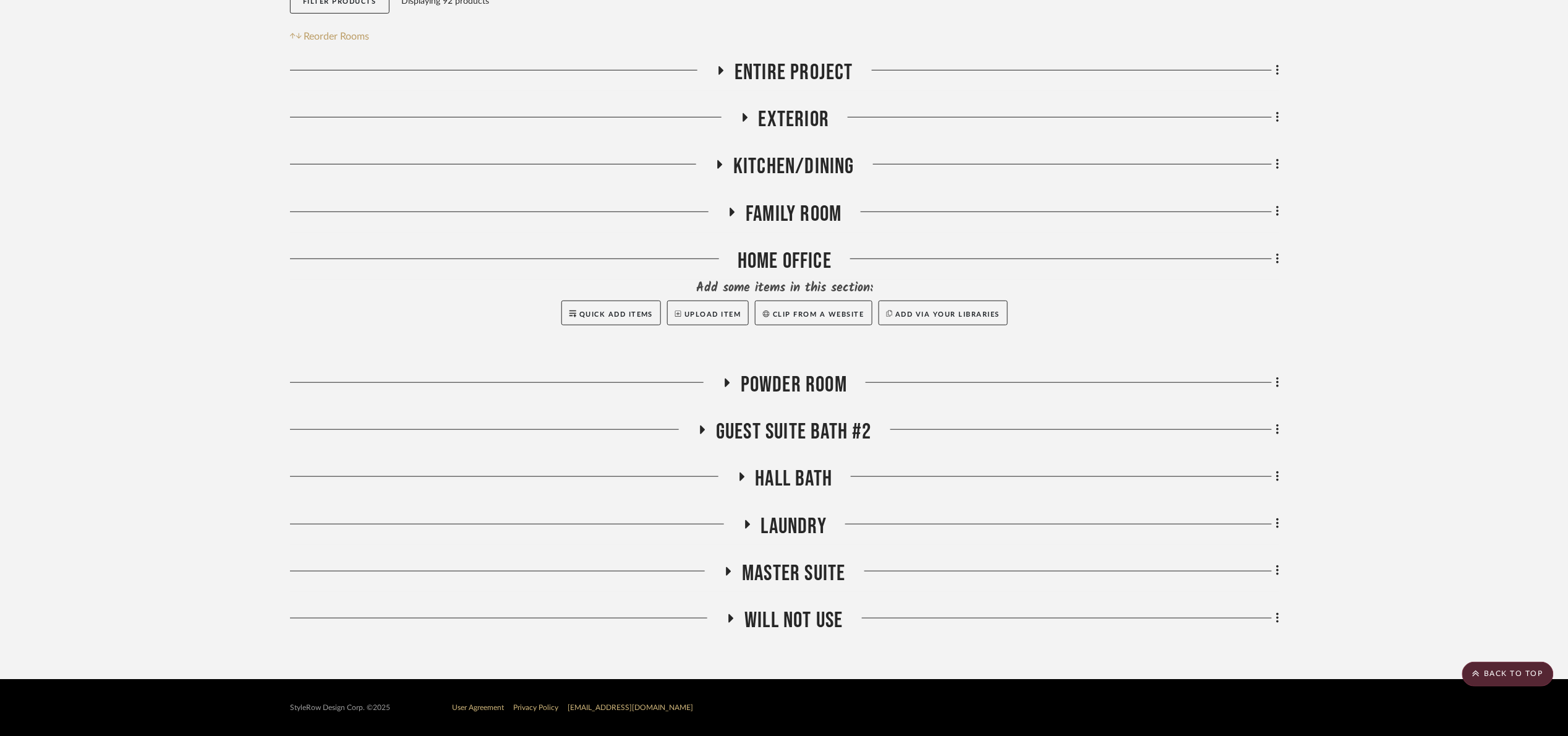
click at [769, 571] on span "Master Suite" at bounding box center [793, 573] width 103 height 27
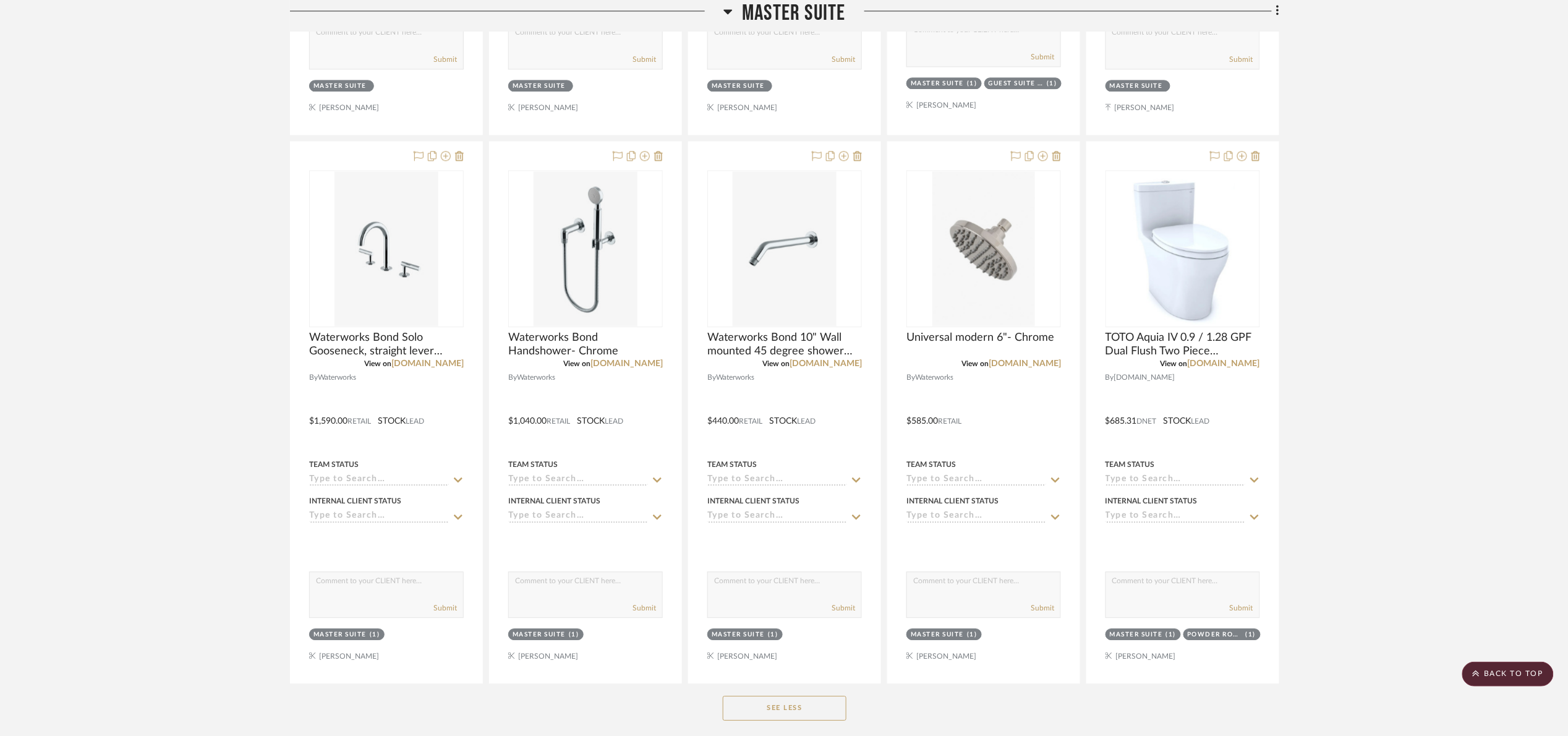
scroll to position [1252, 0]
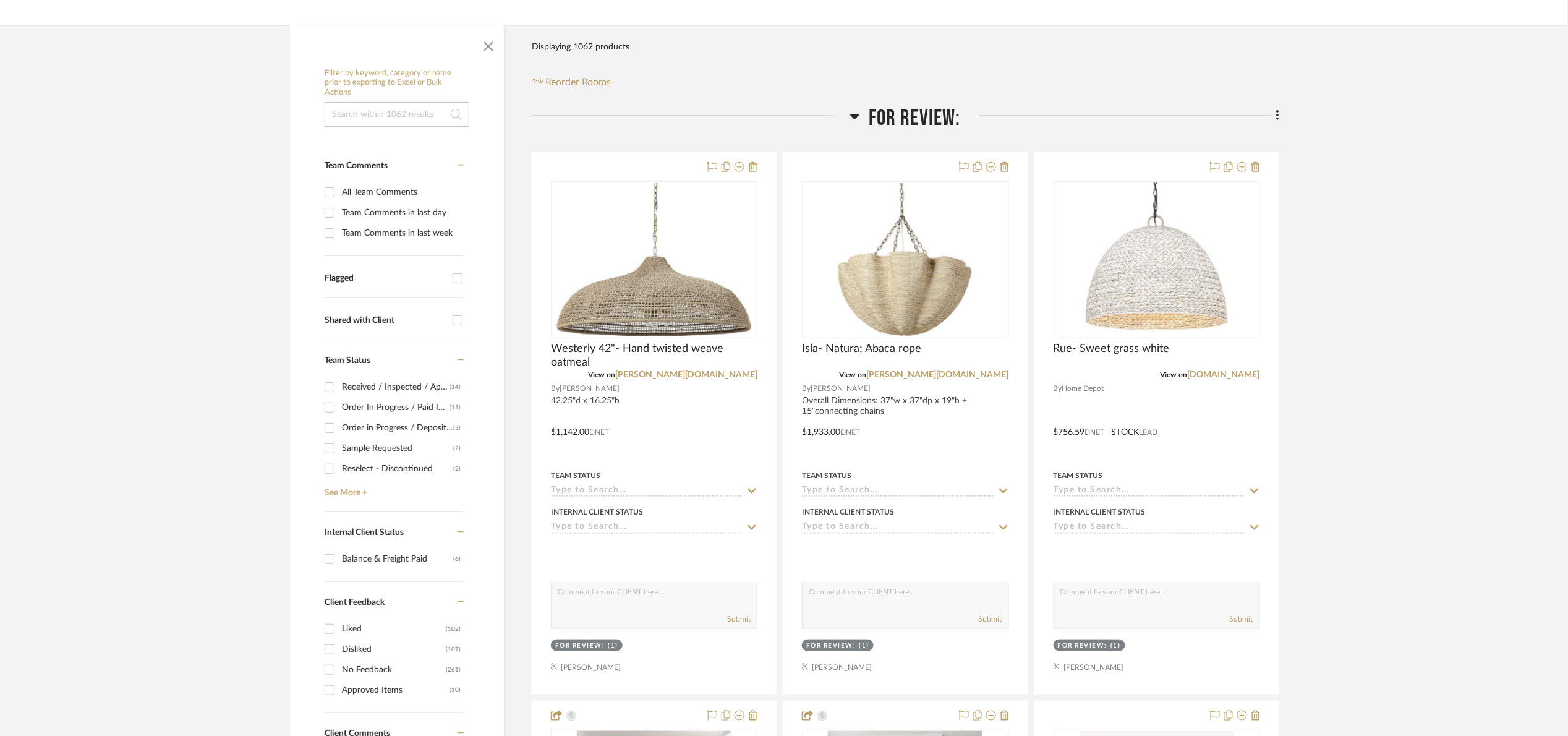
click at [929, 114] on span "For Review:" at bounding box center [915, 118] width 93 height 27
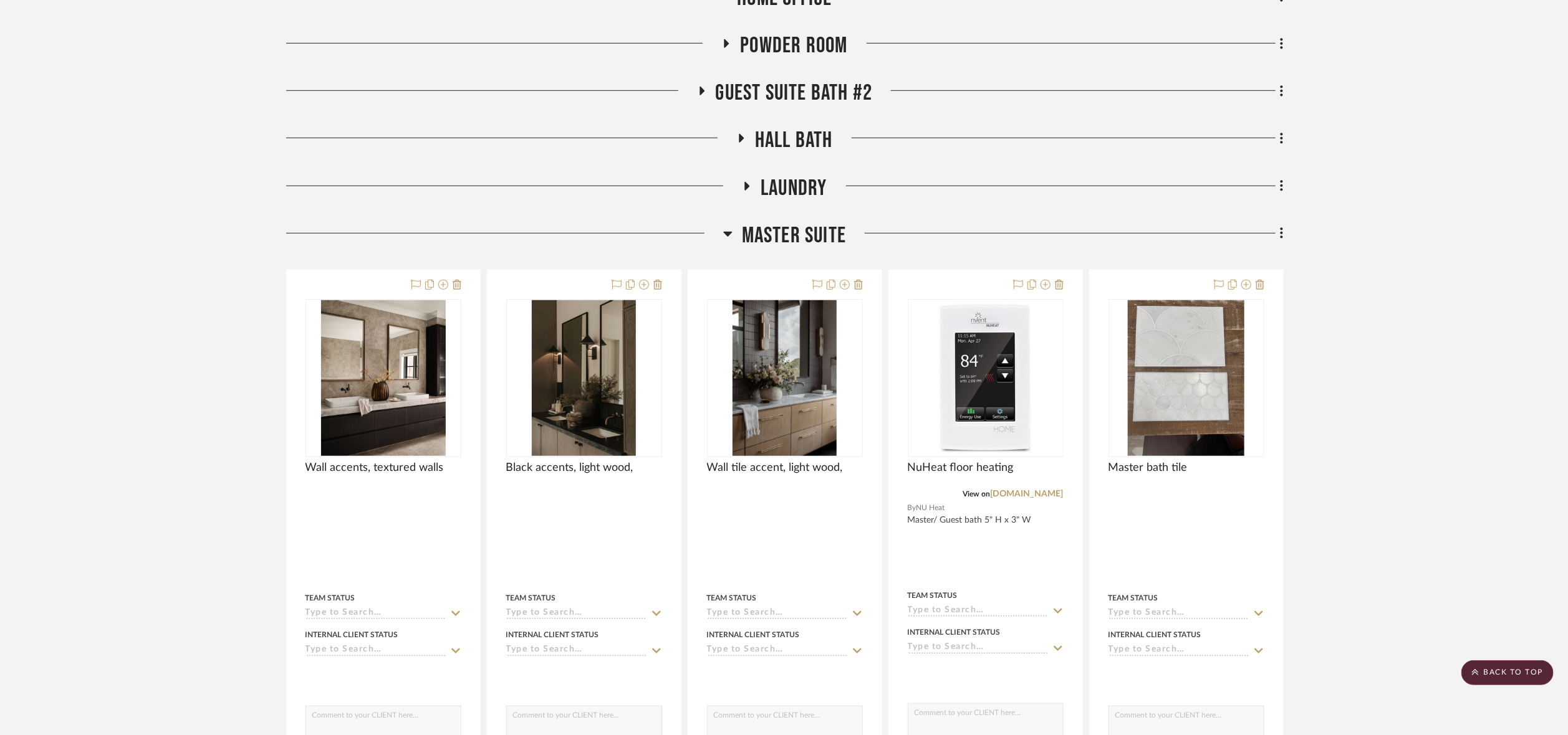
click at [800, 238] on span "Master Suite" at bounding box center [794, 235] width 104 height 27
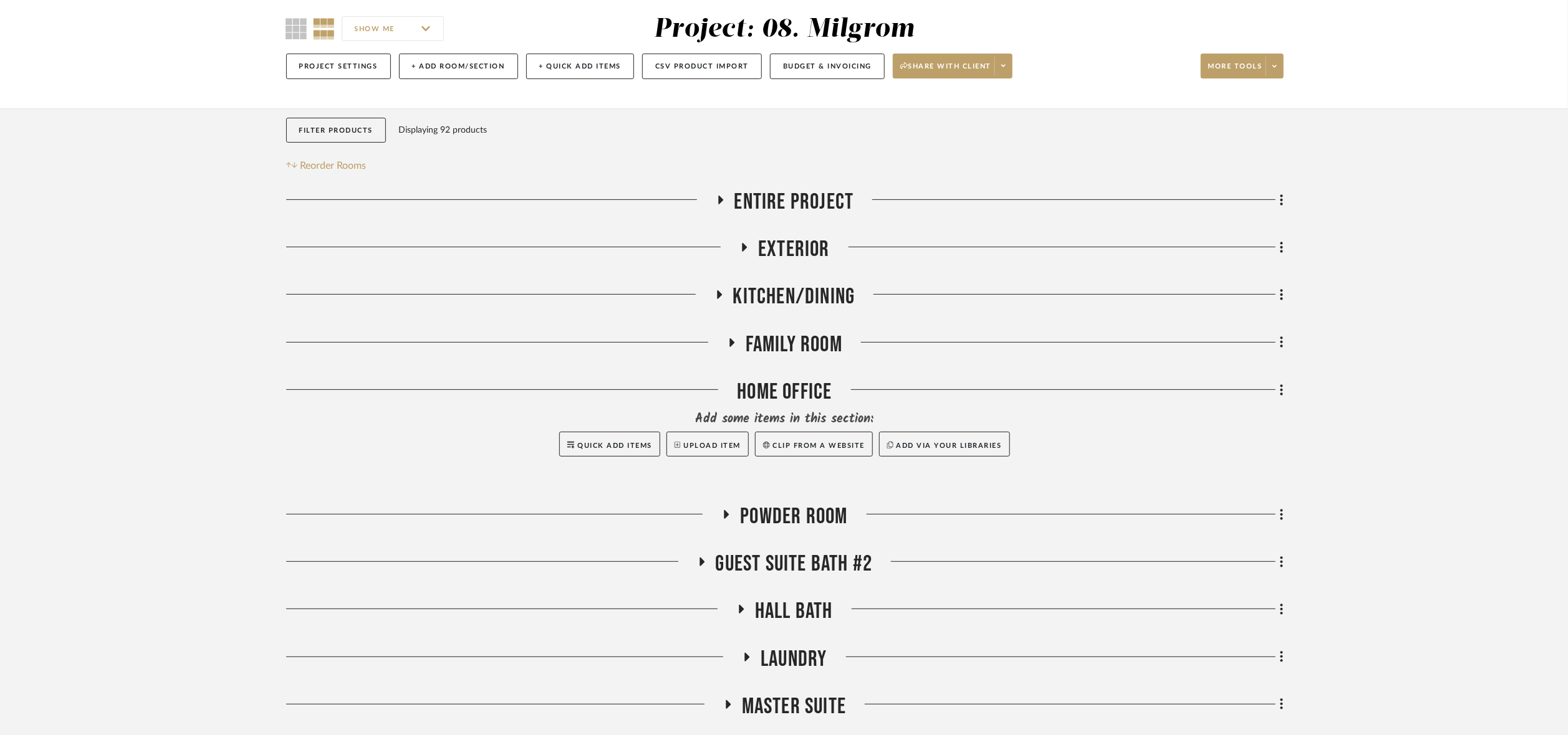
scroll to position [240, 0]
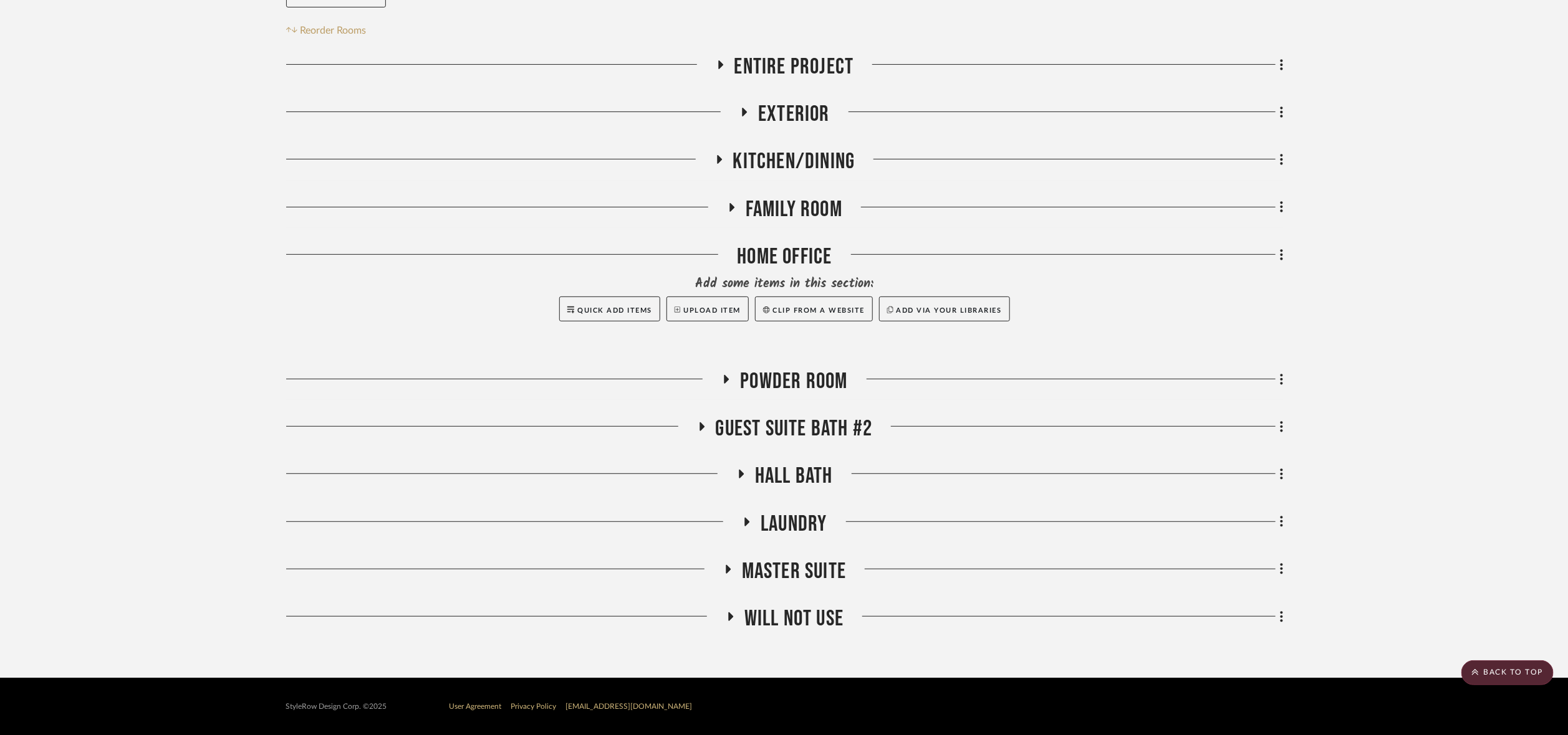
click at [813, 436] on span "Guest Suite bath #2" at bounding box center [794, 429] width 157 height 27
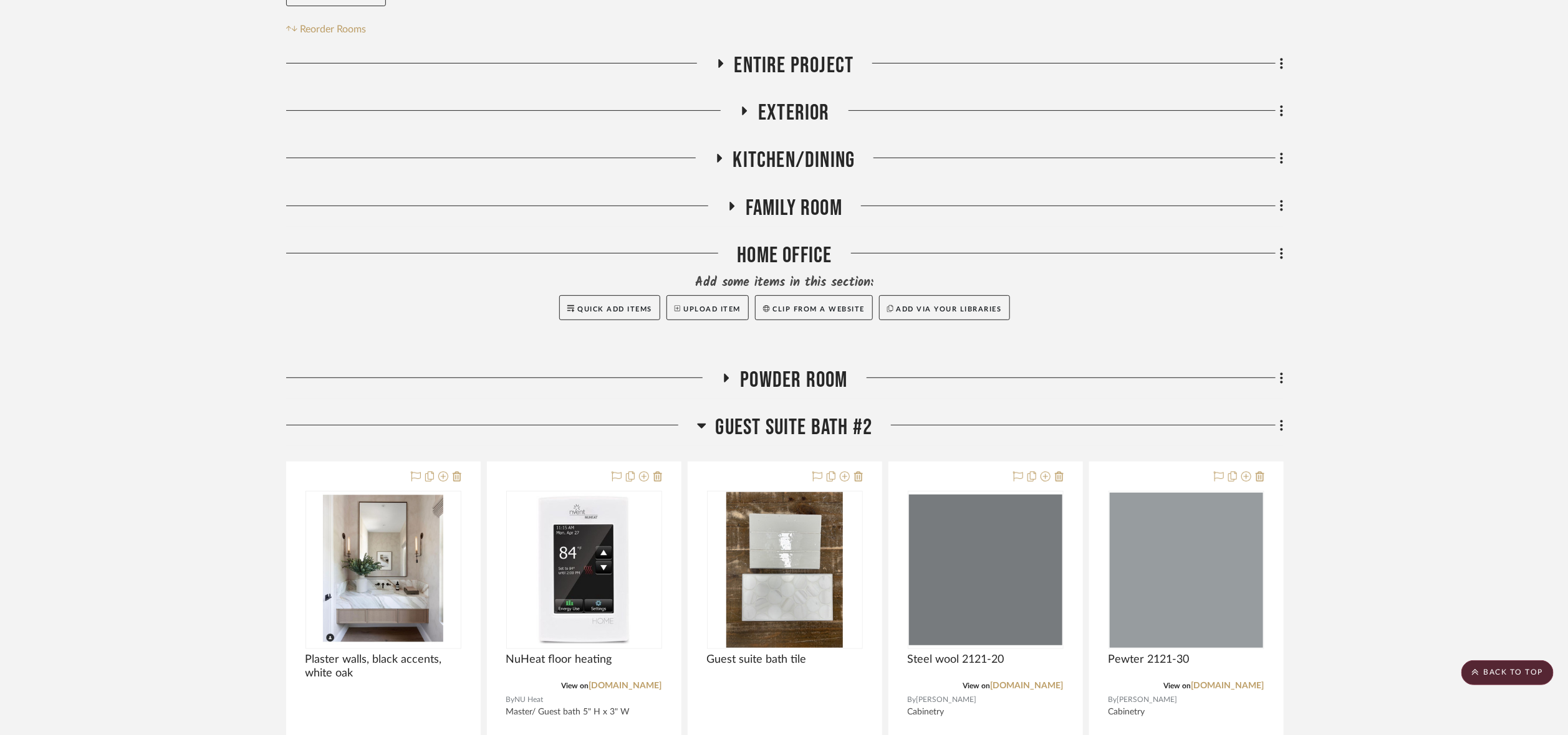
click at [818, 431] on span "Guest Suite bath #2" at bounding box center [794, 428] width 157 height 27
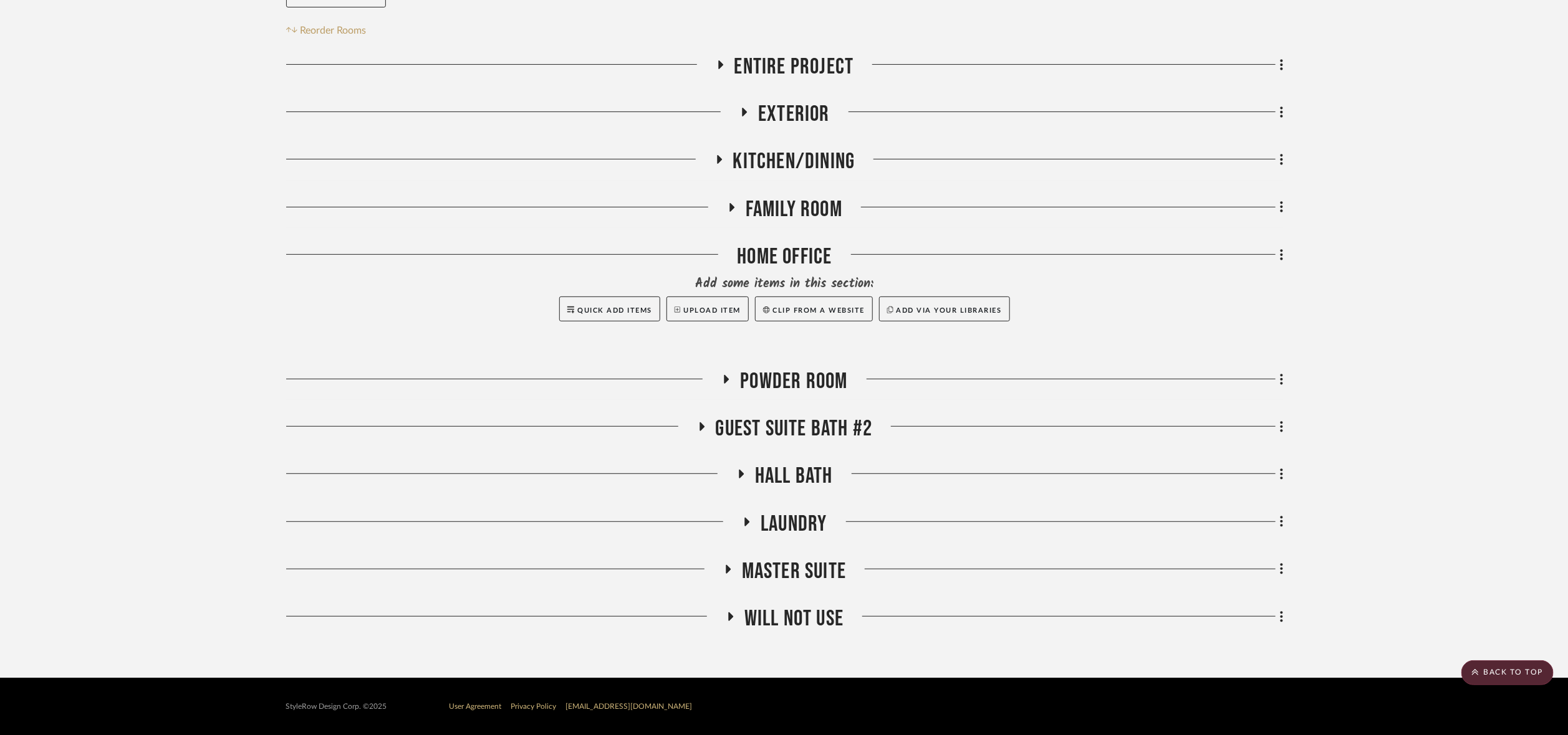
click at [800, 476] on span "Hall Bath" at bounding box center [794, 476] width 78 height 27
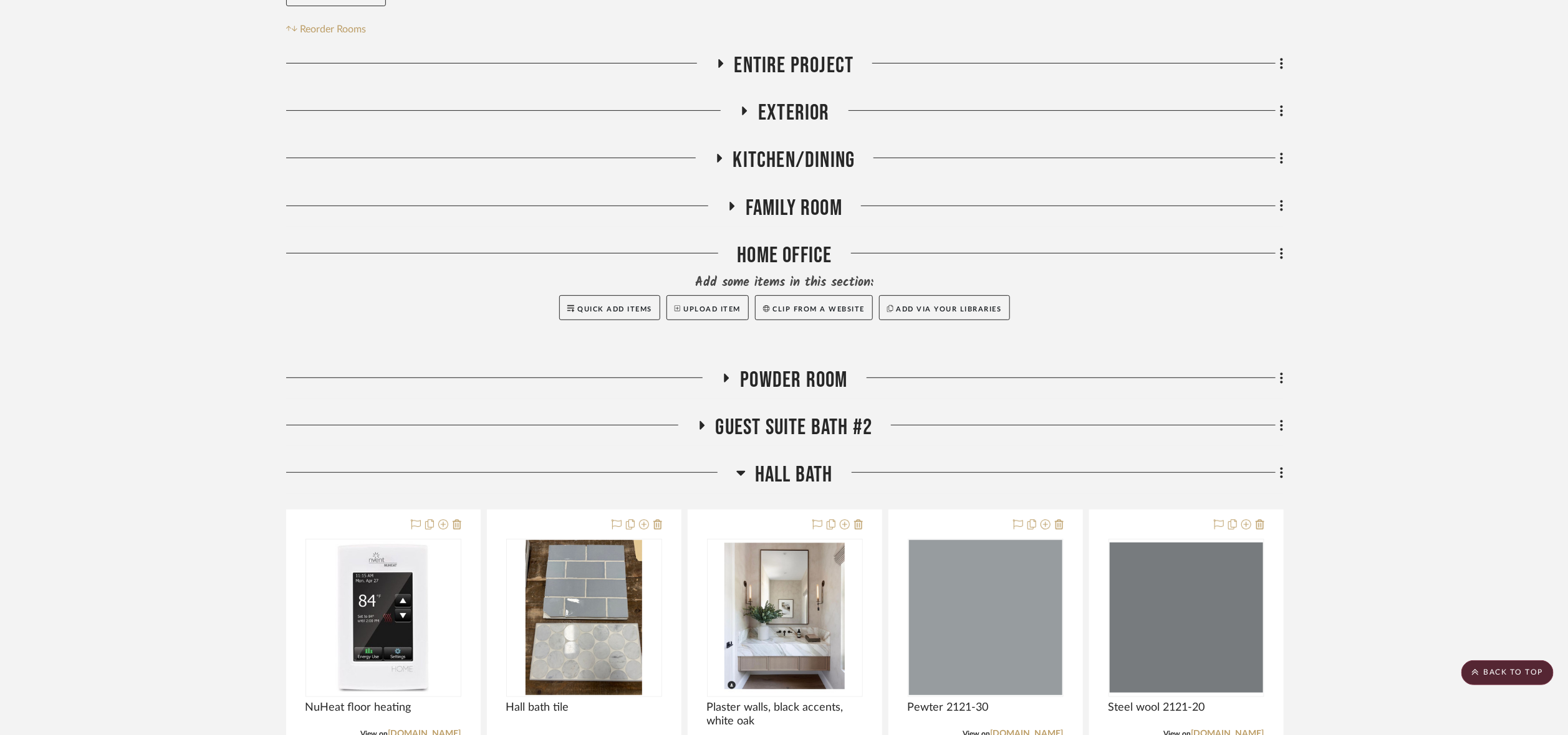
click at [800, 476] on span "Hall Bath" at bounding box center [794, 475] width 78 height 27
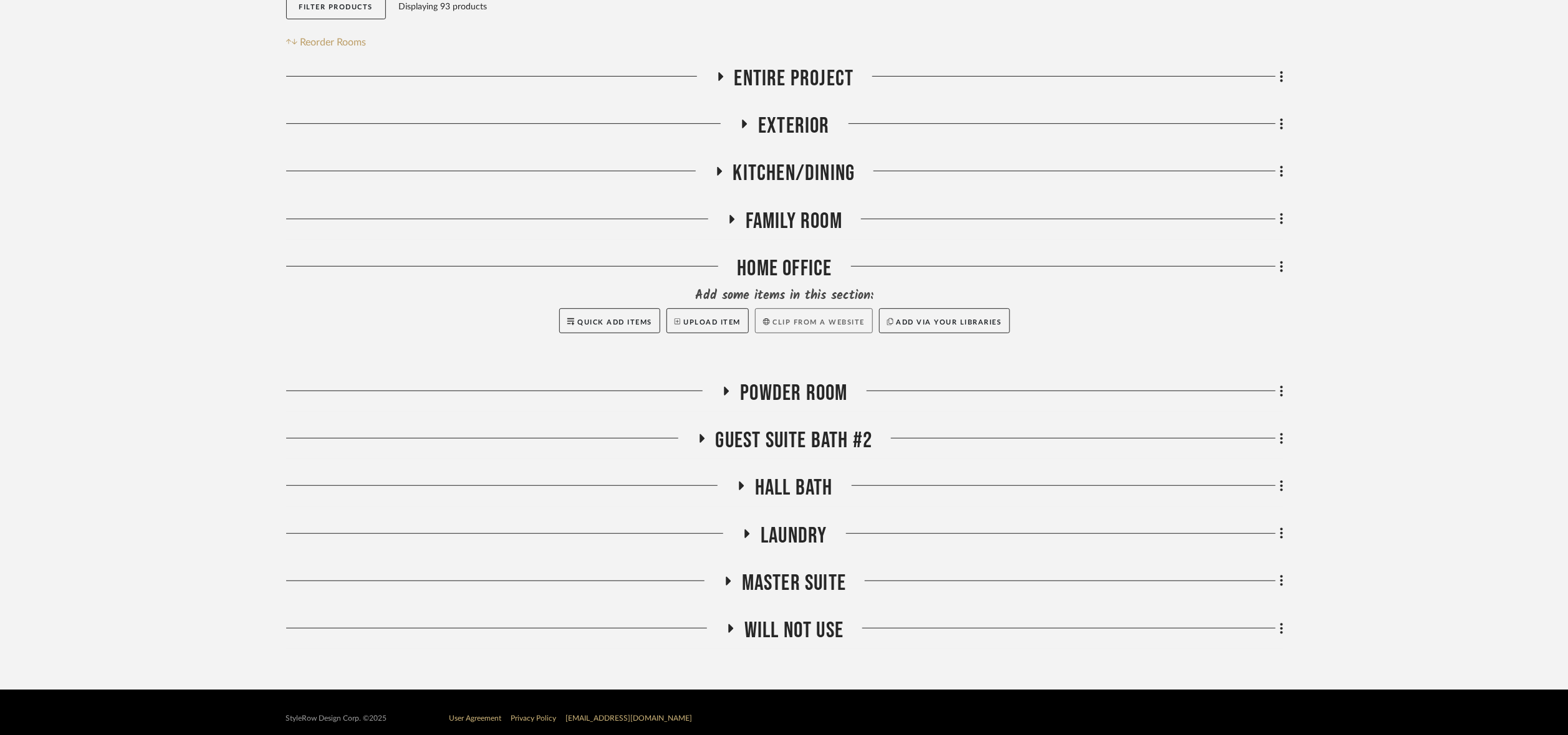
scroll to position [240, 0]
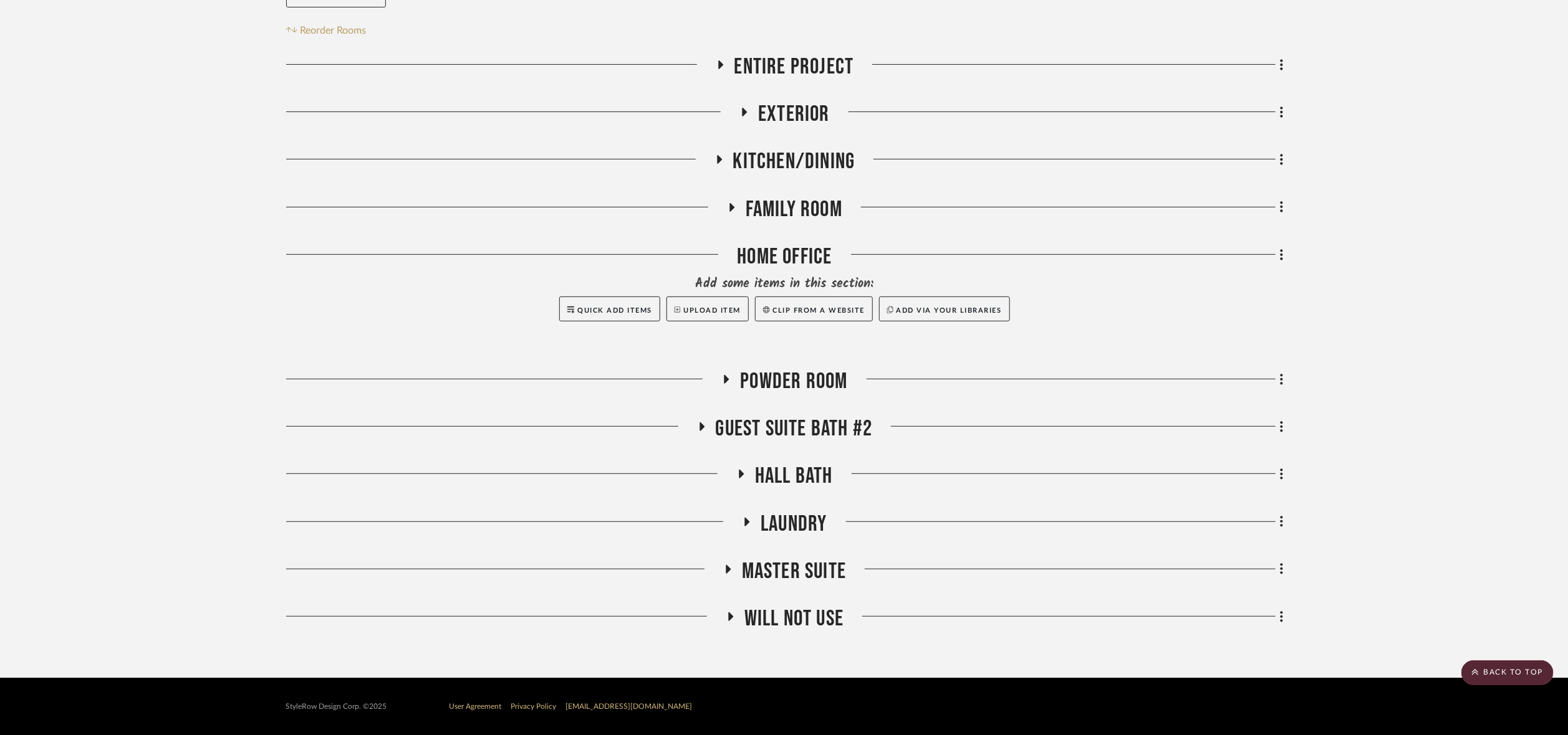
drag, startPoint x: 785, startPoint y: 579, endPoint x: 802, endPoint y: 551, distance: 32.8
click at [785, 577] on span "Master Suite" at bounding box center [794, 571] width 104 height 27
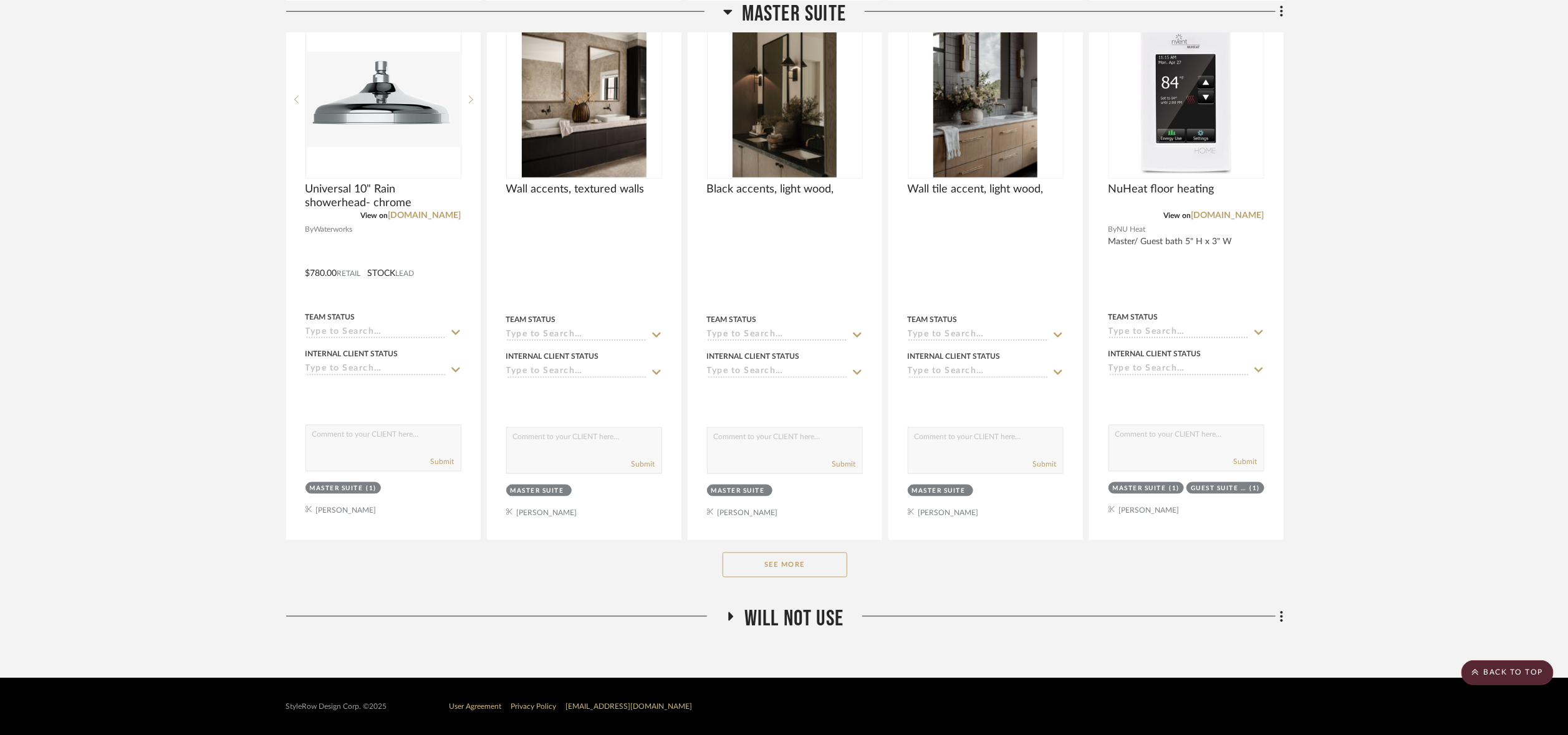
drag, startPoint x: 789, startPoint y: 557, endPoint x: 787, endPoint y: 543, distance: 14.1
click at [787, 552] on button "See More" at bounding box center [785, 564] width 125 height 25
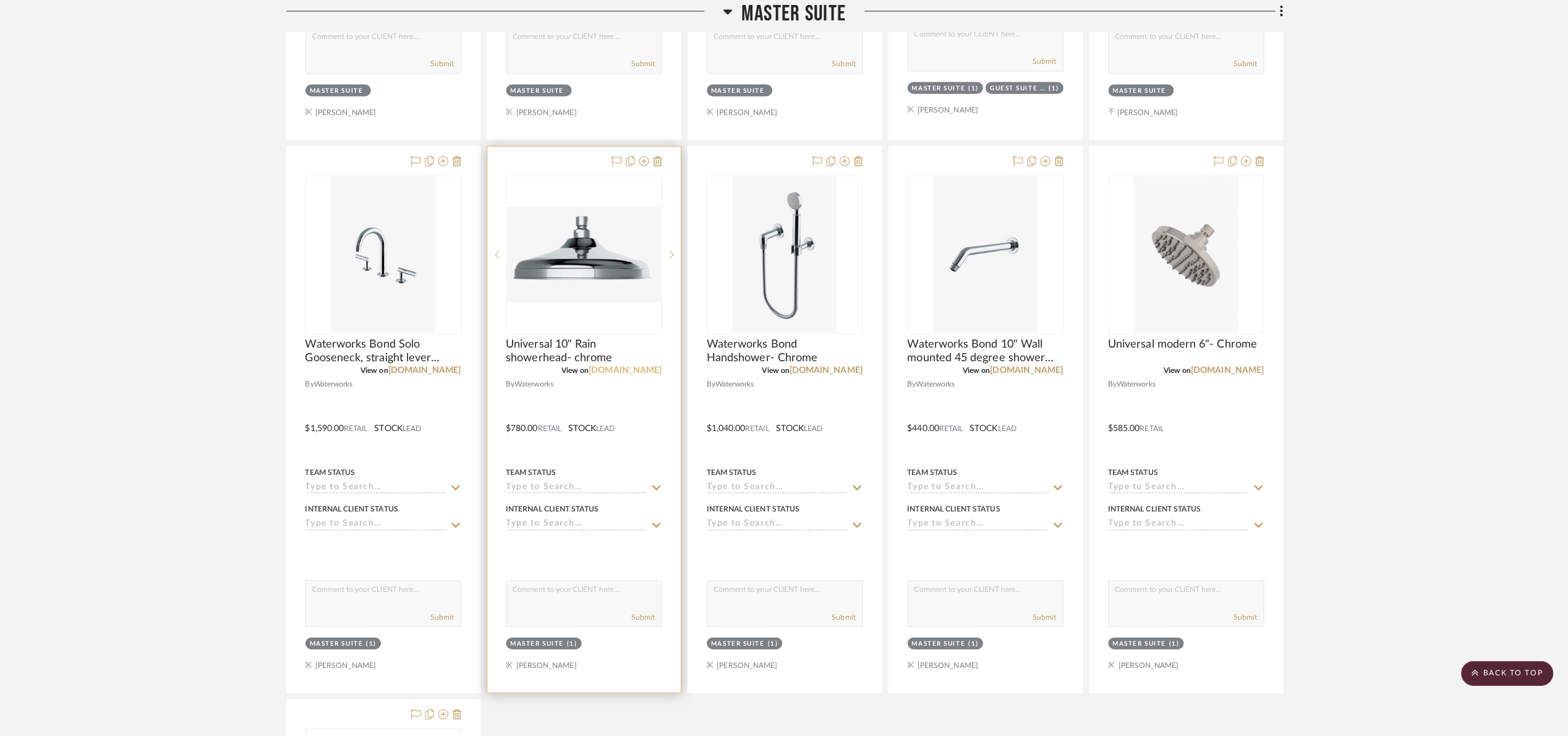
scroll to position [1313, 0]
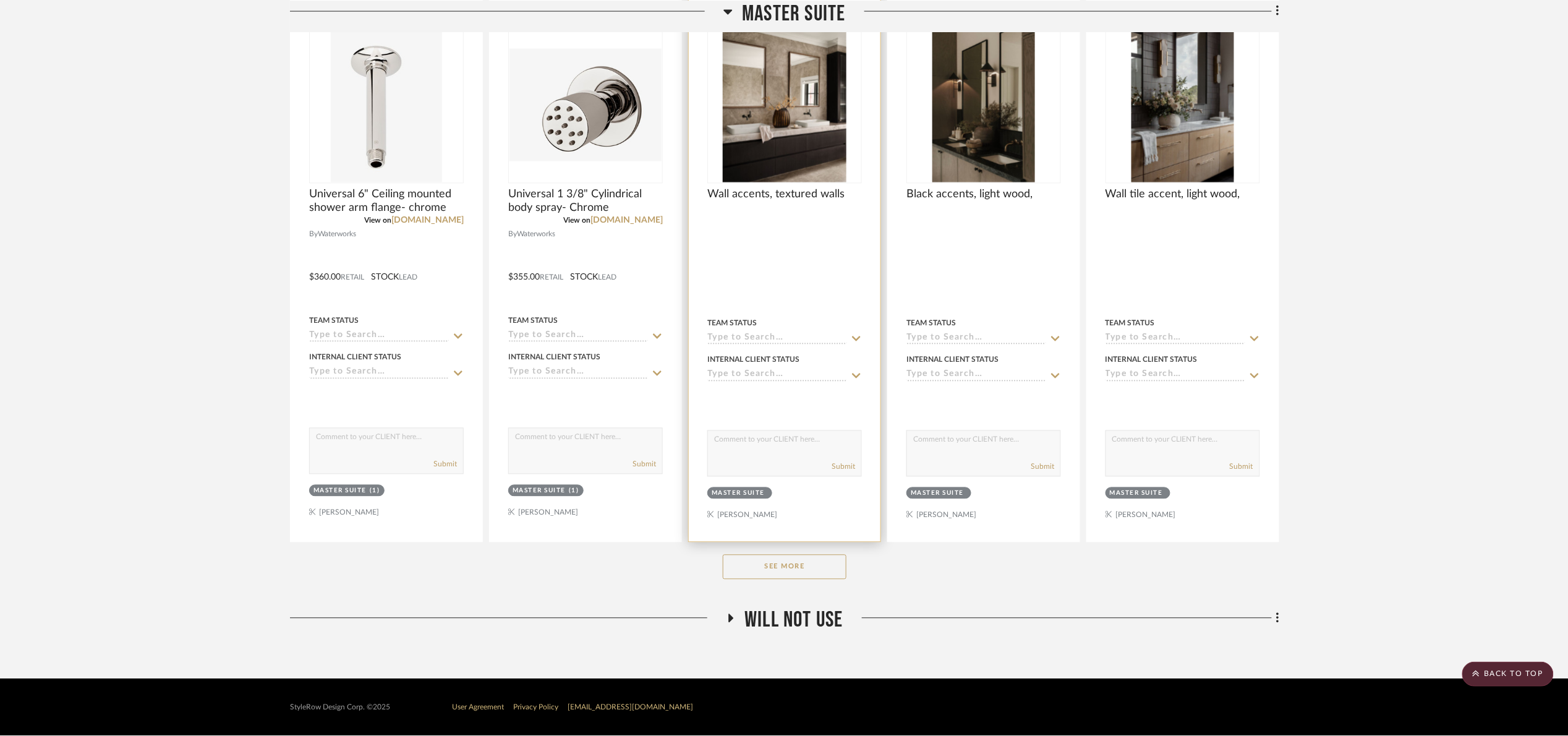
drag, startPoint x: 771, startPoint y: 577, endPoint x: 815, endPoint y: 512, distance: 78.5
click at [774, 574] on button "See More" at bounding box center [784, 567] width 124 height 25
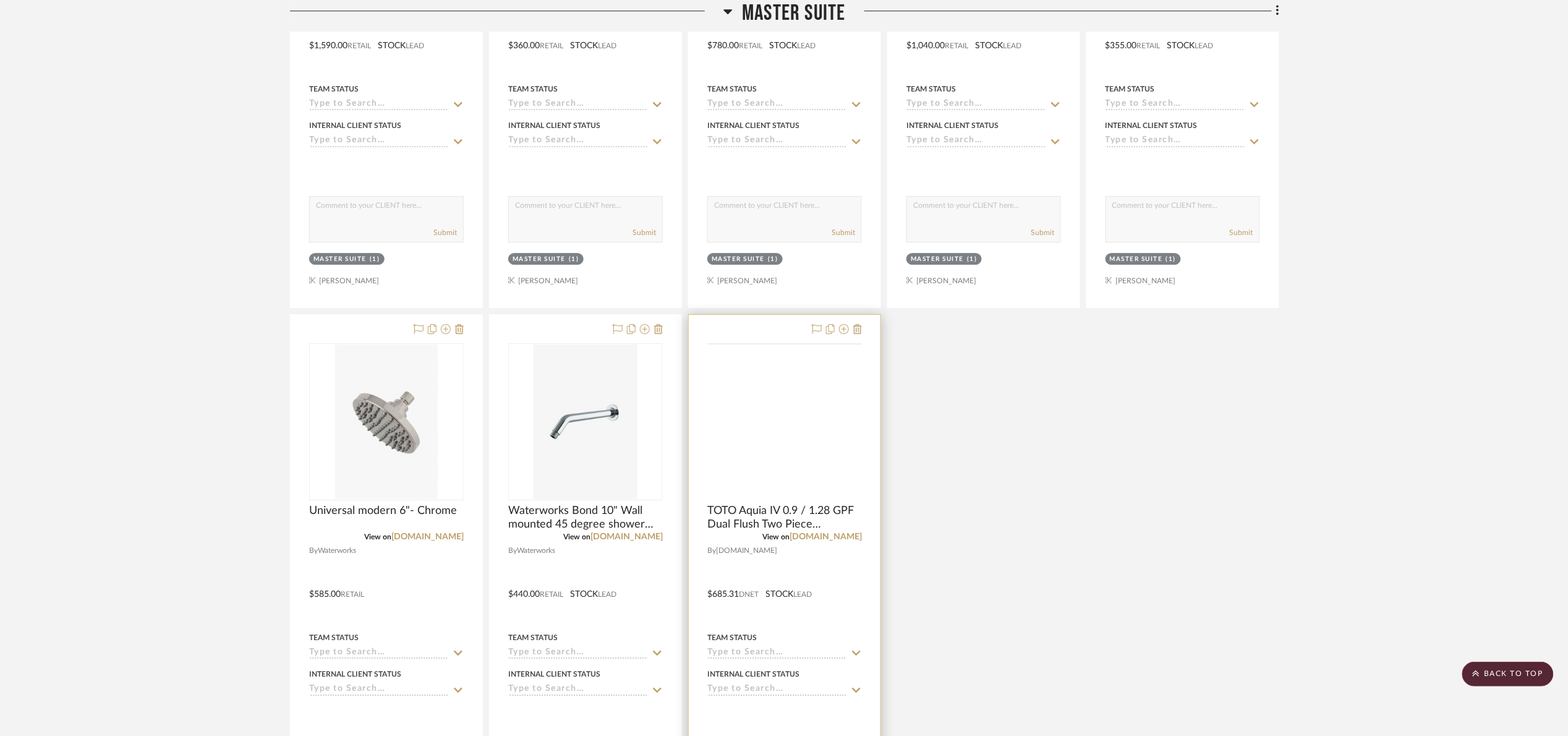
scroll to position [1677, 0]
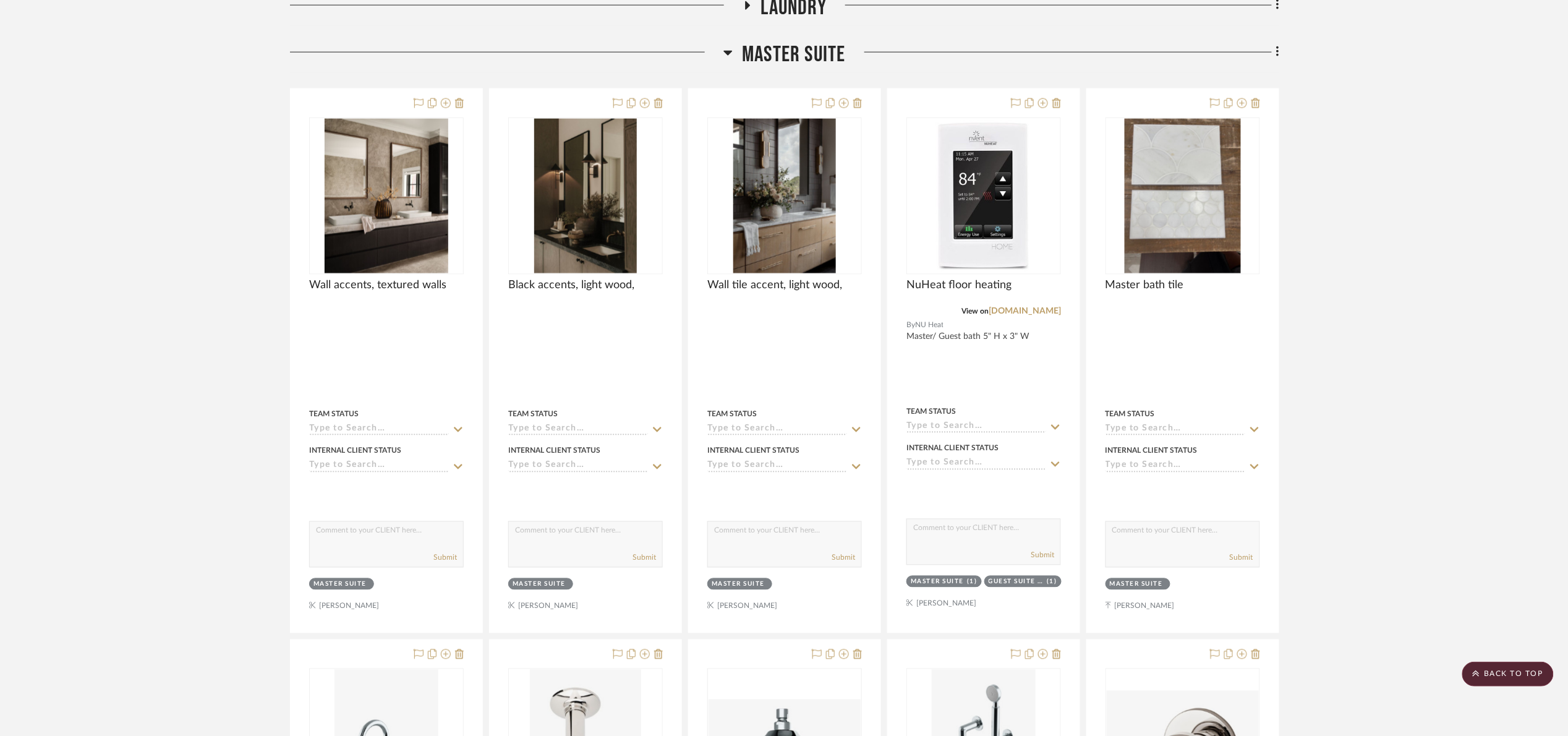
click at [792, 57] on span "Master Suite" at bounding box center [793, 54] width 103 height 27
